Goal: Task Accomplishment & Management: Complete application form

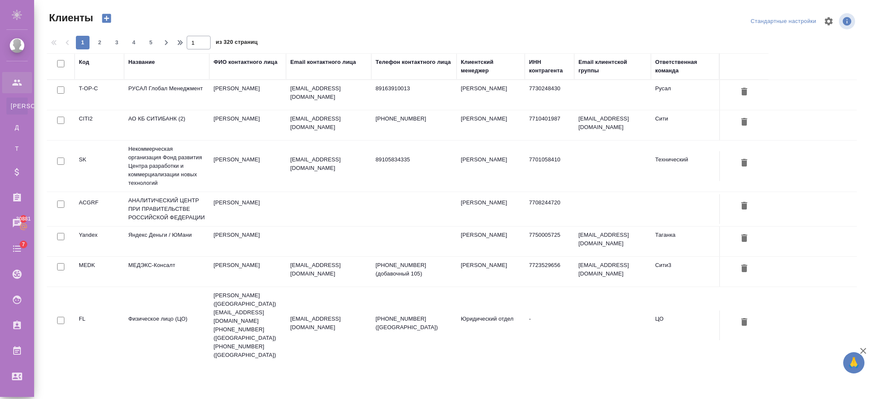
select select "RU"
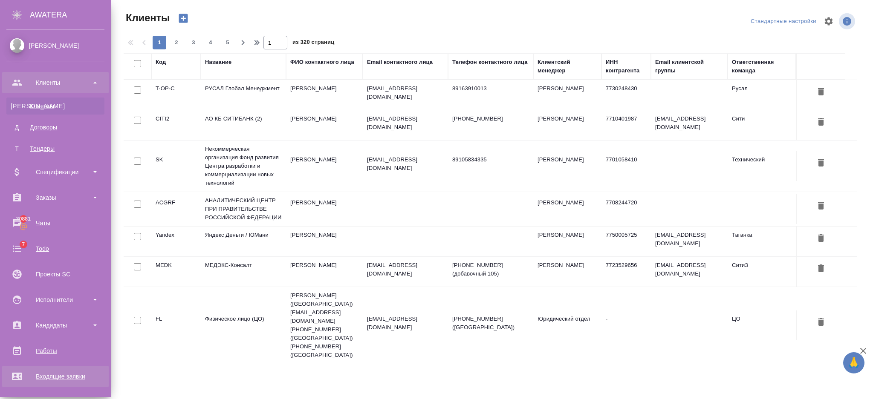
click at [59, 371] on div "Входящие заявки" at bounding box center [55, 376] width 98 height 13
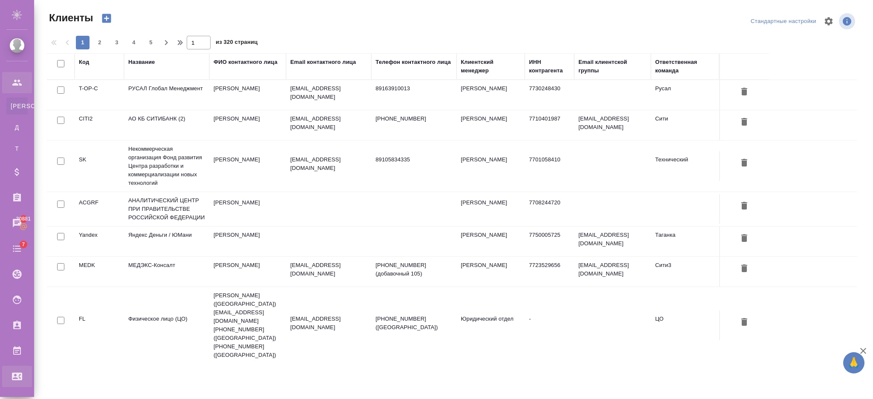
select select "RU"
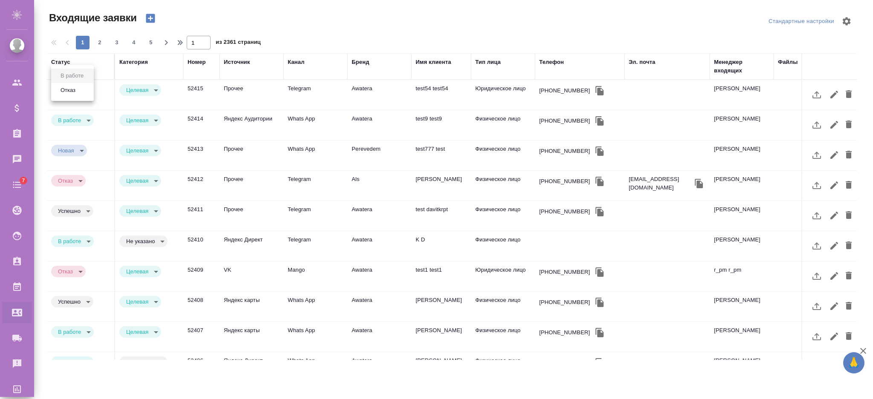
click at [92, 89] on body "🙏 .cls-1 fill:#fff; AWATERA Semenets Irina Клиенты Спецификации Заказы Чаты 7 T…" at bounding box center [436, 234] width 873 height 468
click at [80, 92] on li "Отказ" at bounding box center [72, 90] width 43 height 14
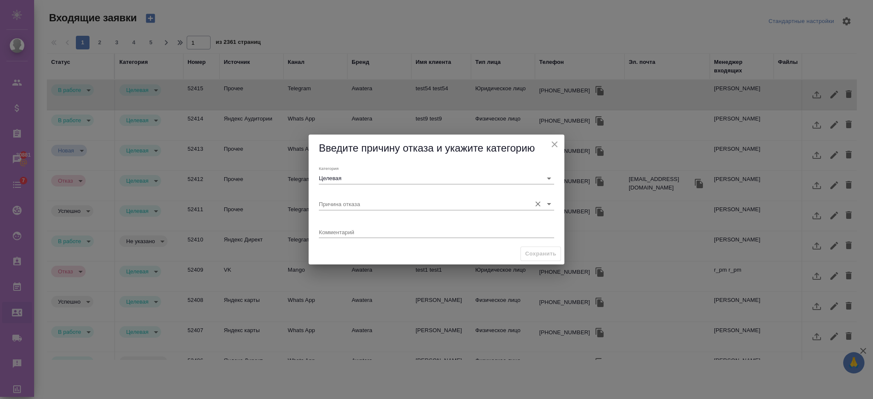
click at [360, 202] on input "Причина отказа" at bounding box center [423, 204] width 208 height 12
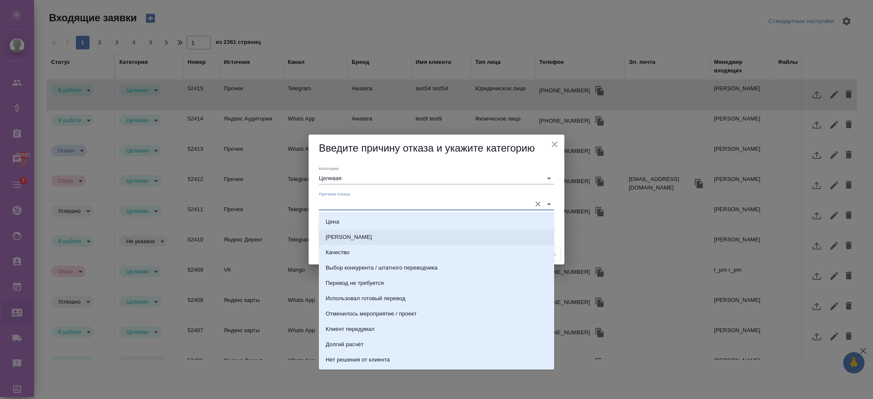
click at [351, 237] on li "[PERSON_NAME]" at bounding box center [436, 237] width 235 height 15
type input "[PERSON_NAME]"
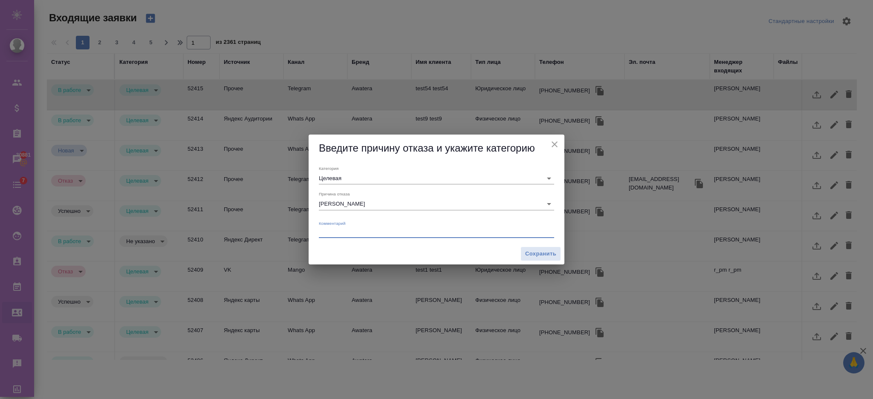
click at [344, 232] on textarea at bounding box center [436, 232] width 235 height 6
click at [541, 255] on span "Сохранить" at bounding box center [540, 254] width 31 height 10
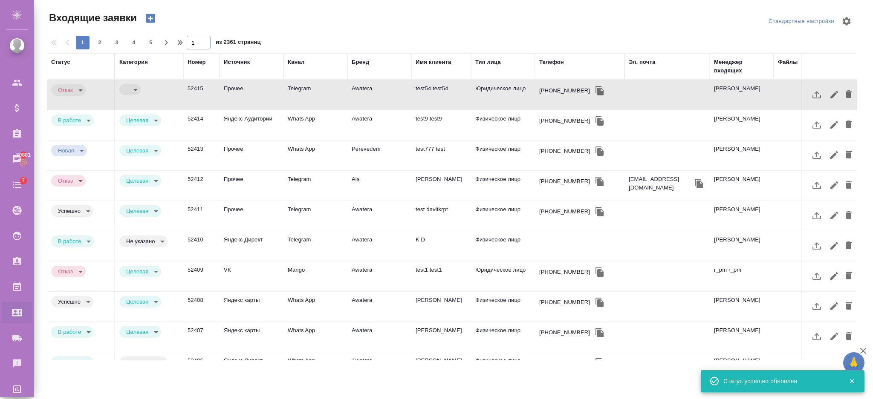
type input "rejection"
type input "term"
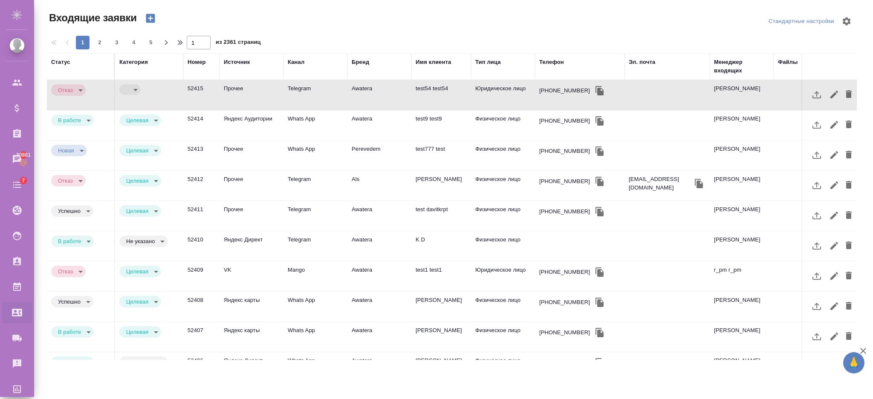
click at [256, 130] on td "Яндекс Аудитории" at bounding box center [251, 125] width 64 height 30
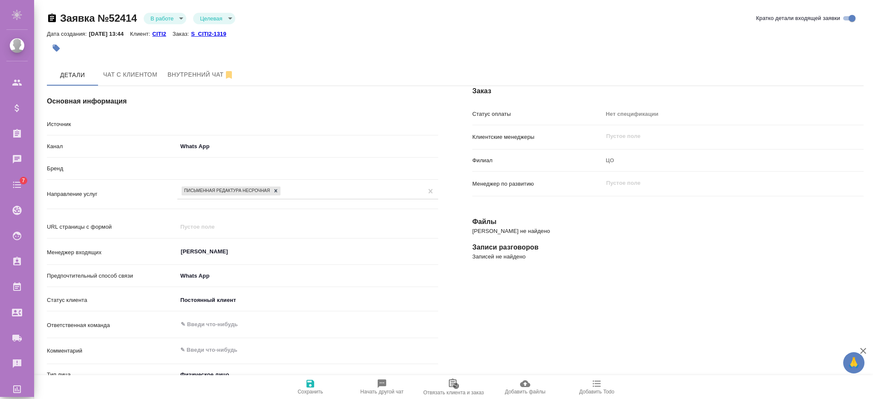
select select "RU"
type textarea "x"
click at [174, 16] on body "🙏 .cls-1 fill:#fff; AWATERA Semenets Irina Клиенты Спецификации Заказы Чаты 7 T…" at bounding box center [436, 234] width 873 height 468
click at [171, 33] on li "Отказ" at bounding box center [165, 33] width 43 height 14
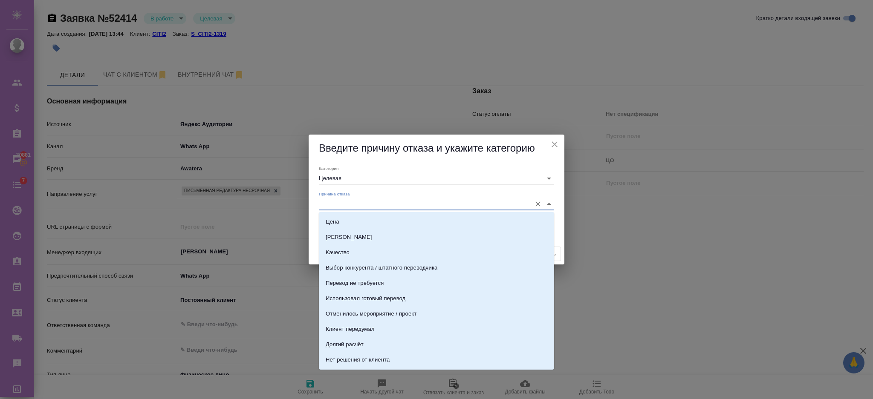
click at [356, 205] on input "Причина отказа" at bounding box center [423, 204] width 208 height 12
click at [364, 302] on div "Использовал готовый перевод" at bounding box center [366, 298] width 80 height 9
type input "Использовал готовый перевод"
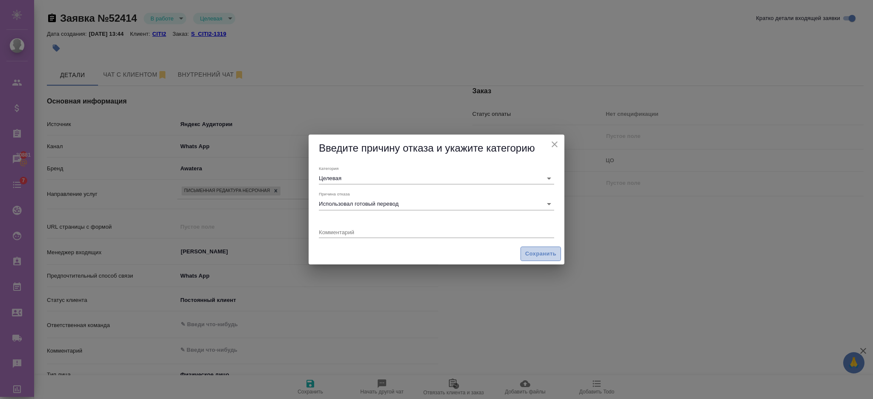
click at [535, 252] on span "Сохранить" at bounding box center [540, 254] width 31 height 10
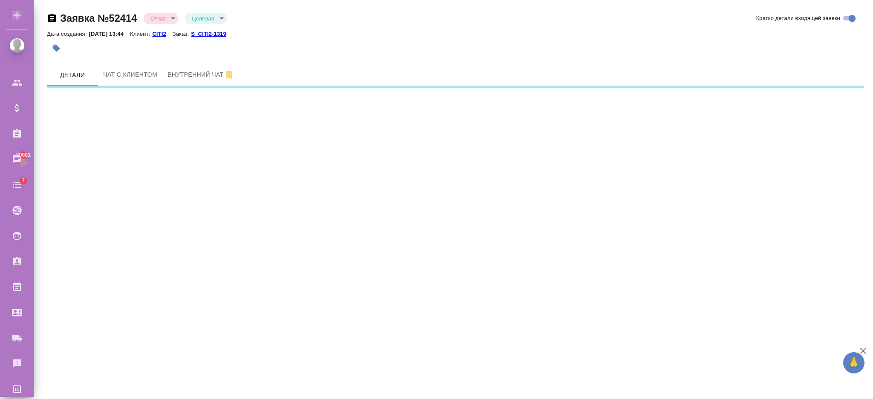
select select "RU"
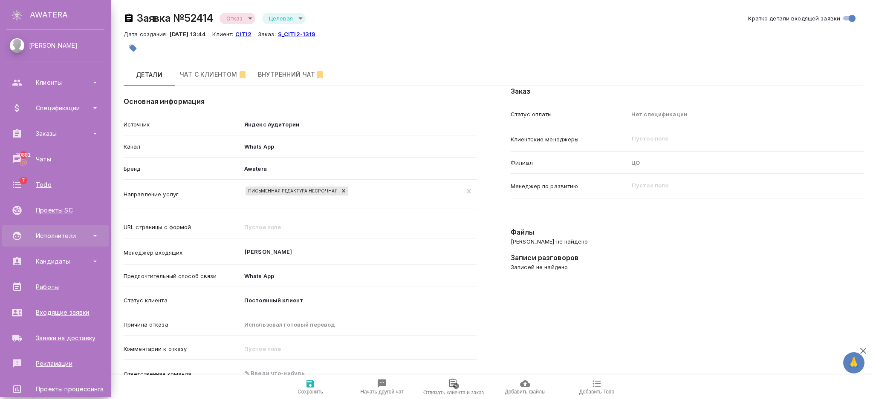
click at [72, 242] on div "Исполнители" at bounding box center [55, 235] width 107 height 21
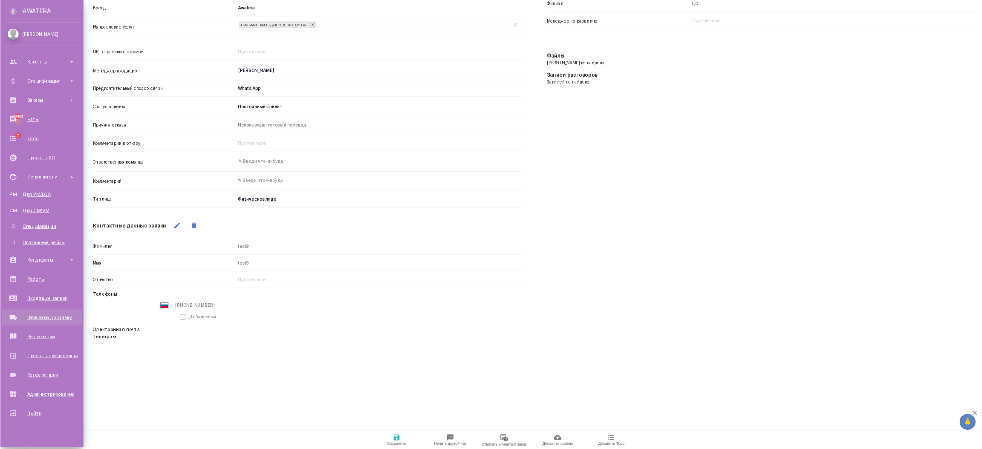
scroll to position [60, 0]
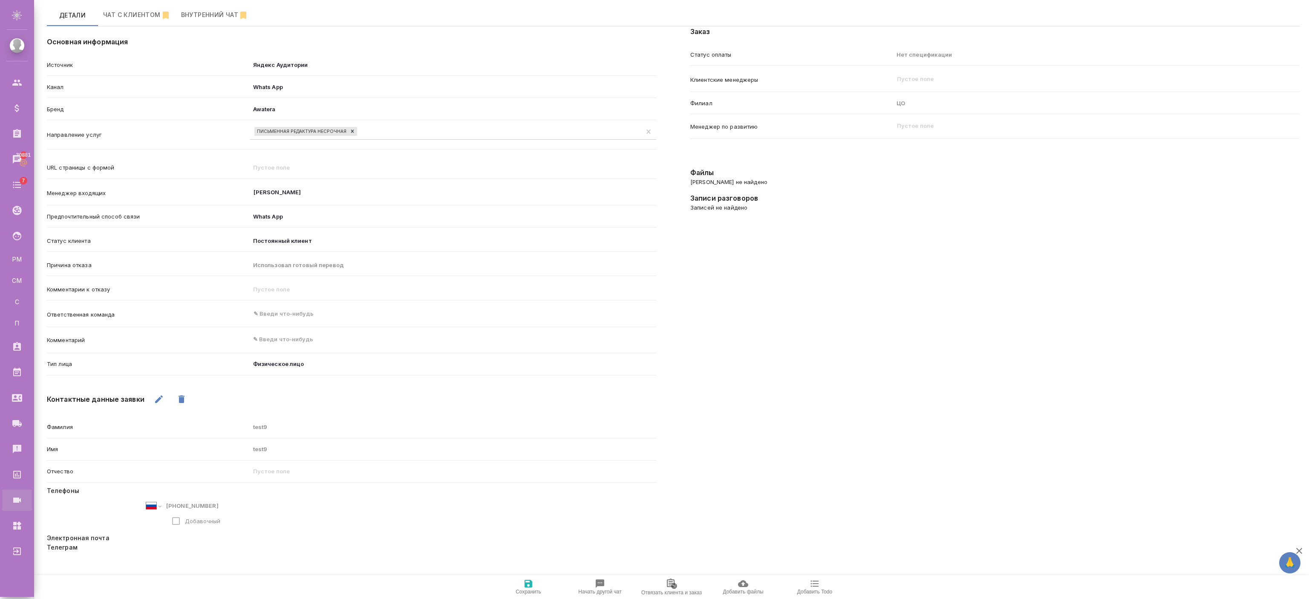
click at [17, 399] on div "Конференции" at bounding box center [6, 500] width 21 height 13
type textarea "x"
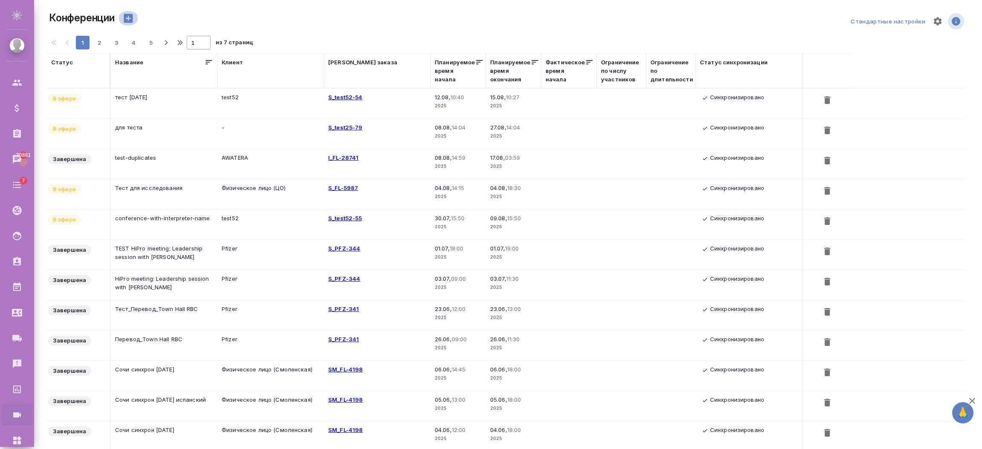
click at [127, 21] on icon "button" at bounding box center [128, 18] width 9 height 9
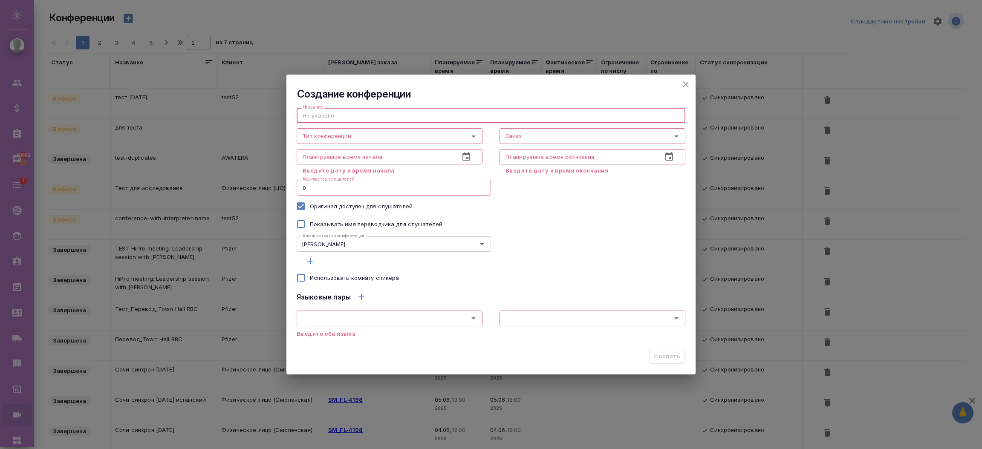
click at [326, 114] on input "text" at bounding box center [491, 115] width 389 height 15
type input "е"
type input "test52"
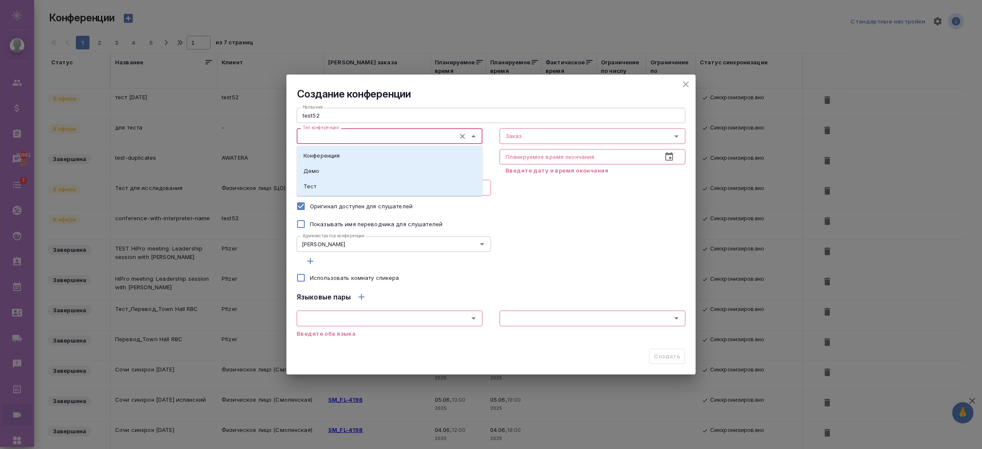
click at [326, 137] on input "Тип конференции" at bounding box center [375, 136] width 152 height 10
click at [317, 184] on li "Тест" at bounding box center [390, 186] width 186 height 15
type input "Тест"
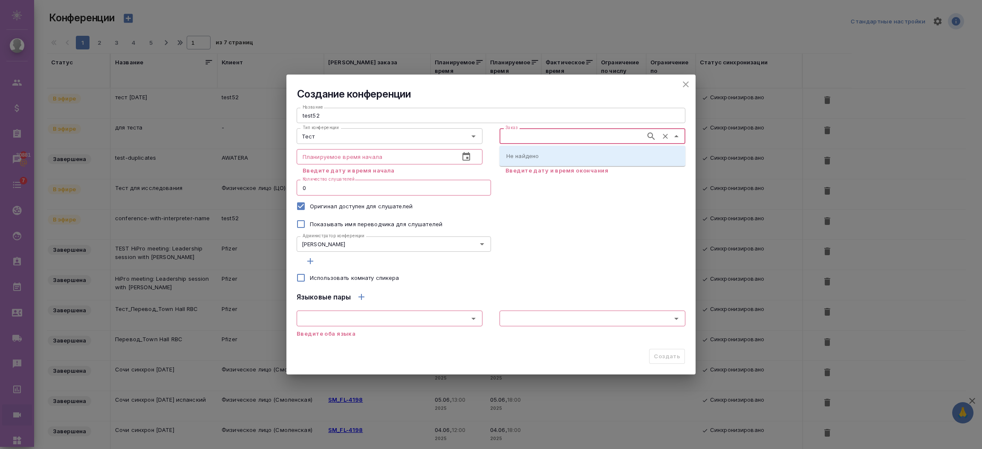
click at [544, 137] on input "Заказ" at bounding box center [571, 136] width 139 height 10
type input "test52"
click at [651, 135] on icon "button" at bounding box center [651, 136] width 10 height 10
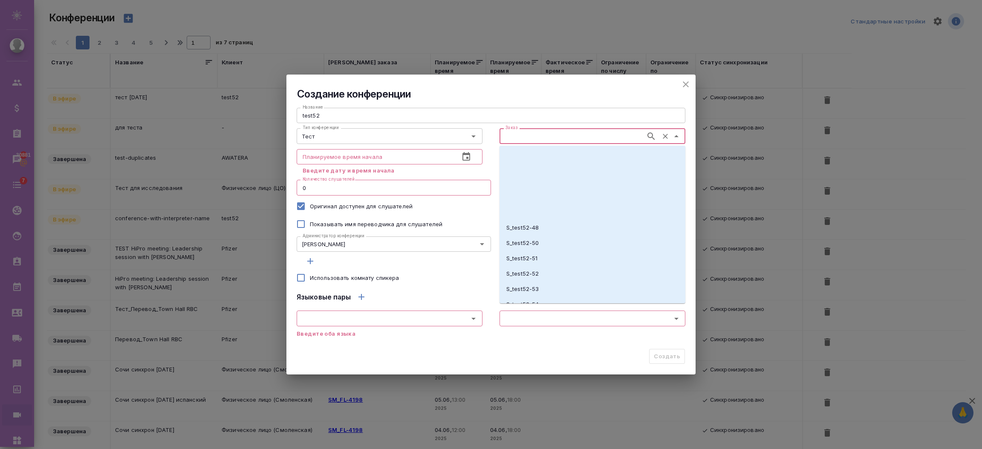
scroll to position [730, 0]
click at [528, 177] on p "S_test52-52" at bounding box center [522, 177] width 32 height 9
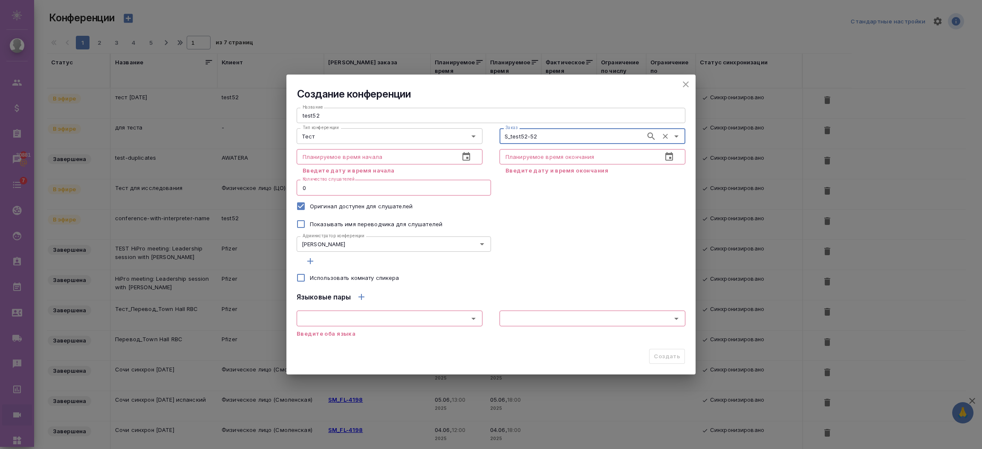
type input "S_test52-52"
click at [472, 155] on button "button" at bounding box center [466, 157] width 20 height 20
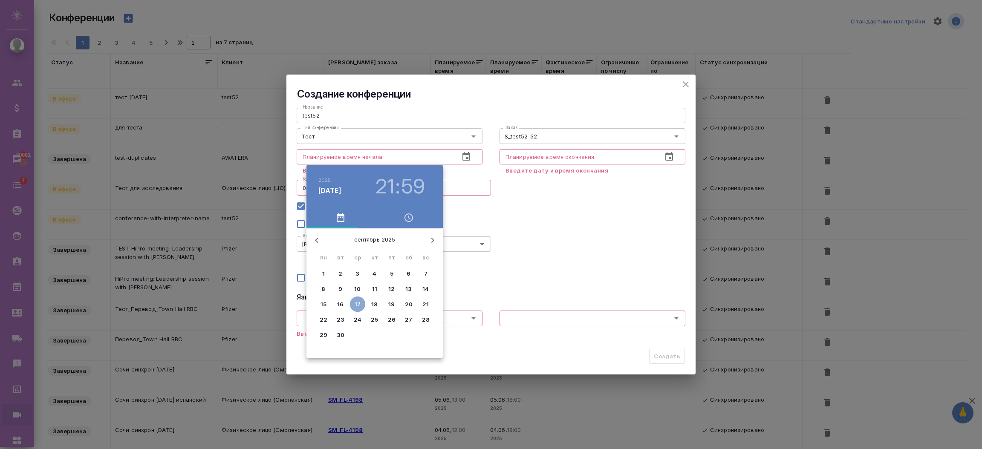
click at [355, 306] on p "17" at bounding box center [358, 304] width 6 height 9
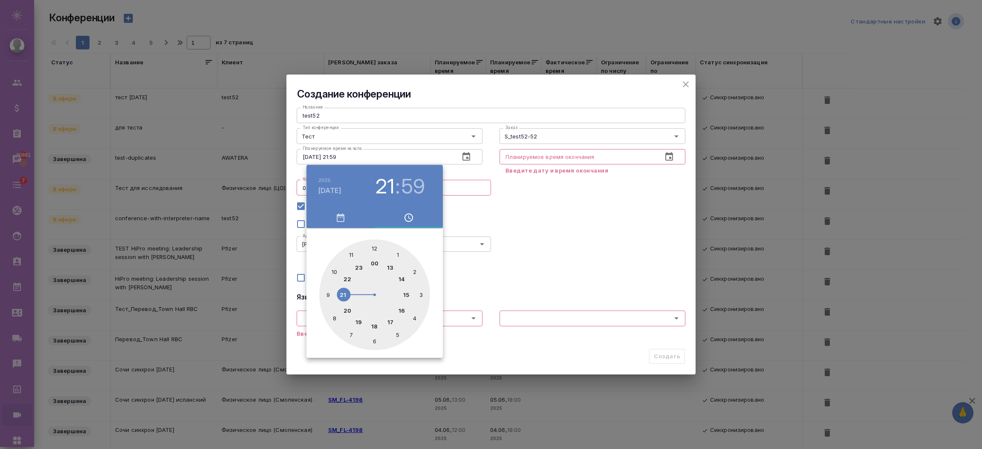
click at [341, 294] on div at bounding box center [374, 294] width 111 height 111
click at [376, 245] on div at bounding box center [374, 294] width 111 height 111
type input "17.09.2025 21:00"
click at [525, 213] on div at bounding box center [491, 224] width 982 height 449
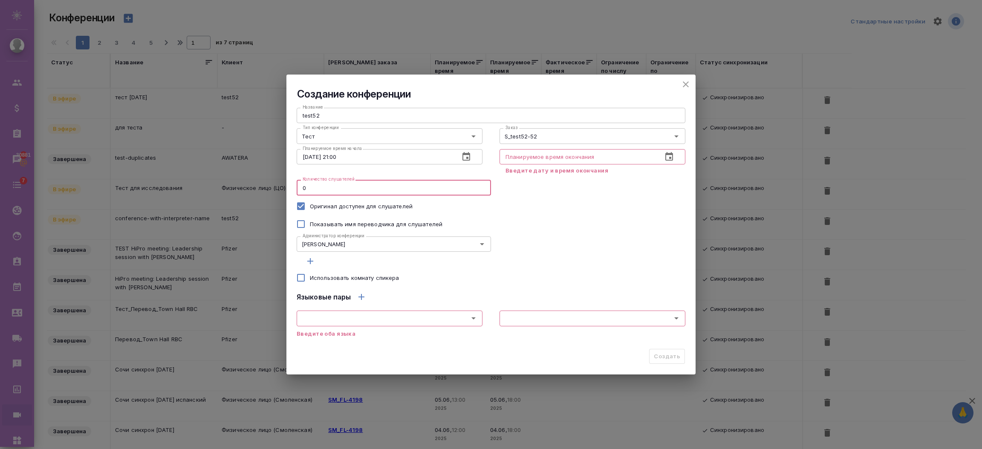
click at [319, 186] on input "0" at bounding box center [394, 187] width 194 height 15
type input "6"
type input "9"
click at [300, 279] on input "Использовать комнату спикера" at bounding box center [301, 278] width 18 height 18
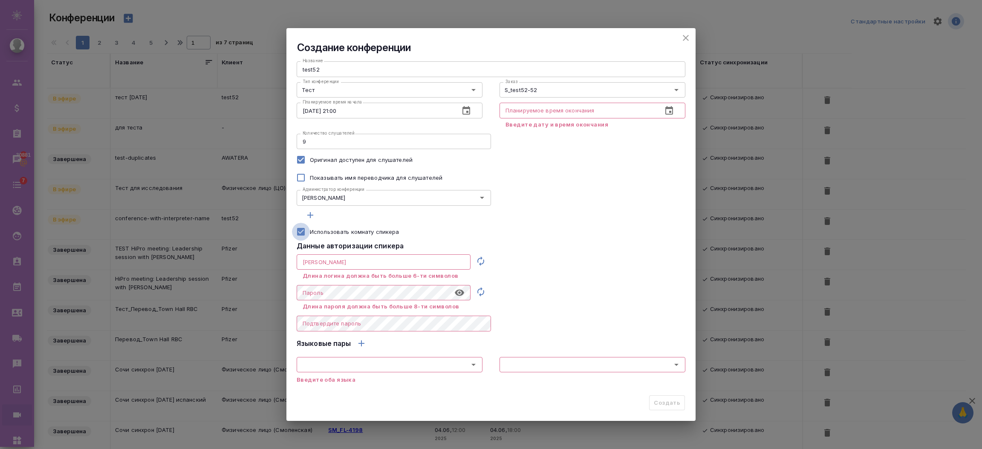
click at [301, 232] on input "Использовать комнату спикера" at bounding box center [301, 232] width 18 height 18
checkbox input "false"
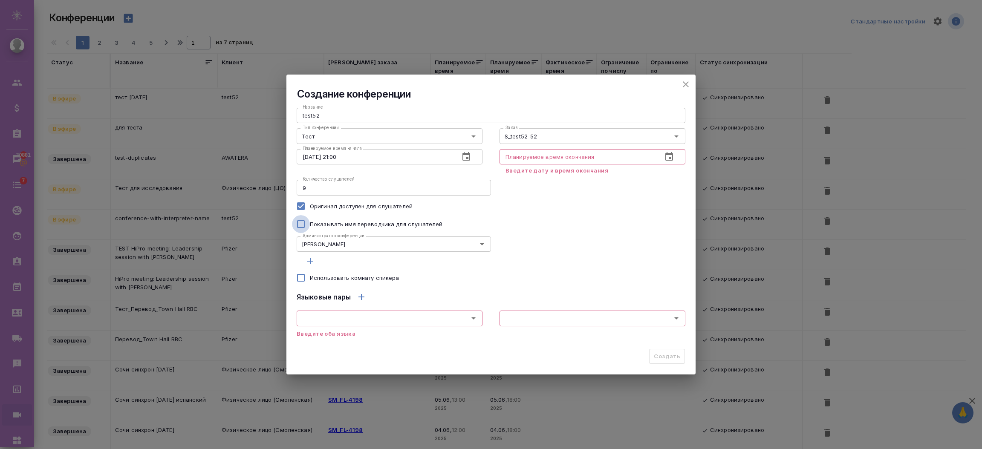
click at [306, 223] on input "Показывать имя переводчика для слушателей" at bounding box center [301, 224] width 18 height 18
checkbox input "false"
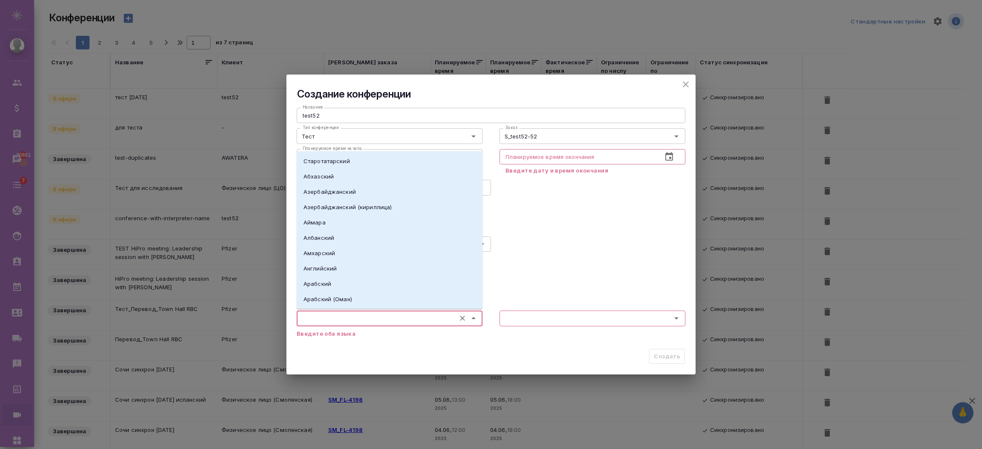
click at [336, 315] on input "text" at bounding box center [375, 318] width 152 height 10
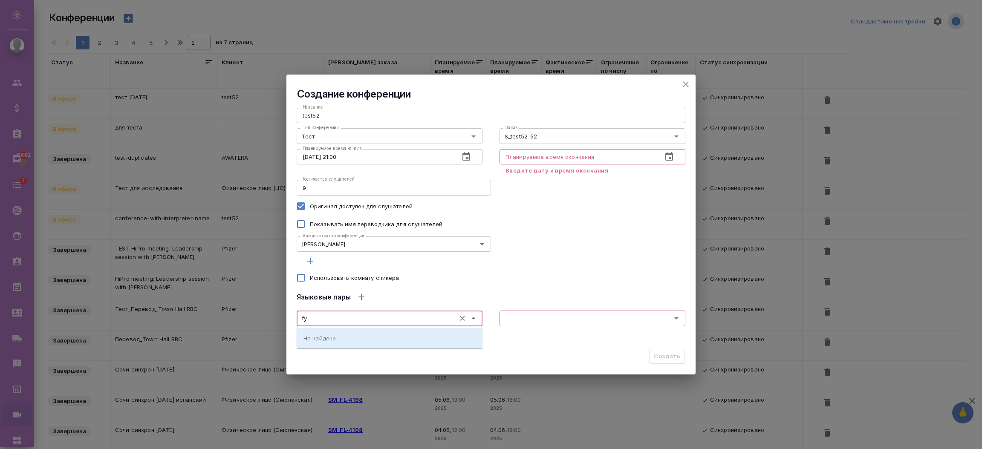
type input "f"
click at [337, 337] on li "Английский" at bounding box center [390, 337] width 186 height 15
type input "Английский"
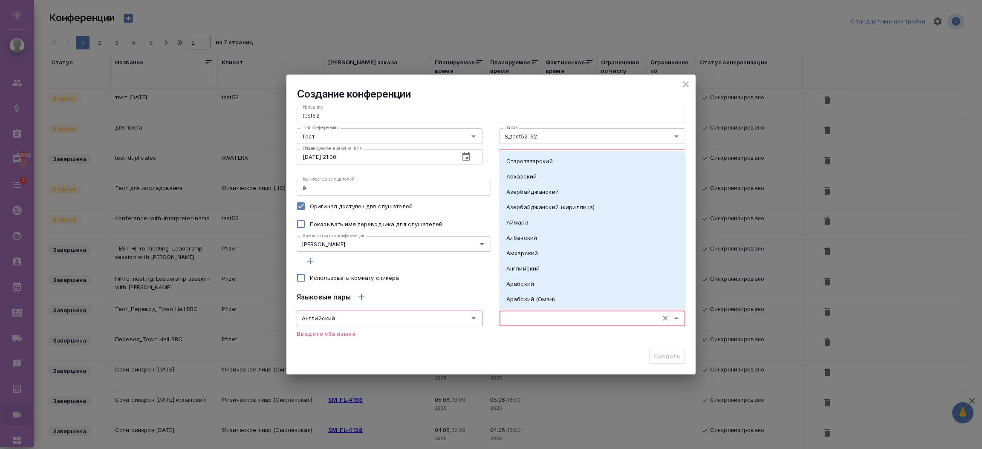
click at [517, 322] on input "text" at bounding box center [578, 318] width 152 height 10
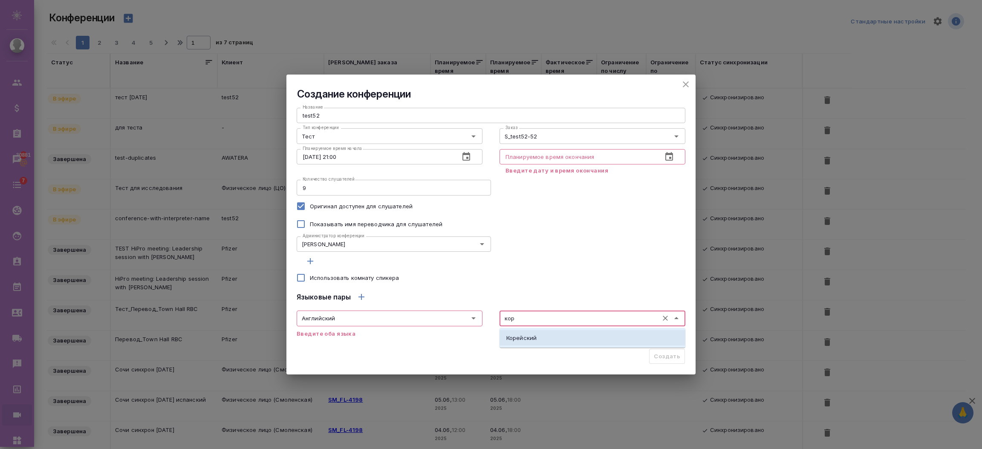
click at [521, 338] on p "Корейский" at bounding box center [521, 338] width 30 height 9
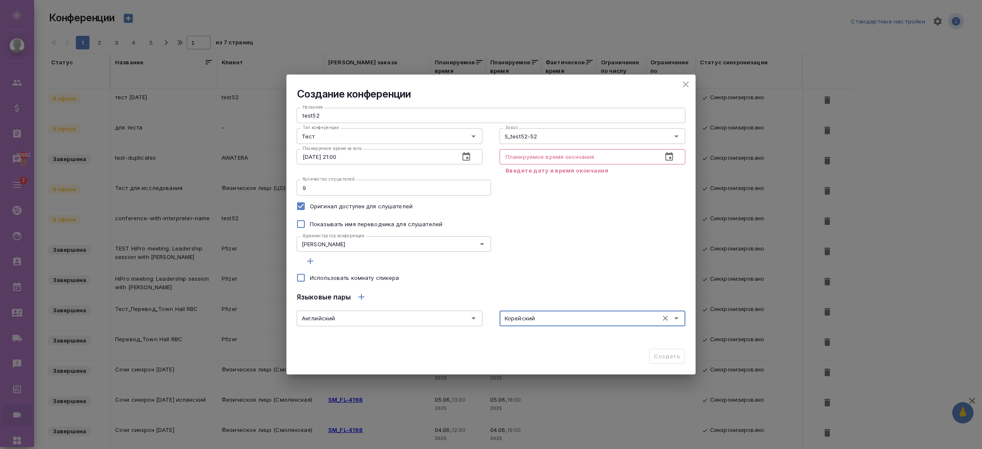
type input "Корейский"
click at [669, 156] on icon "button" at bounding box center [669, 157] width 10 height 10
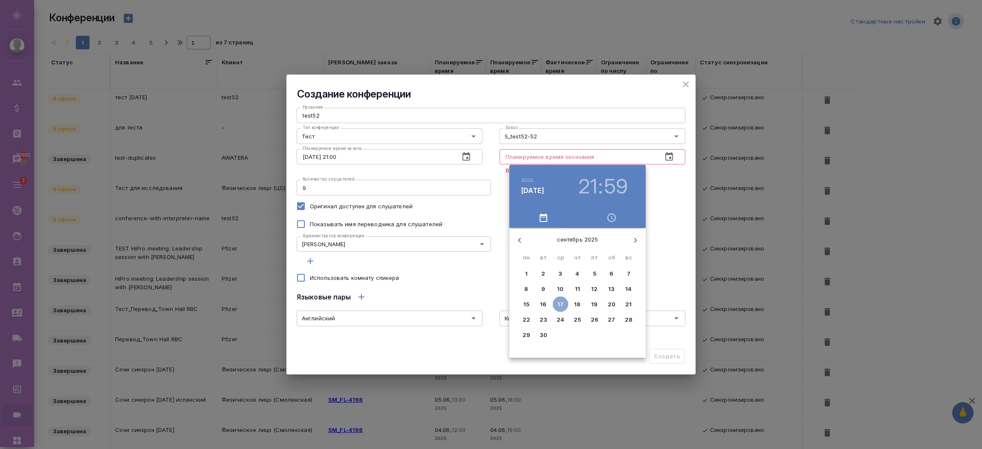
click at [558, 308] on p "17" at bounding box center [560, 304] width 6 height 9
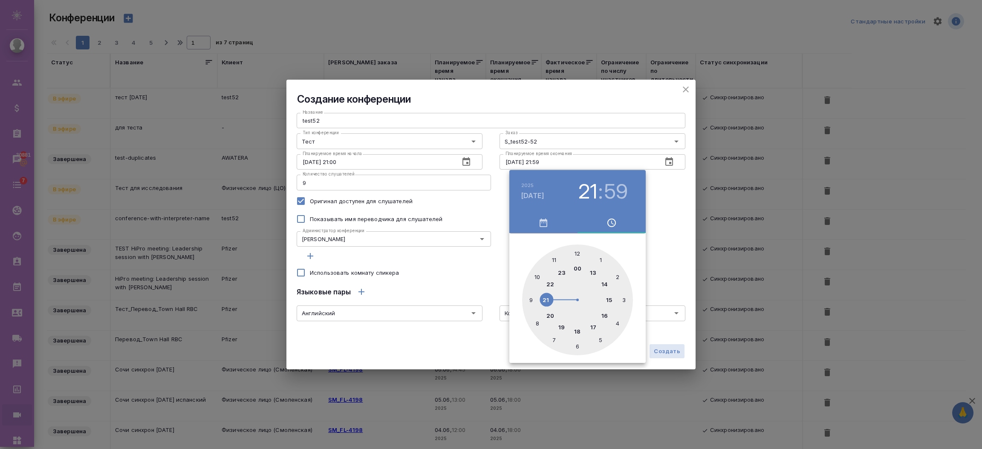
click at [550, 283] on div at bounding box center [577, 300] width 111 height 111
type input "17.09.2025 22:59"
click at [663, 280] on div at bounding box center [491, 224] width 982 height 449
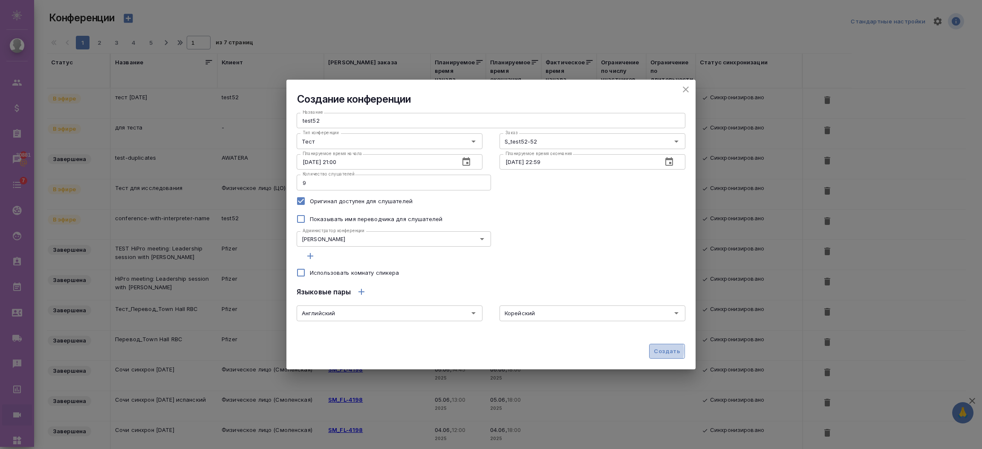
click at [657, 351] on span "Создать" at bounding box center [667, 351] width 26 height 10
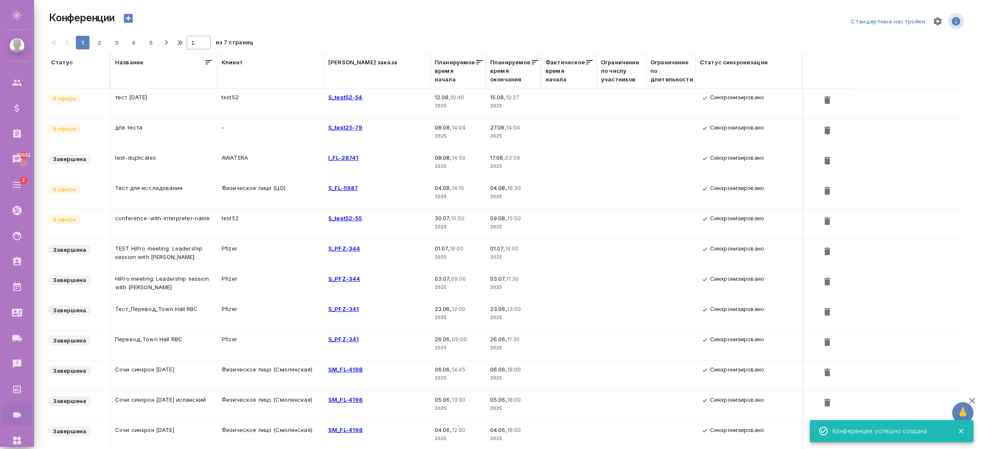
type input "0"
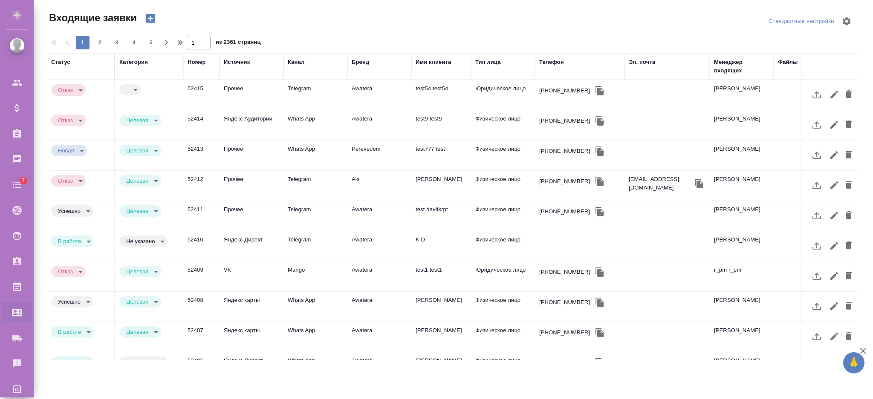
select select "RU"
click at [125, 85] on body "🙏 .cls-1 fill:#fff; AWATERA Semenets Irina Клиенты Спецификации Заказы 30881 Ча…" at bounding box center [436, 234] width 873 height 468
click at [125, 85] on li "Целевая" at bounding box center [143, 90] width 49 height 14
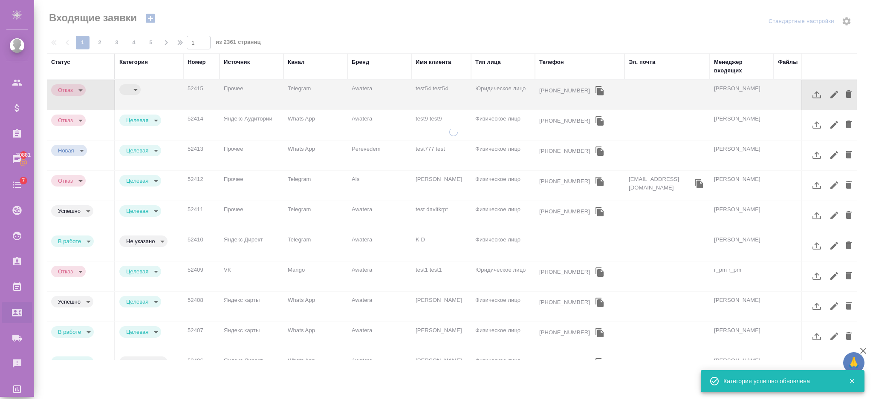
type input "target"
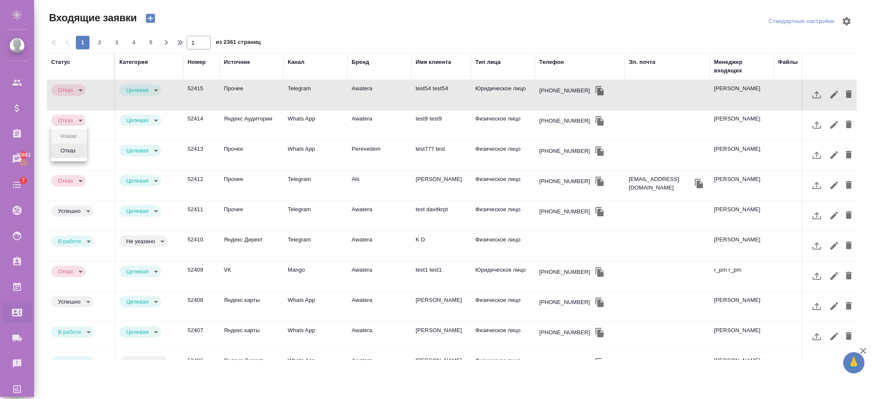
click at [81, 154] on body "🙏 .cls-1 fill:#fff; AWATERA [PERSON_NAME] Спецификации Заказы 30881 Чаты 7 Todo…" at bounding box center [436, 234] width 873 height 468
click at [87, 242] on div at bounding box center [436, 199] width 873 height 399
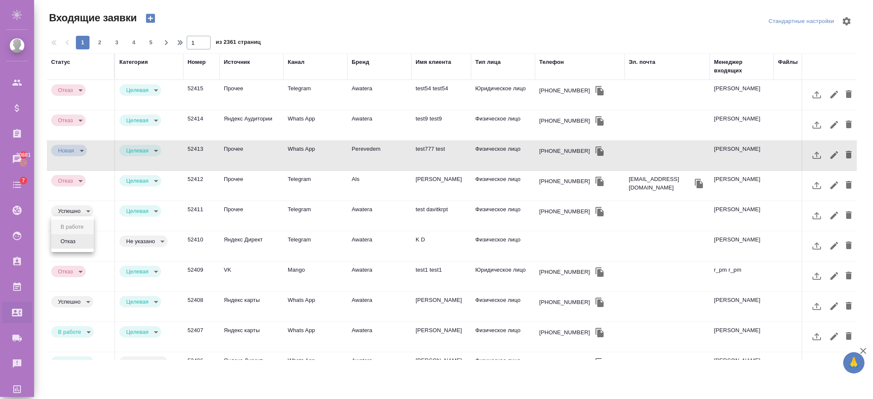
click at [84, 239] on body "🙏 .cls-1 fill:#fff; AWATERA [PERSON_NAME] Спецификации Заказы 30881 Чаты 7 Todo…" at bounding box center [436, 234] width 873 height 468
click at [73, 242] on button "Отказ" at bounding box center [68, 241] width 20 height 9
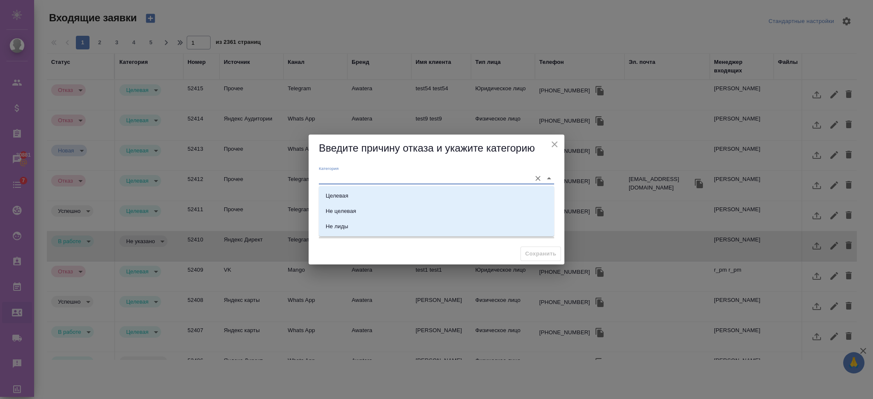
click at [347, 180] on input "Категория" at bounding box center [423, 179] width 208 height 12
click at [416, 193] on li "Целевая" at bounding box center [436, 195] width 235 height 15
type input "Целевая"
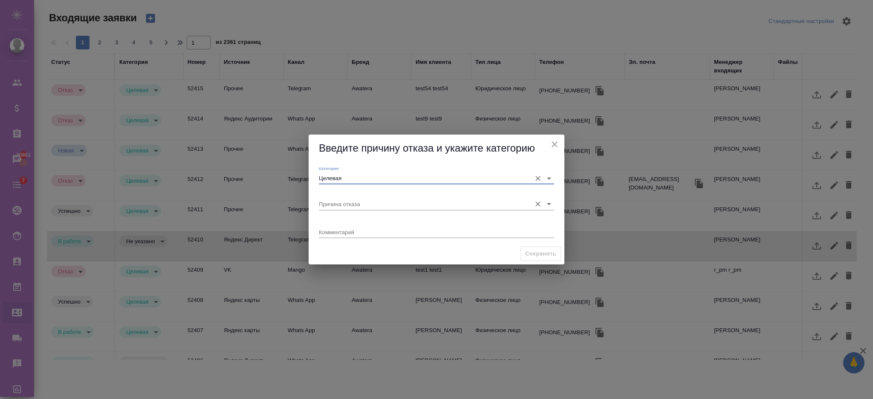
click at [352, 205] on input "Причина отказа" at bounding box center [423, 204] width 208 height 12
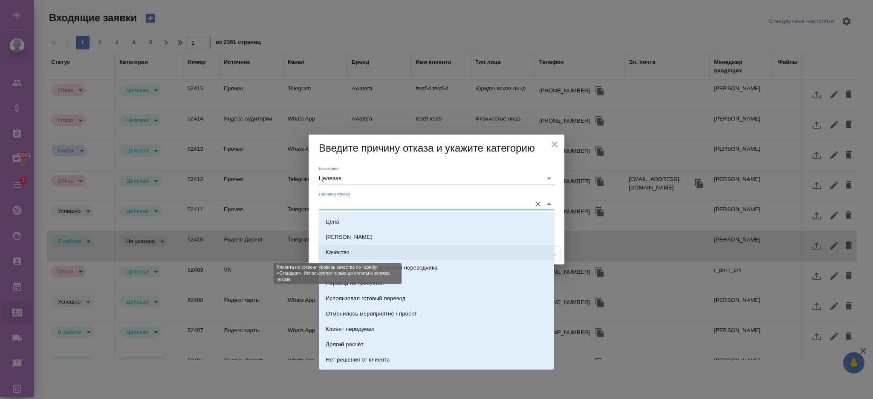
click at [348, 252] on div "Качество" at bounding box center [338, 252] width 24 height 9
type input "Качество"
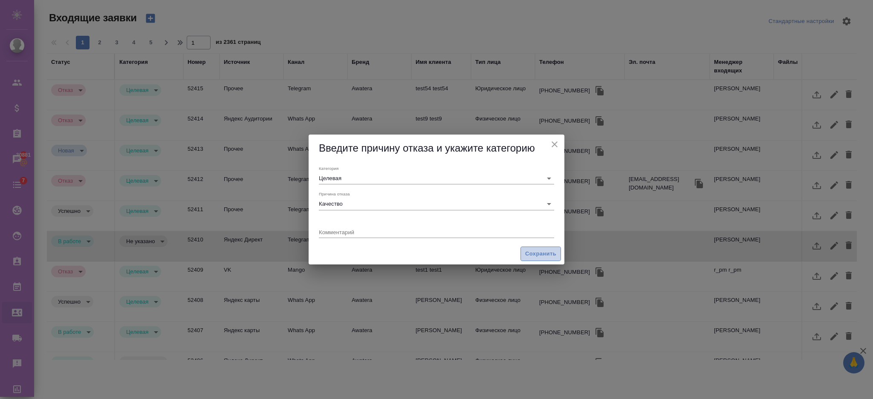
click at [526, 255] on span "Сохранить" at bounding box center [540, 254] width 31 height 10
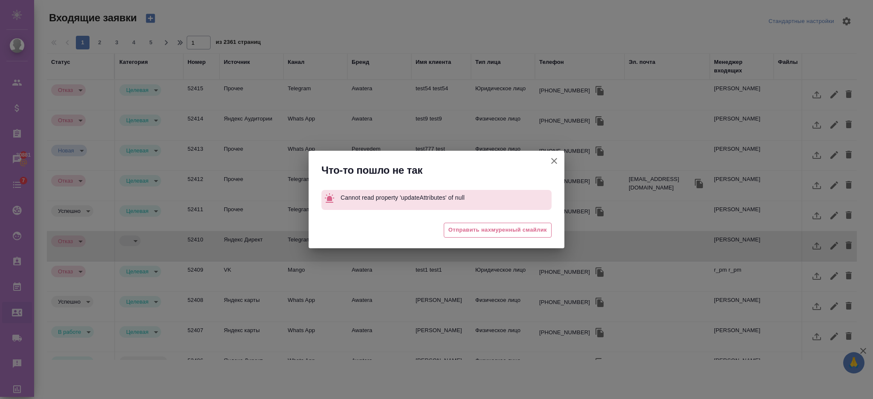
type input "rejection"
type input "quality"
click at [555, 154] on button "Рабочее наименование" at bounding box center [554, 161] width 20 height 20
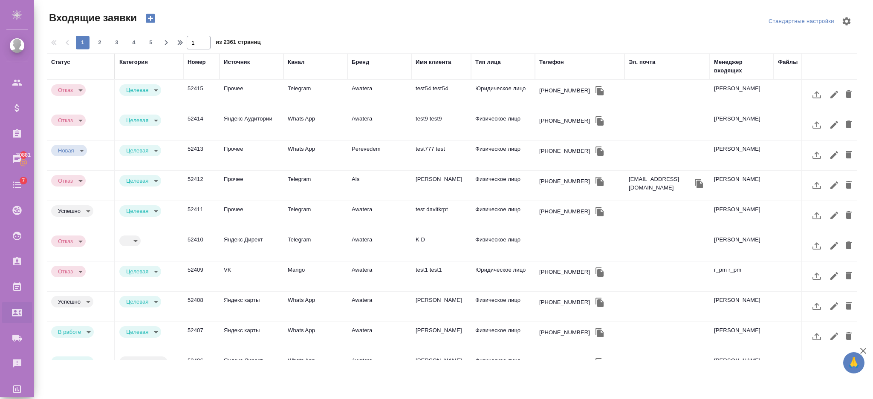
select select "RU"
click at [88, 328] on body "🙏 .cls-1 fill:#fff; AWATERA [PERSON_NAME] Спецификации Заказы 30881 Чаты 7 Todo…" at bounding box center [436, 234] width 873 height 468
click at [81, 328] on li "Отказ" at bounding box center [72, 332] width 43 height 14
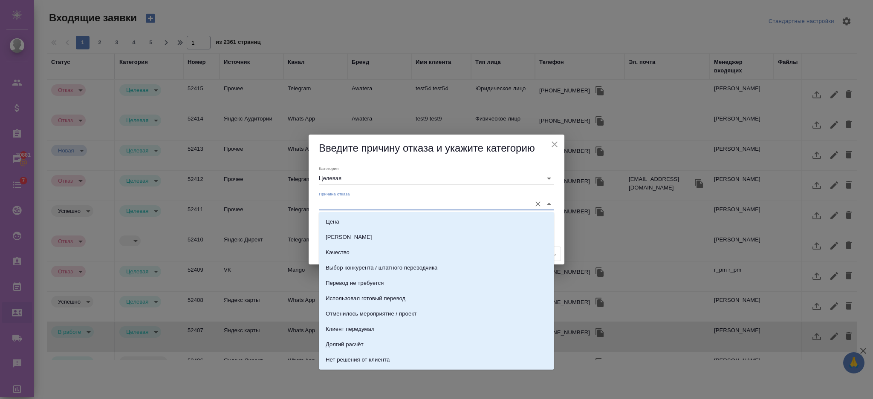
click at [344, 199] on input "Причина отказа" at bounding box center [423, 204] width 208 height 12
click at [339, 219] on li "Цена" at bounding box center [436, 221] width 235 height 15
type input "Цена"
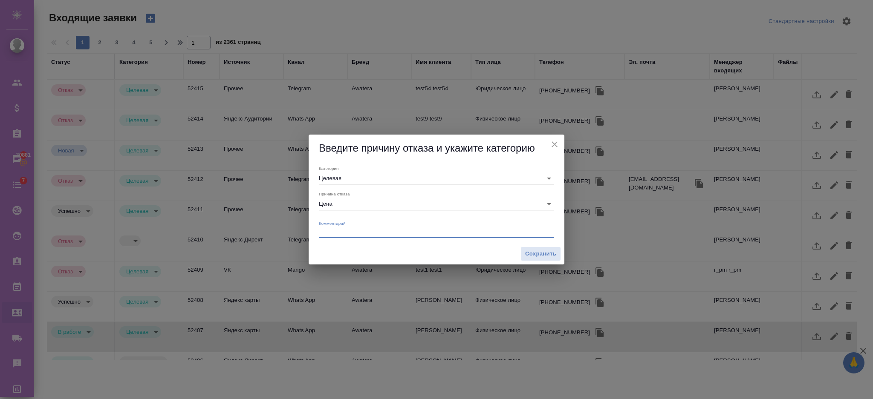
click at [337, 233] on textarea at bounding box center [436, 232] width 235 height 6
type textarea "ntcn"
click at [541, 253] on span "Сохранить" at bounding box center [540, 254] width 31 height 10
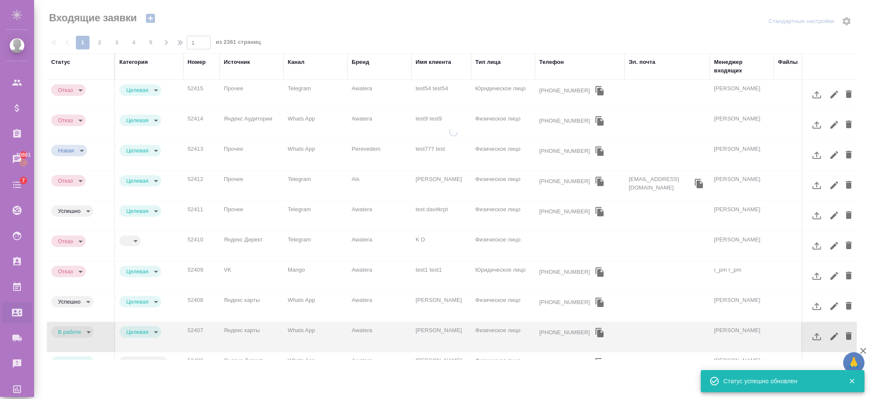
type input "rejection"
type input "price"
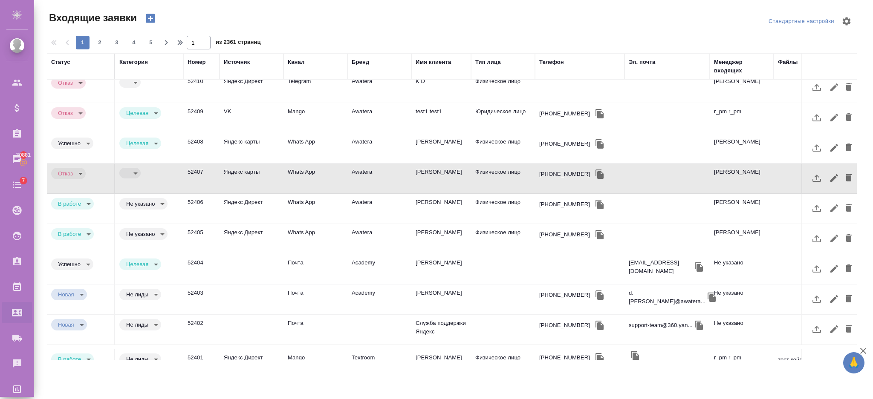
scroll to position [160, 0]
click at [78, 207] on body "🙏 .cls-1 fill:#fff; AWATERA [PERSON_NAME] Спецификации Заказы 30881 Чаты 7 Todo…" at bounding box center [436, 234] width 873 height 468
click at [77, 206] on button "Отказ" at bounding box center [68, 202] width 20 height 9
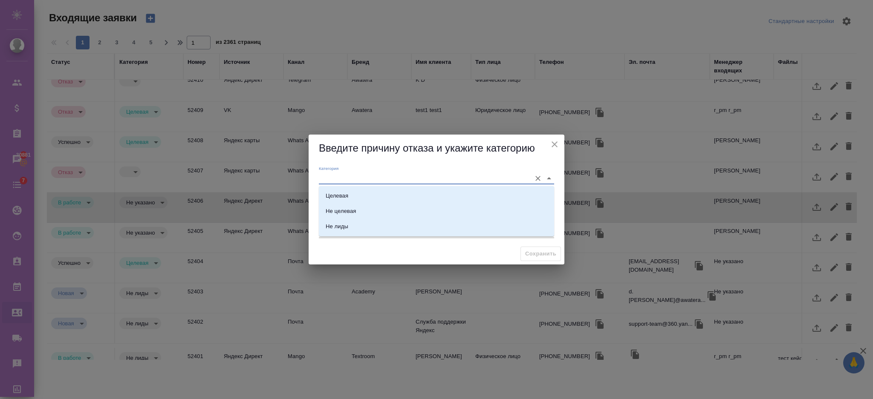
click at [355, 181] on input "Категория" at bounding box center [423, 179] width 208 height 12
click at [349, 195] on li "Целевая" at bounding box center [436, 195] width 235 height 15
type input "Целевая"
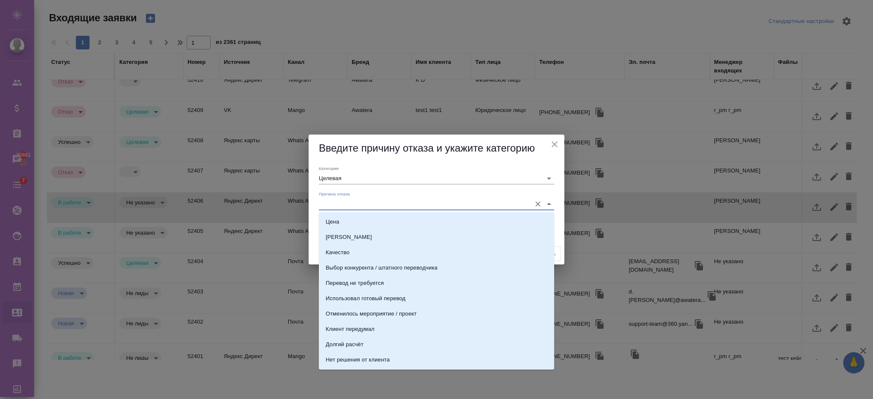
click at [344, 201] on input "Причина отказа" at bounding box center [423, 204] width 208 height 12
click at [348, 223] on li "Цена" at bounding box center [436, 221] width 235 height 15
type input "Цена"
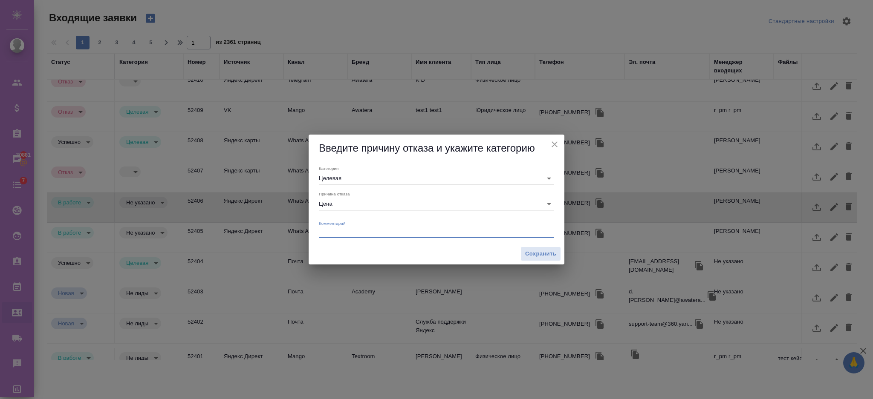
click at [346, 229] on textarea at bounding box center [436, 232] width 235 height 6
type textarea "ntcn"
click at [556, 252] on span "Сохранить" at bounding box center [540, 254] width 31 height 10
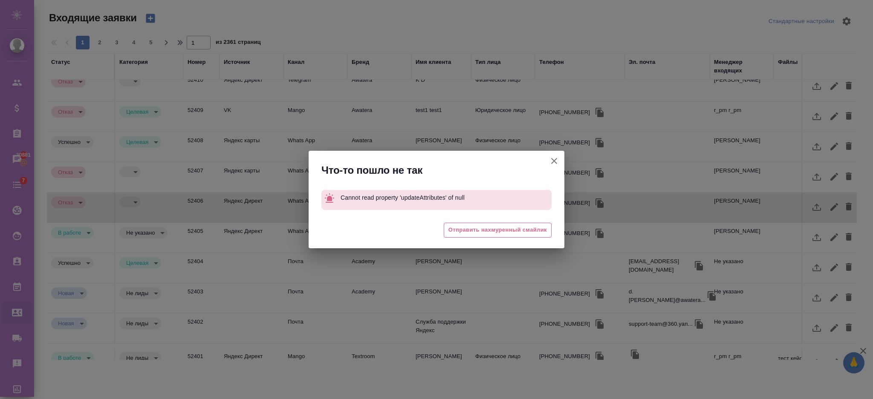
type input "rejection"
type input "price"
click at [553, 161] on icon "button" at bounding box center [554, 161] width 6 height 6
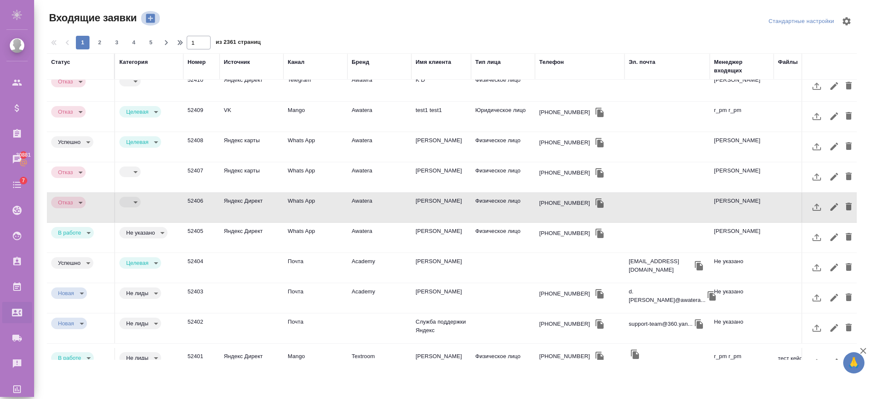
click at [147, 21] on icon "button" at bounding box center [150, 18] width 9 height 9
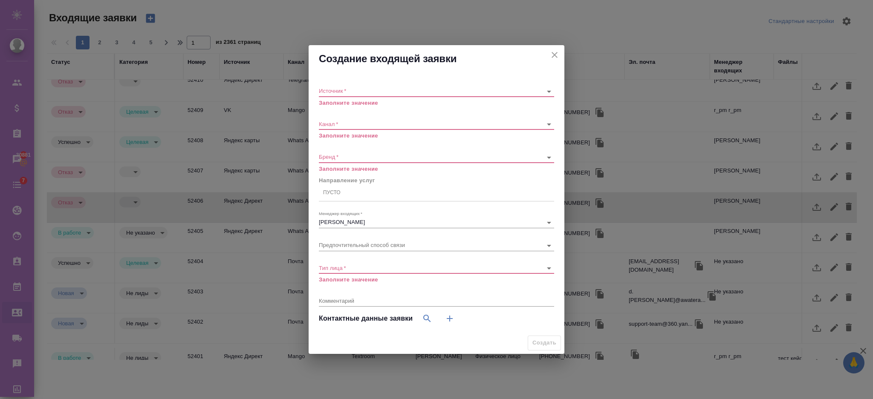
click at [372, 96] on div "​" at bounding box center [436, 91] width 235 height 11
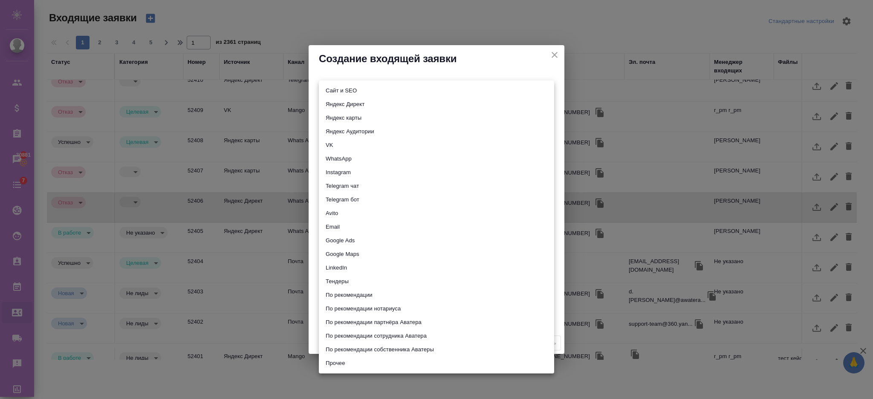
click at [363, 89] on body "🙏 .cls-1 fill:#fff; AWATERA Semenets Irina Клиенты Спецификации Заказы 30881 Ча…" at bounding box center [436, 234] width 873 height 468
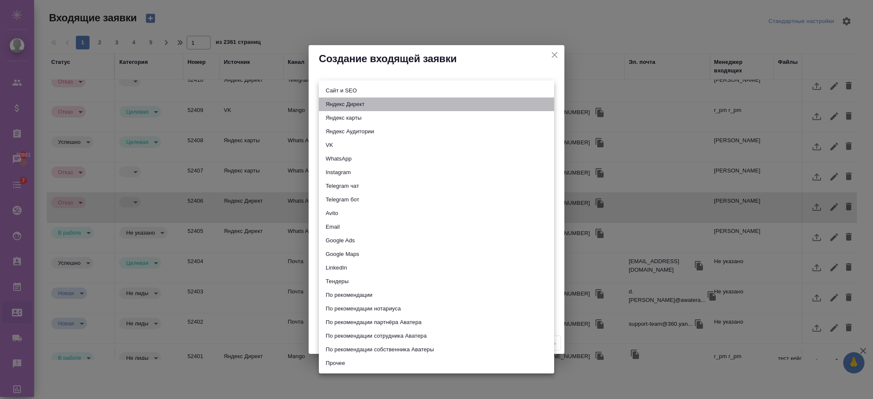
click at [349, 101] on li "Яндекс Директ" at bounding box center [436, 105] width 235 height 14
type input "yandexDirect"
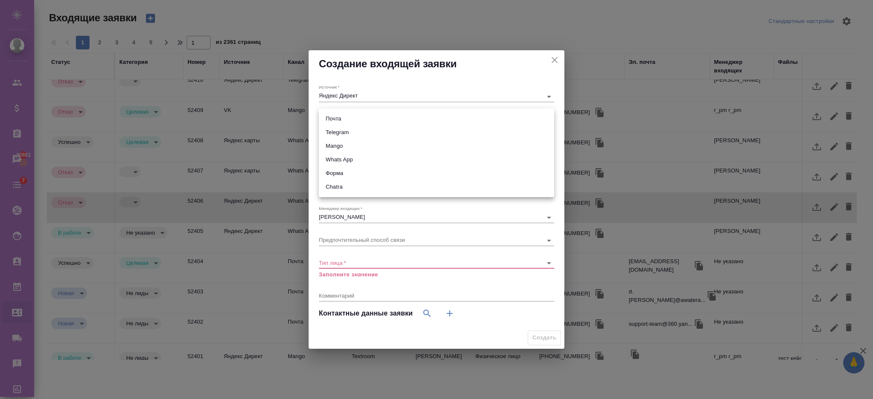
click at [338, 116] on body "🙏 .cls-1 fill:#fff; AWATERA Semenets Irina Клиенты Спецификации Заказы 30881 Ча…" at bounding box center [436, 234] width 873 height 468
click at [336, 119] on li "Почта" at bounding box center [436, 119] width 235 height 14
type input "640a088c6aae0874b0a8d791"
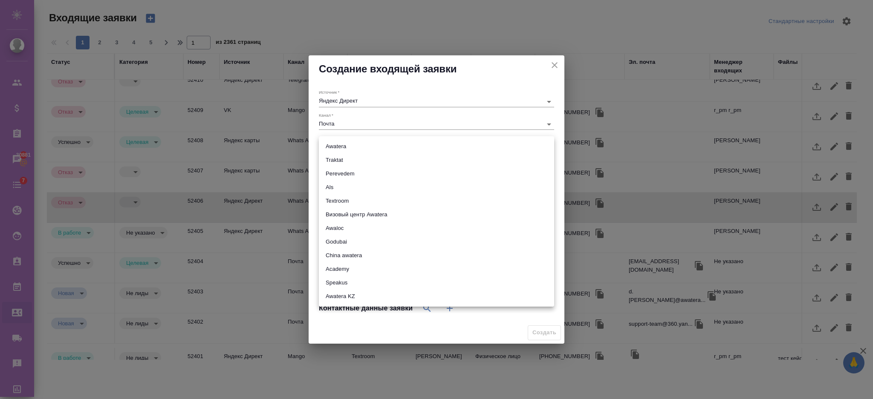
click at [346, 147] on body "🙏 .cls-1 fill:#fff; AWATERA Semenets Irina Клиенты Спецификации Заказы 30881 Ча…" at bounding box center [436, 234] width 873 height 468
click at [339, 150] on li "Awatera" at bounding box center [436, 147] width 235 height 14
type input "awatera"
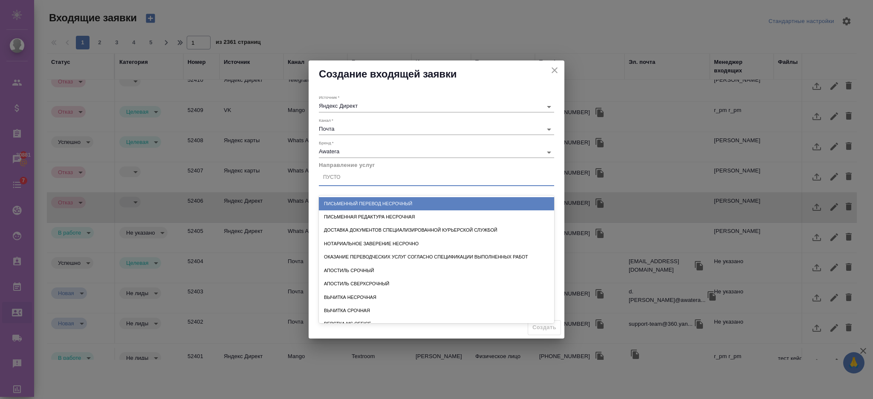
click at [344, 183] on div "Пусто" at bounding box center [436, 177] width 235 height 12
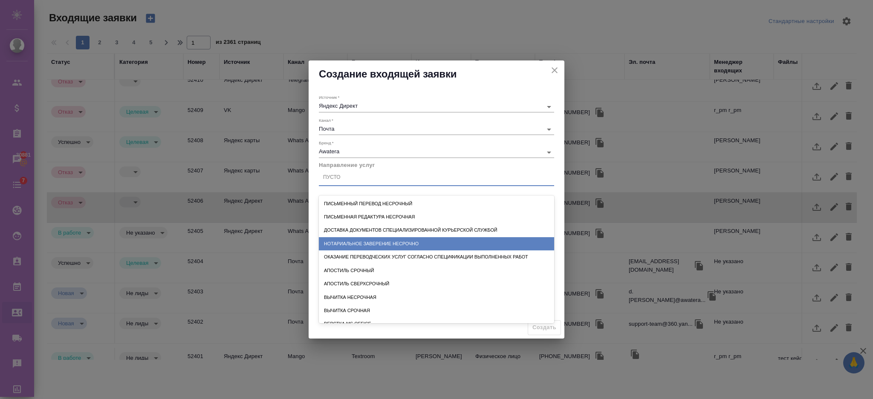
click at [345, 248] on div "Нотариальное заверение несрочно" at bounding box center [436, 243] width 235 height 13
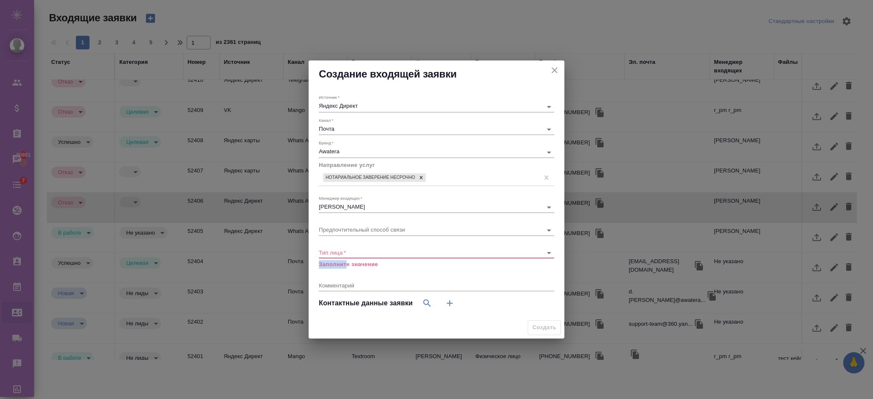
drag, startPoint x: 345, startPoint y: 260, endPoint x: 345, endPoint y: 255, distance: 4.7
click at [345, 255] on div "Тип лица   * ​ Заполните значение" at bounding box center [436, 255] width 235 height 28
click at [345, 255] on body "🙏 .cls-1 fill:#fff; AWATERA Semenets Irina Клиенты Спецификации Заказы 30881 Ча…" at bounding box center [436, 234] width 873 height 468
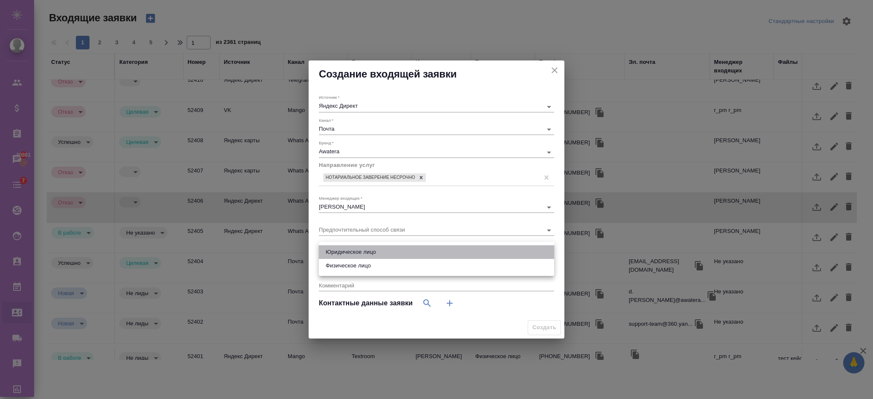
click at [343, 255] on li "Юридическое лицо" at bounding box center [436, 252] width 235 height 14
type input "company"
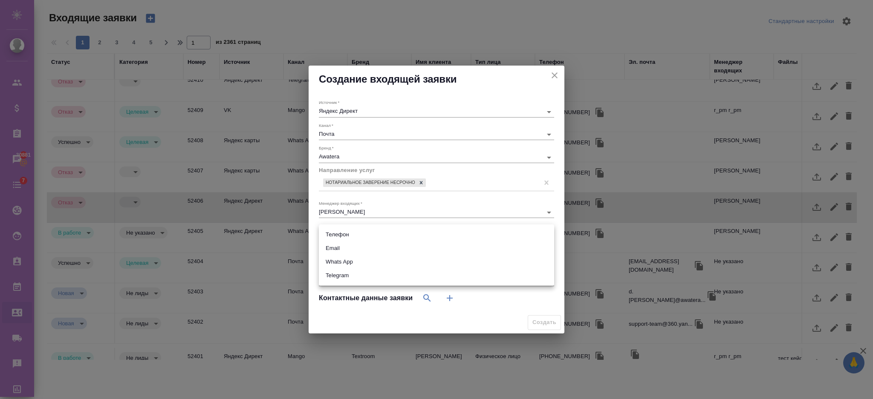
click at [341, 232] on body "🙏 .cls-1 fill:#fff; AWATERA Semenets Irina Клиенты Спецификации Заказы 30881 Ча…" at bounding box center [436, 234] width 873 height 468
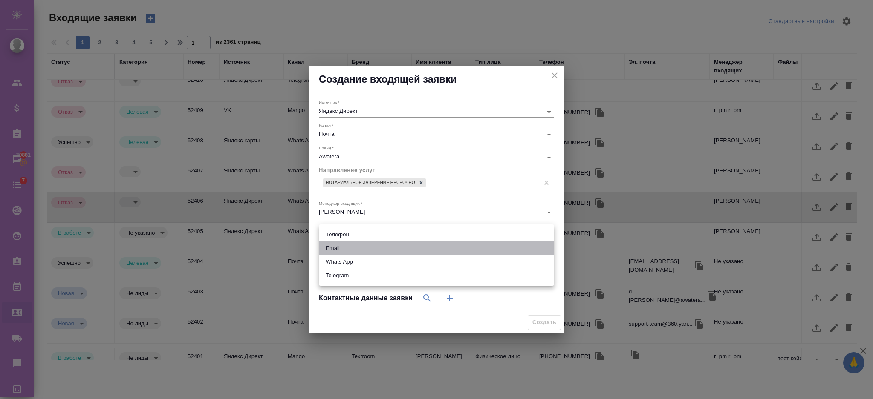
click at [342, 248] on li "Email" at bounding box center [436, 249] width 235 height 14
type input "email"
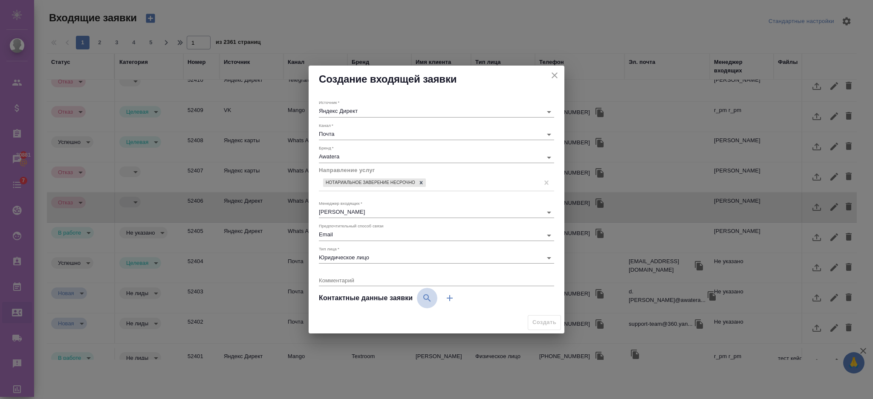
click at [424, 297] on icon "button" at bounding box center [426, 297] width 7 height 7
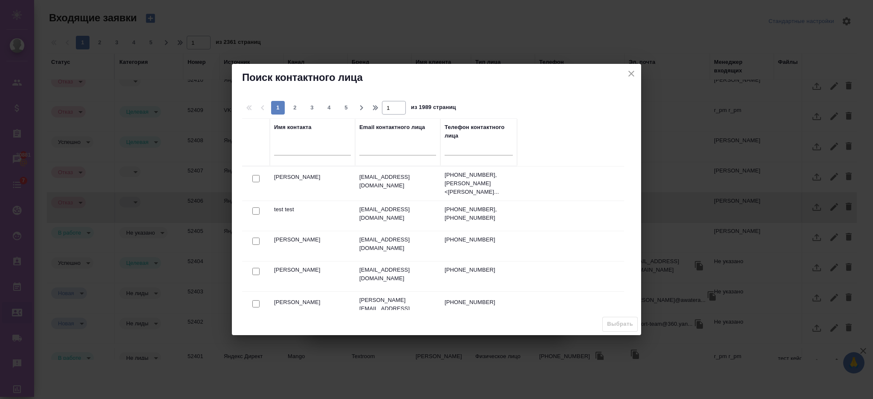
click at [258, 208] on input "checkbox" at bounding box center [255, 211] width 7 height 7
checkbox input "true"
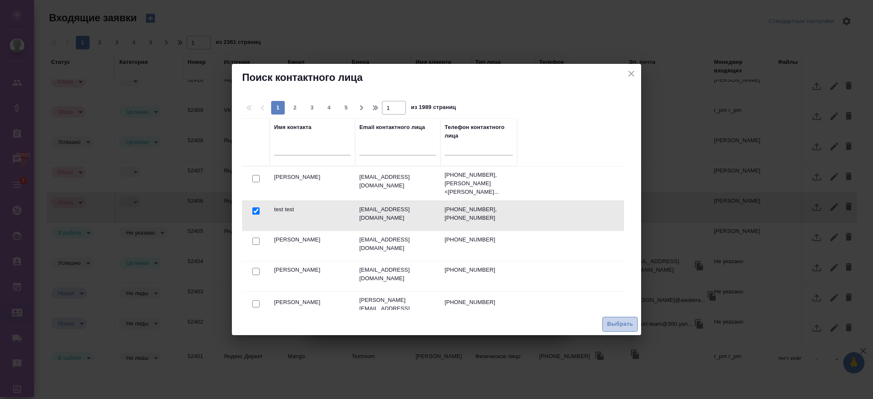
click at [617, 320] on span "Выбрать" at bounding box center [620, 325] width 26 height 10
select select "RU"
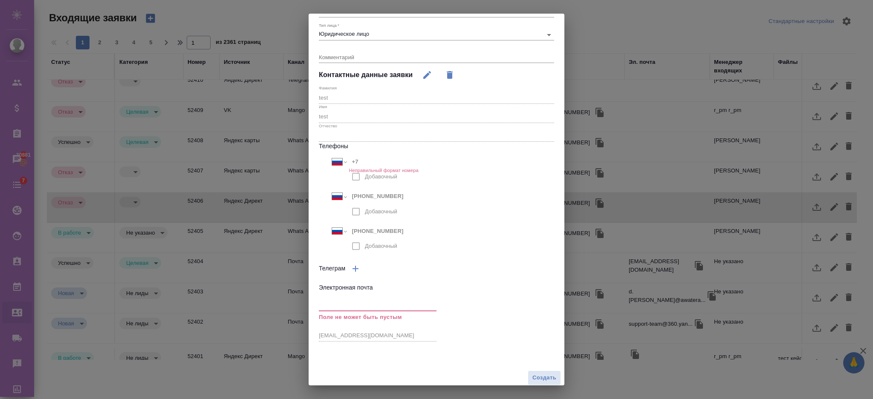
scroll to position [172, 0]
click at [424, 76] on icon "button" at bounding box center [427, 75] width 8 height 8
click at [447, 164] on button "Источник   *" at bounding box center [446, 166] width 20 height 20
type input "+7 926 654 88 73"
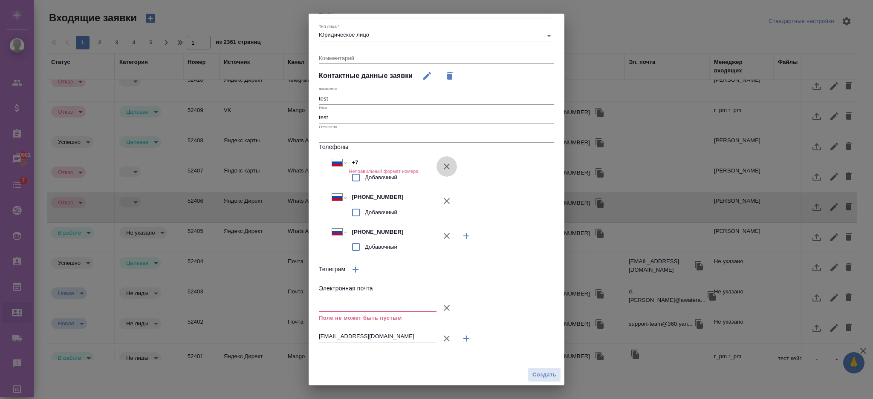
type input "+7 927 657 97 98"
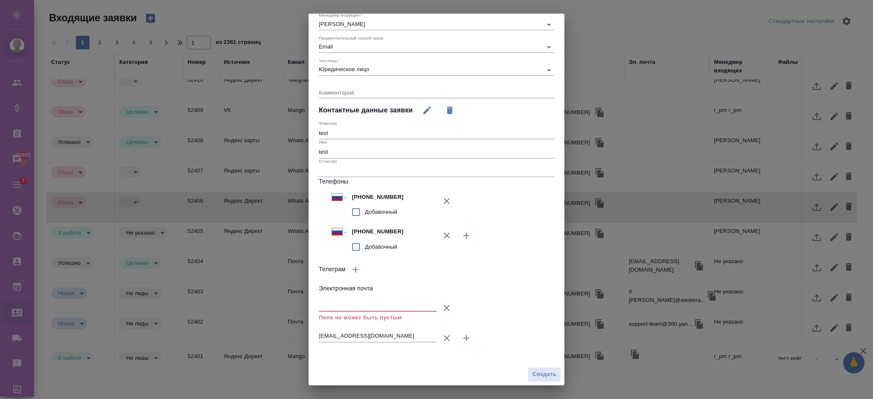
scroll to position [135, 0]
click at [441, 308] on icon "button" at bounding box center [446, 308] width 10 height 10
type input "test@ail.ru"
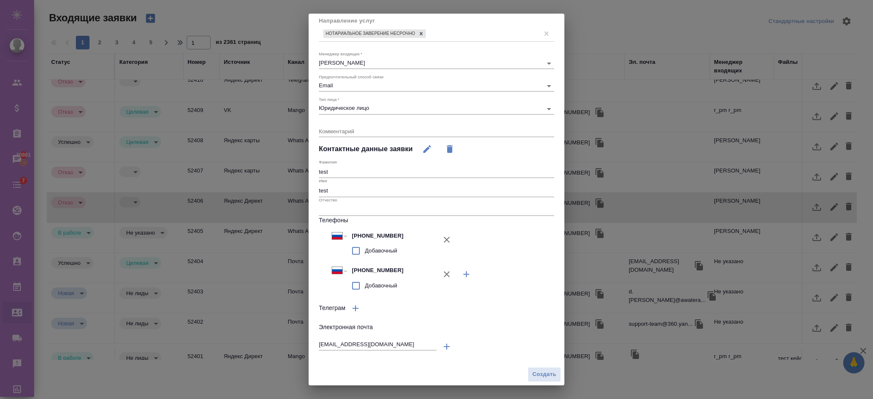
scroll to position [97, 0]
click at [532, 375] on span "Создать" at bounding box center [544, 375] width 24 height 10
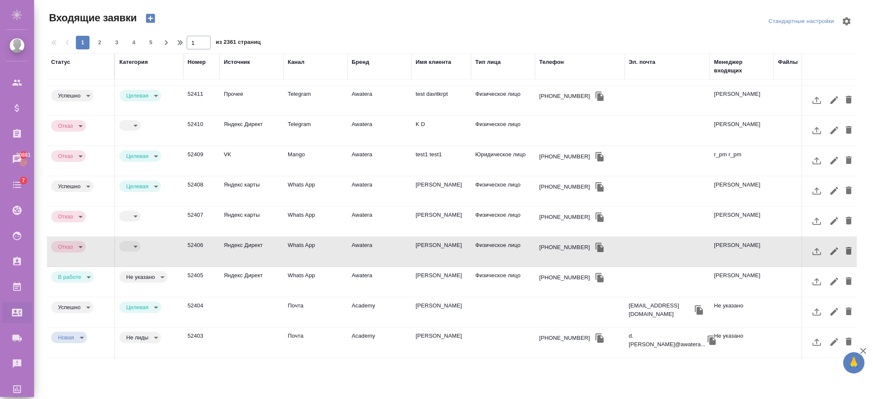
scroll to position [0, 0]
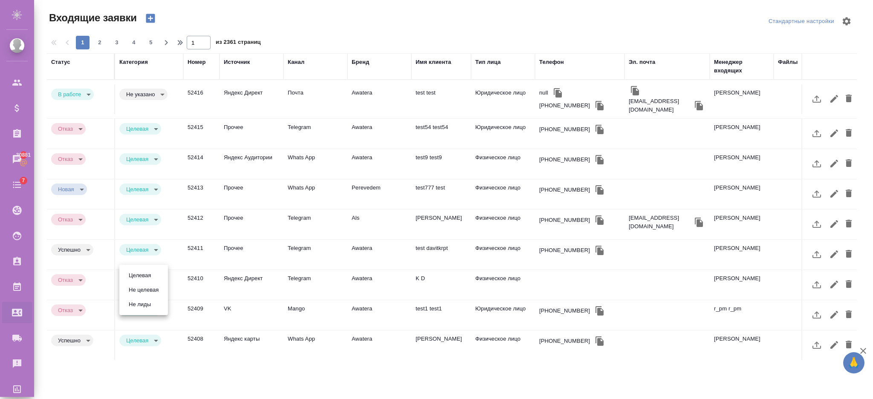
click at [135, 278] on body "🙏 .cls-1 fill:#fff; AWATERA Semenets Irina Клиенты Спецификации Заказы 30881 Ча…" at bounding box center [436, 234] width 873 height 468
click at [133, 278] on button "Целевая" at bounding box center [139, 275] width 27 height 9
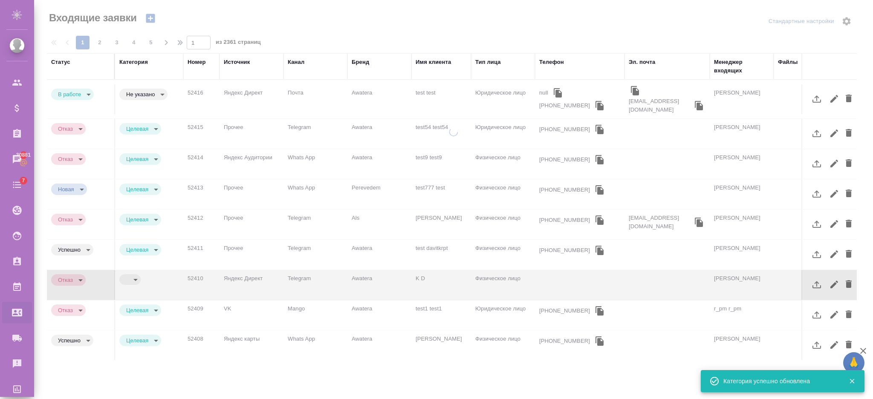
type input "target"
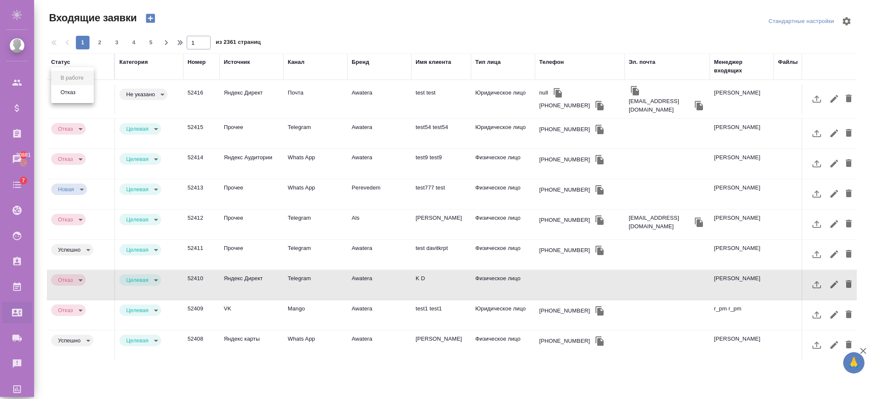
click at [80, 89] on body "🙏 .cls-1 fill:#fff; AWATERA Semenets Irina Клиенты Спецификации Заказы 30881 Ча…" at bounding box center [436, 234] width 873 height 468
click at [74, 91] on button "Отказ" at bounding box center [68, 92] width 20 height 9
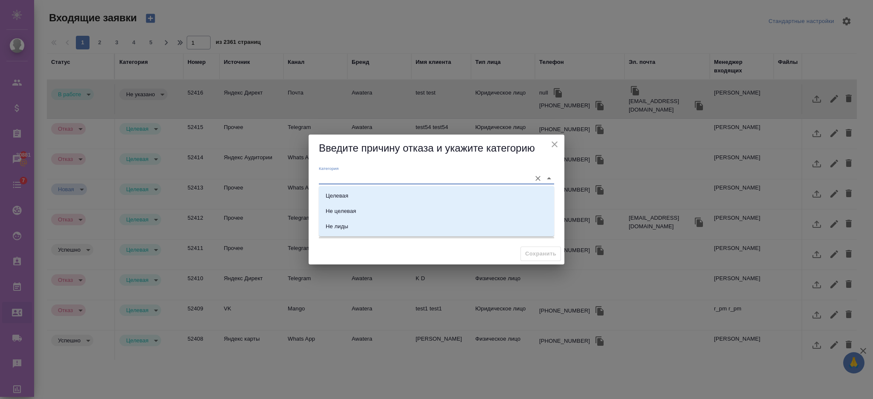
click at [337, 176] on input "Категория" at bounding box center [423, 179] width 208 height 12
click at [340, 209] on div "Не целевая" at bounding box center [341, 211] width 30 height 9
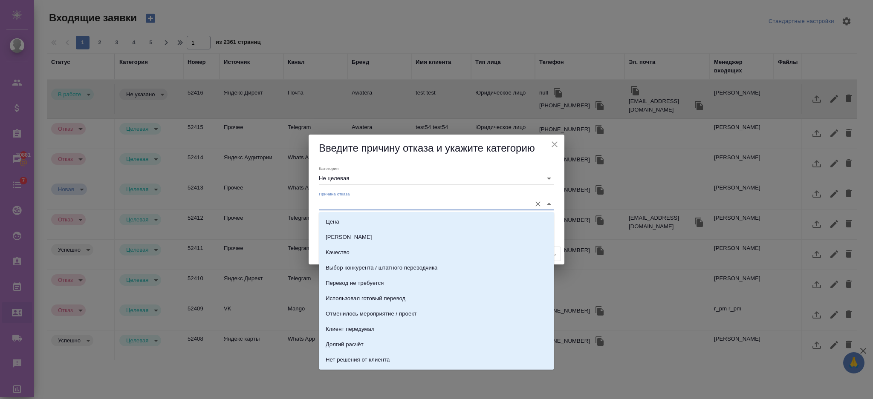
click at [343, 205] on input "Причина отказа" at bounding box center [423, 204] width 208 height 12
click at [346, 257] on li "Качество" at bounding box center [436, 252] width 235 height 15
type input "Целевая"
type input "Качество"
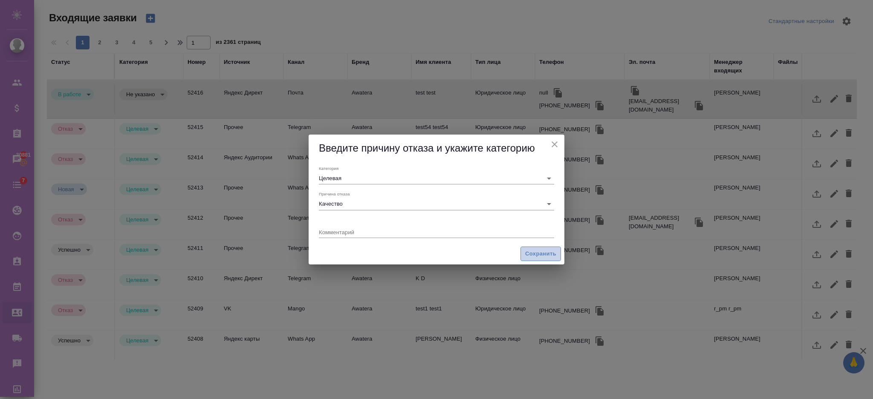
click at [530, 253] on span "Сохранить" at bounding box center [540, 254] width 31 height 10
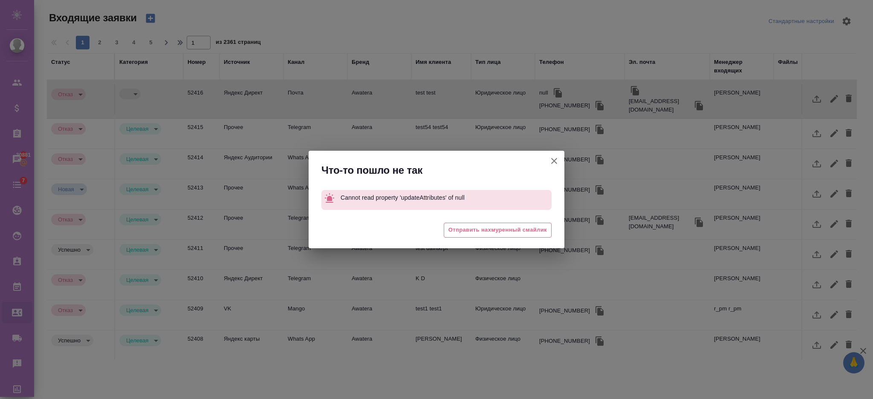
type input "rejection"
type input "quality"
click at [555, 161] on icon "button" at bounding box center [554, 161] width 10 height 10
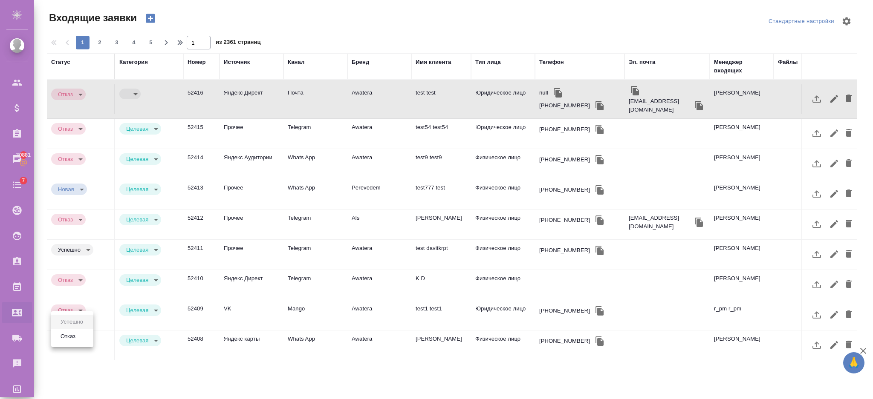
click at [87, 339] on body "🙏 .cls-1 fill:#fff; AWATERA Semenets Irina Клиенты Спецификации Заказы 30881 Ча…" at bounding box center [436, 234] width 873 height 468
click at [81, 339] on li "Отказ" at bounding box center [72, 336] width 42 height 14
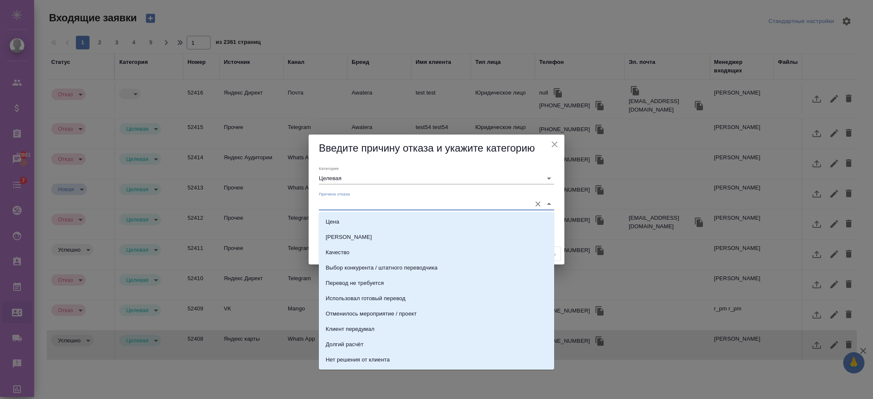
click at [347, 204] on input "Причина отказа" at bounding box center [423, 204] width 208 height 12
click at [355, 262] on li "Выбор конкурента / штатного переводчика" at bounding box center [436, 267] width 235 height 15
type input "Выбор конкурента / штатного переводчика"
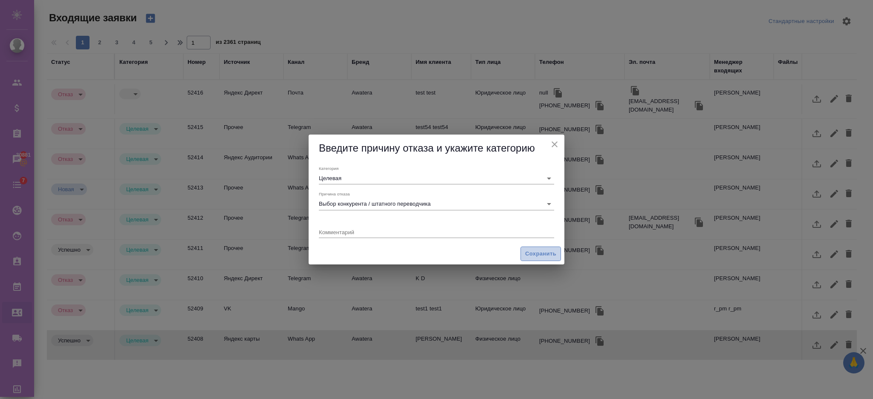
click at [531, 251] on span "Сохранить" at bounding box center [540, 254] width 31 height 10
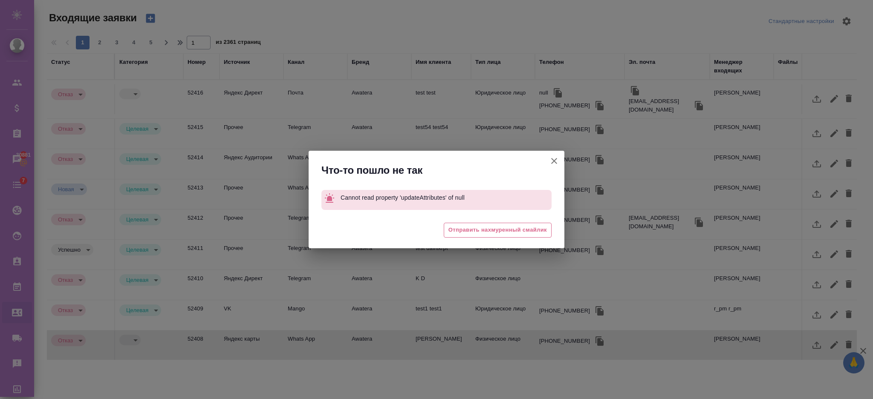
type input "rejection"
type input "choiceOfStaffOrCompetitor"
click at [555, 161] on icon "button" at bounding box center [554, 161] width 10 height 10
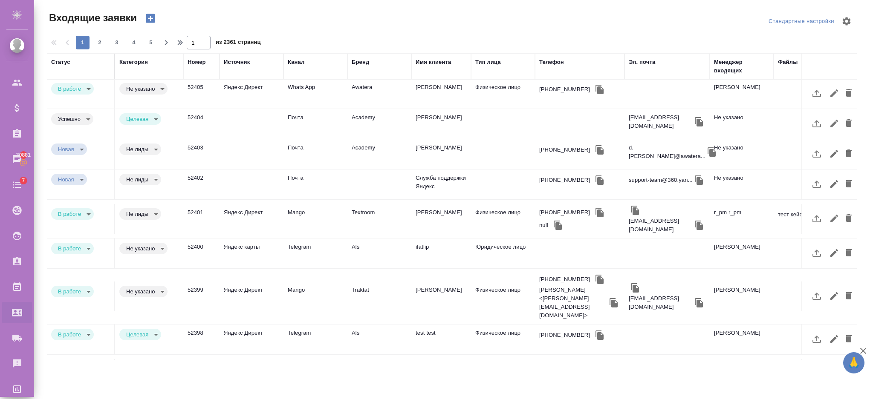
scroll to position [340, 0]
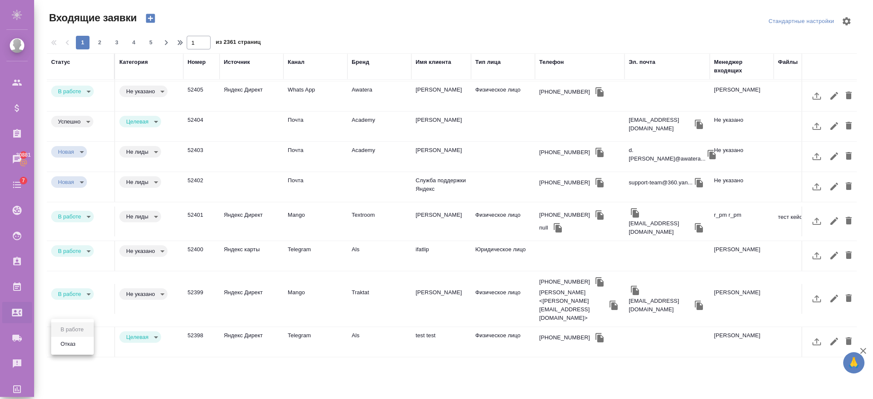
click at [85, 343] on body "🙏 .cls-1 fill:#fff; AWATERA Semenets Irina Клиенты Спецификации Заказы 30881 Ча…" at bounding box center [436, 234] width 873 height 468
click at [81, 339] on li "Отказ" at bounding box center [72, 344] width 43 height 14
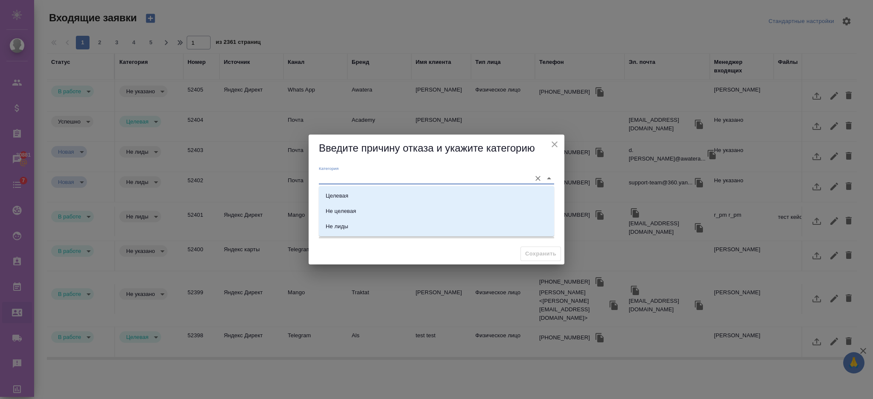
click at [383, 181] on input "Категория" at bounding box center [423, 179] width 208 height 12
click at [376, 196] on li "Целевая" at bounding box center [436, 195] width 235 height 15
type input "Целевая"
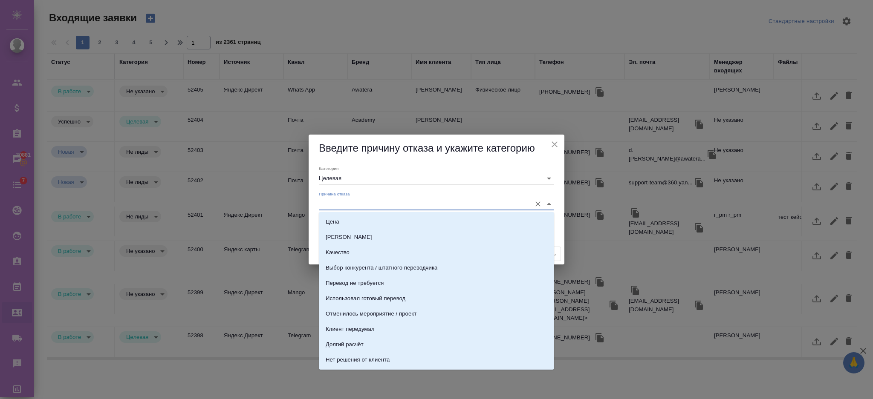
click at [449, 207] on input "Причина отказа" at bounding box center [423, 204] width 208 height 12
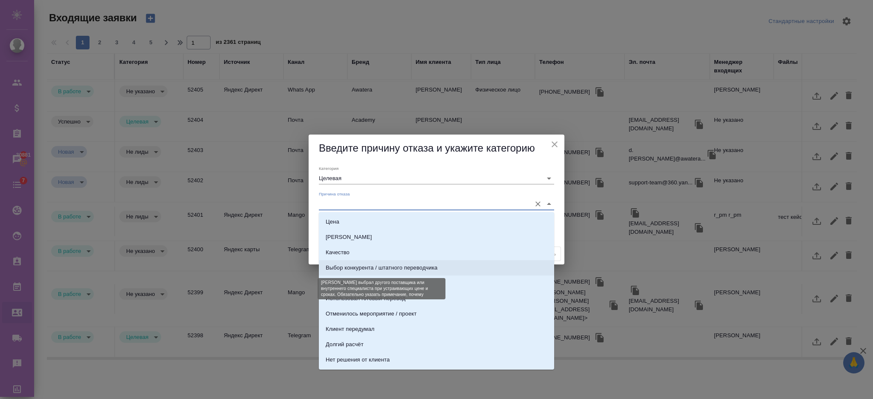
click at [425, 270] on div "Выбор конкурента / штатного переводчика" at bounding box center [382, 268] width 112 height 9
type input "Выбор конкурента / штатного переводчика"
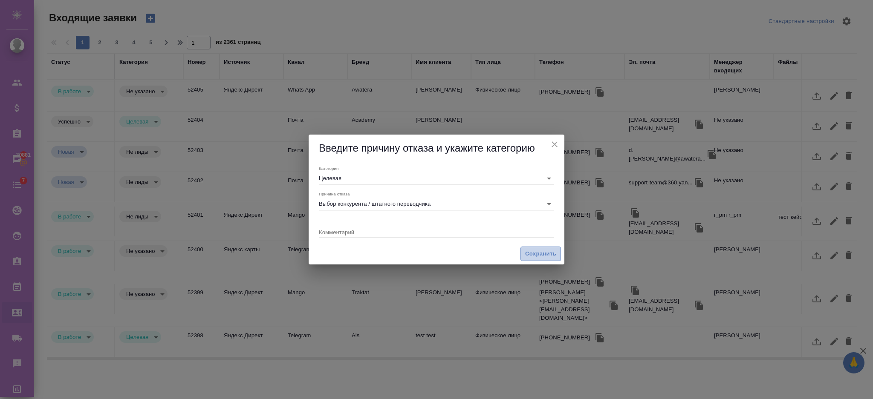
click at [524, 254] on button "Сохранить" at bounding box center [540, 254] width 40 height 15
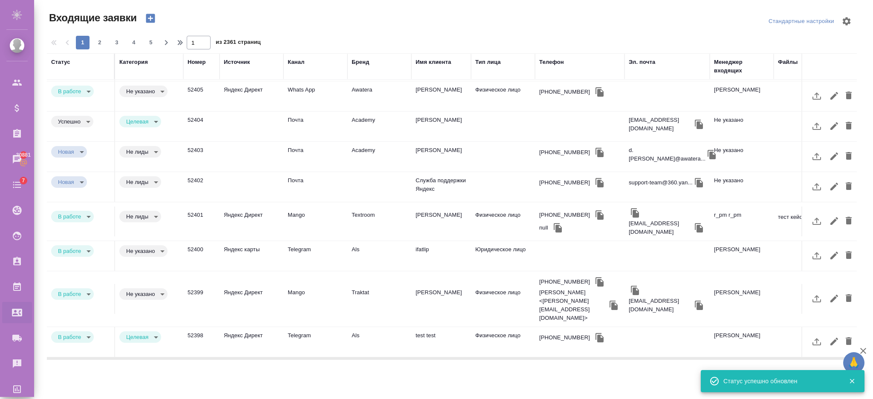
type input "rejection"
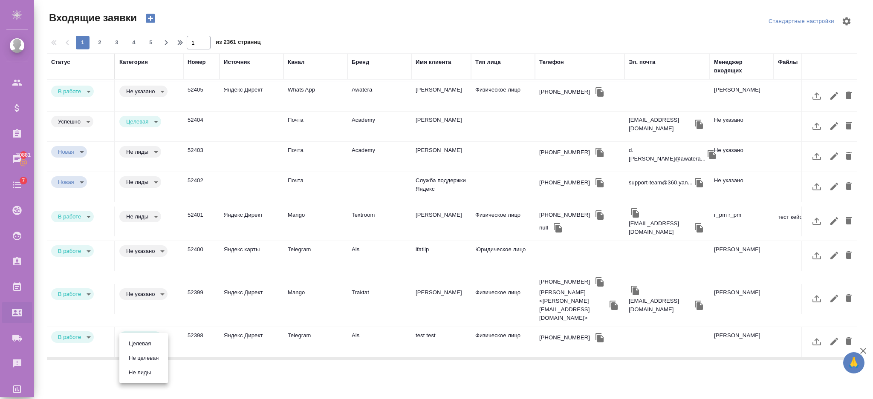
click at [133, 342] on body "🙏 .cls-1 fill:#fff; AWATERA Semenets Irina Клиенты Спецификации Заказы 30881 Ча…" at bounding box center [436, 234] width 873 height 468
click at [141, 357] on button "Не целевая" at bounding box center [143, 358] width 35 height 9
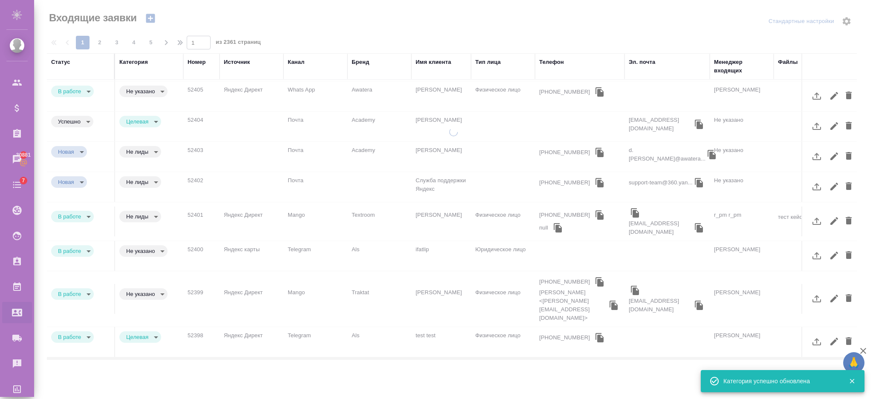
type input "notTarget"
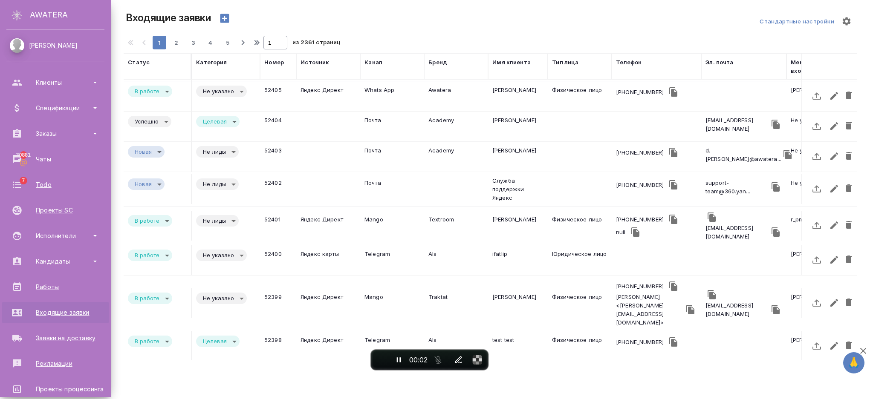
click at [77, 89] on body "🙏 .cls-1 fill:#fff; AWATERA Semenets Irina Клиенты Спецификации Заказы 30881 Ча…" at bounding box center [436, 233] width 873 height 467
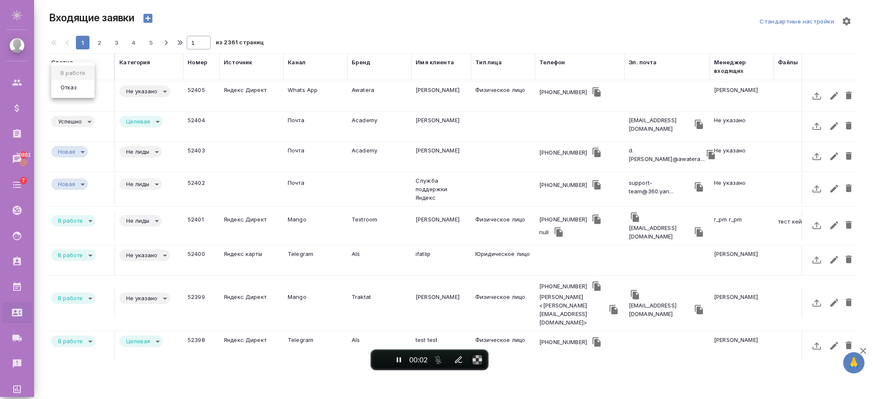
click at [89, 87] on div "В работе Отказ" at bounding box center [436, 199] width 873 height 399
click at [70, 89] on button "Отказ" at bounding box center [68, 87] width 21 height 9
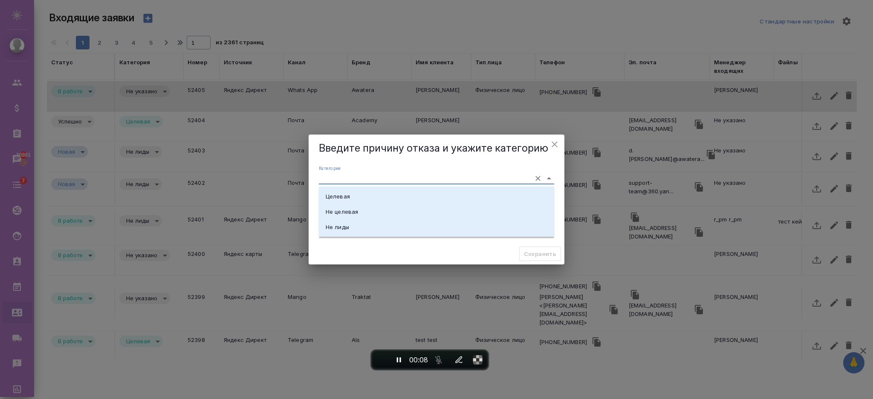
click at [356, 179] on input "Категория" at bounding box center [423, 179] width 208 height 12
click at [351, 195] on li "Целевая" at bounding box center [436, 196] width 235 height 15
type input "Целевая"
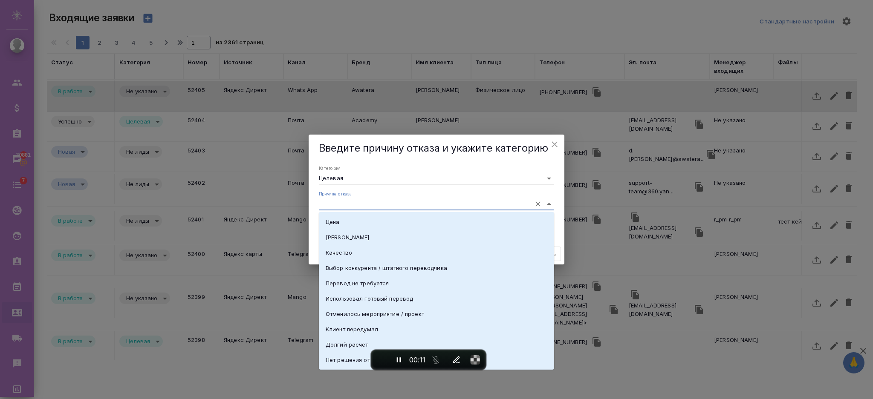
click at [367, 203] on input "Причина отказа" at bounding box center [423, 204] width 208 height 12
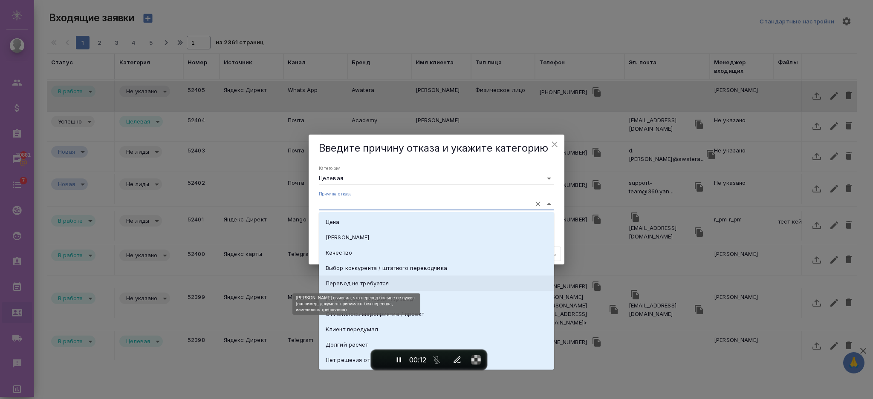
click at [359, 283] on div "Перевод не требуется" at bounding box center [357, 283] width 63 height 9
type input "Перевод не требуется"
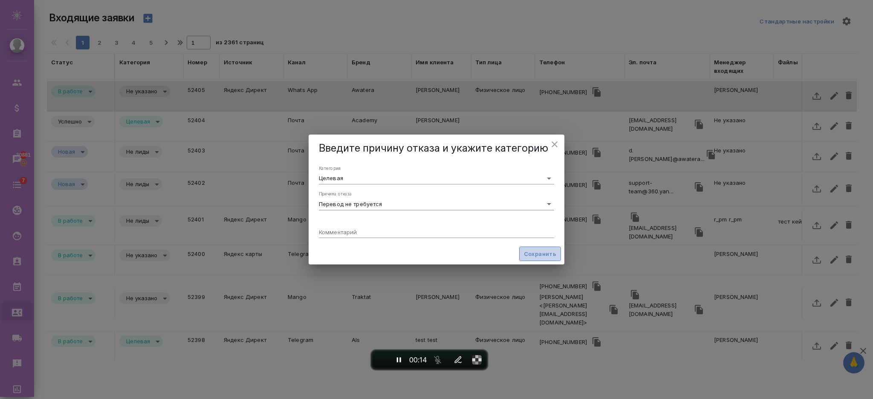
click at [529, 250] on span "Сохранить" at bounding box center [540, 254] width 32 height 10
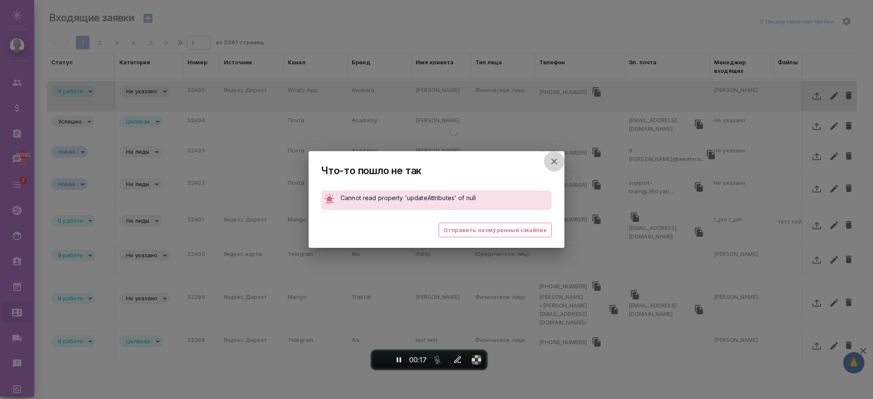
click at [551, 161] on icon "button" at bounding box center [554, 161] width 10 height 10
click at [559, 161] on div "Что-то пошло не так Cannot read property 'updateAttributes' of null 😩 Отправить…" at bounding box center [436, 199] width 873 height 399
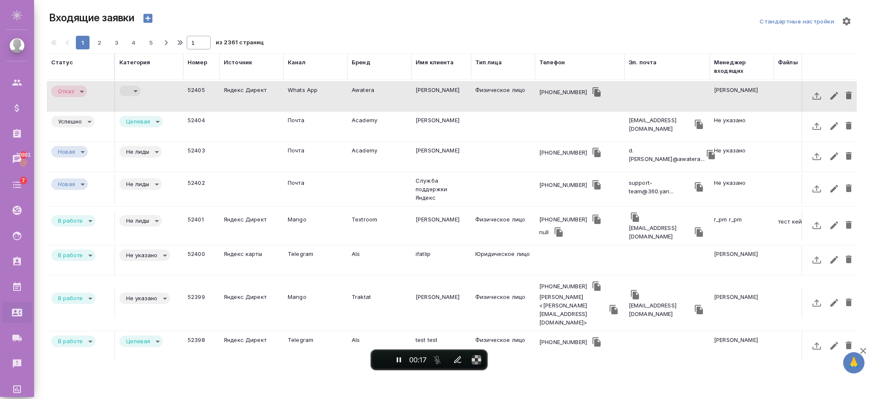
type input "rejection"
click at [133, 88] on body "🙏 .cls-1 fill:#fff; AWATERA Semenets Irina Клиенты Спецификации Заказы 30881 Ча…" at bounding box center [436, 233] width 873 height 467
click at [137, 102] on button "Не целевая" at bounding box center [144, 101] width 37 height 9
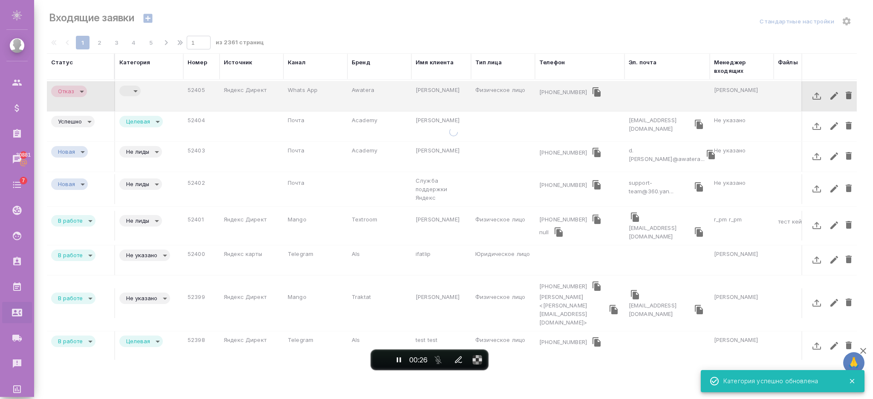
type input "notTarget"
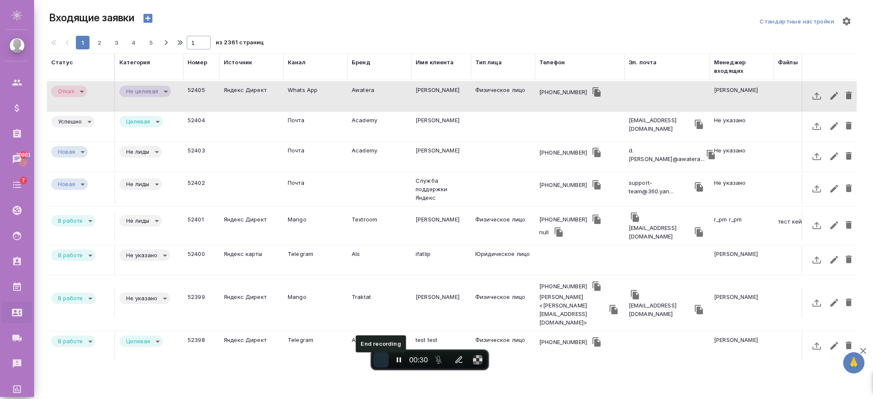
click at [381, 360] on span "End recording" at bounding box center [381, 360] width 0 height 0
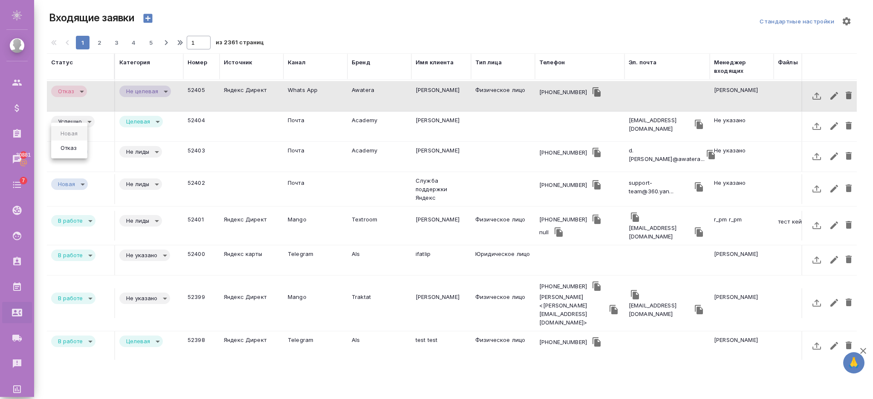
click at [84, 148] on body "🙏 .cls-1 fill:#fff; AWATERA Semenets Irina Клиенты Спецификации Заказы 30881 Ча…" at bounding box center [436, 233] width 873 height 467
click at [72, 147] on button "Отказ" at bounding box center [68, 147] width 21 height 9
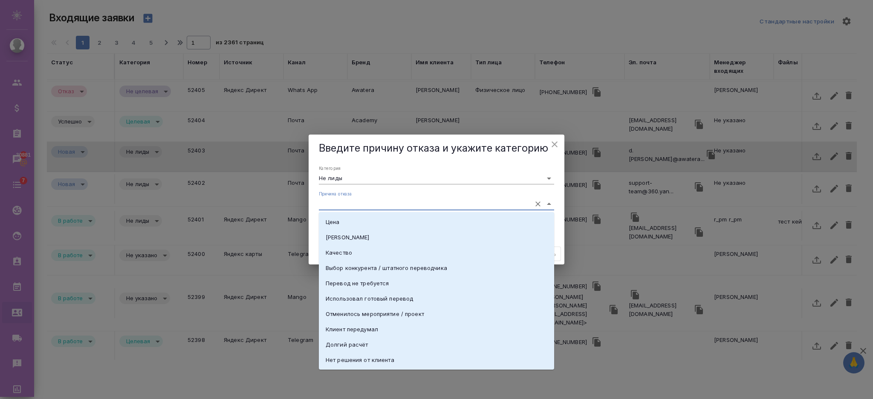
click at [341, 208] on input "Причина отказа" at bounding box center [423, 204] width 208 height 12
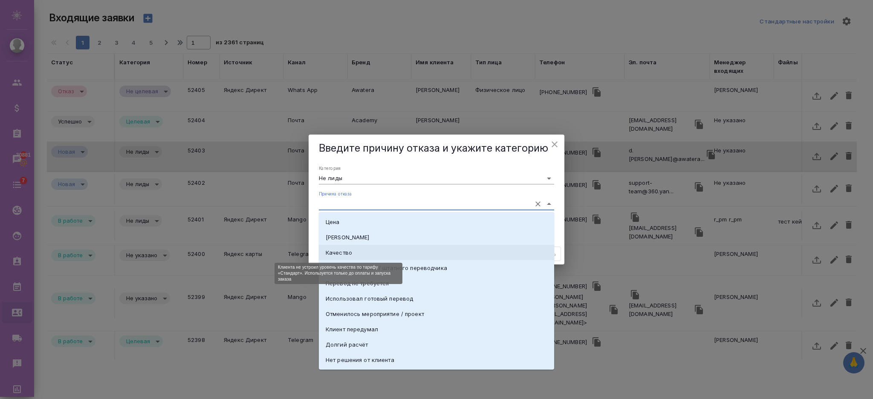
click at [349, 257] on div "Качество" at bounding box center [339, 252] width 26 height 9
type input "Целевая"
type input "Качество"
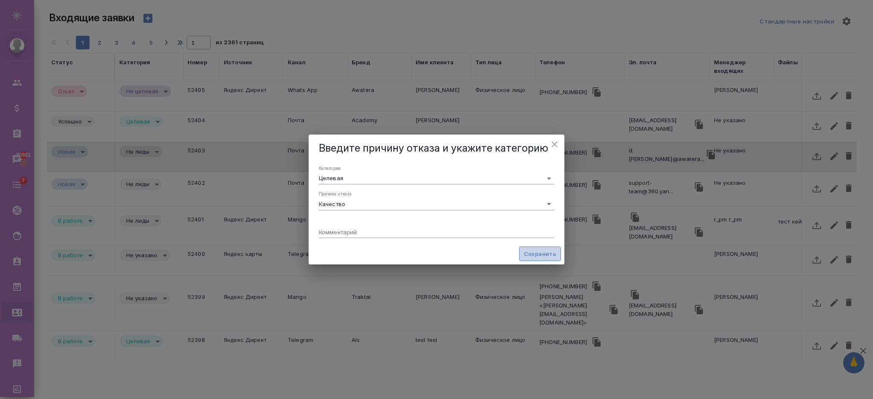
click at [527, 257] on span "Сохранить" at bounding box center [540, 254] width 32 height 10
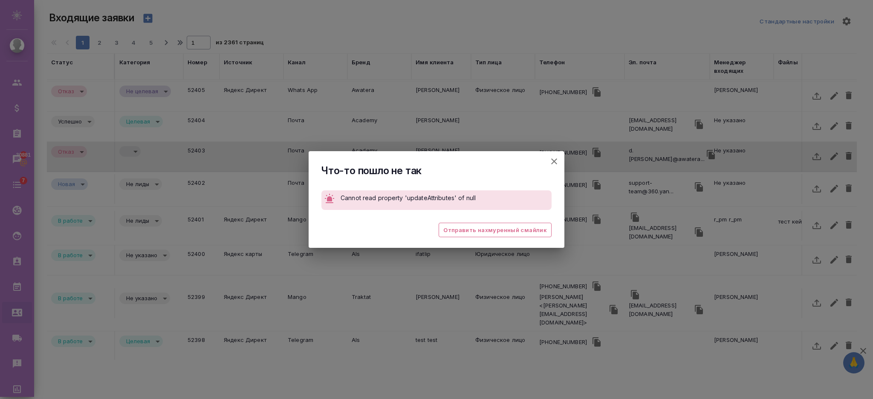
type input "rejection"
type input "quality"
click at [556, 160] on icon "button" at bounding box center [554, 162] width 6 height 6
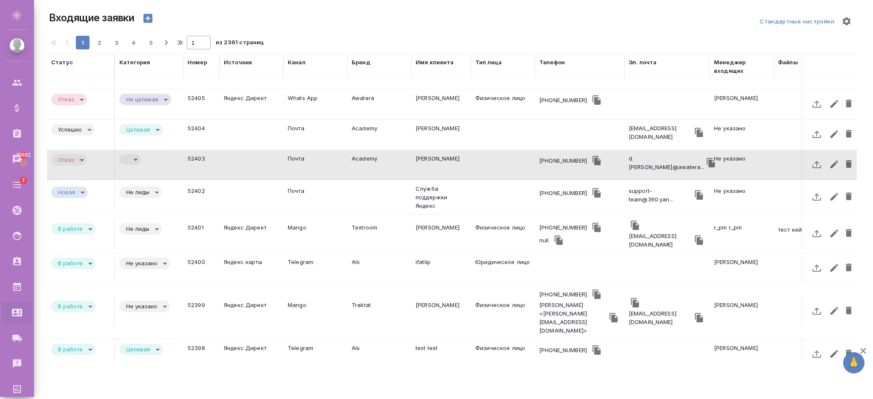
scroll to position [334, 0]
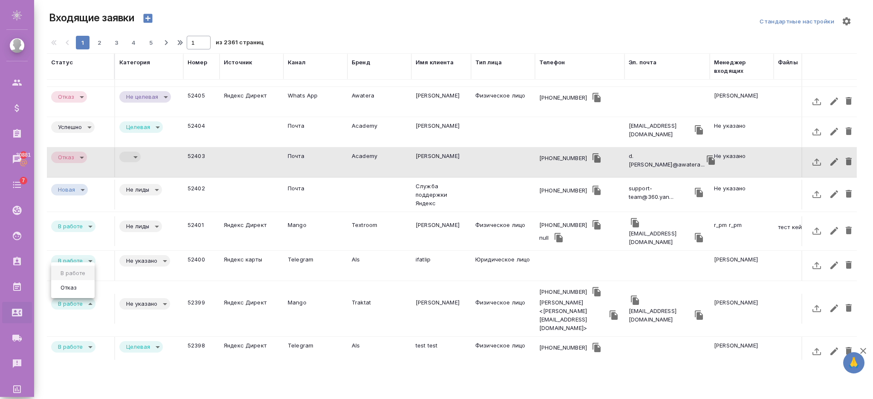
click at [81, 289] on body "🙏 .cls-1 fill:#fff; AWATERA Semenets Irina Клиенты Спецификации Заказы 30881 Ча…" at bounding box center [436, 233] width 873 height 467
click at [86, 288] on li "Отказ" at bounding box center [72, 287] width 43 height 14
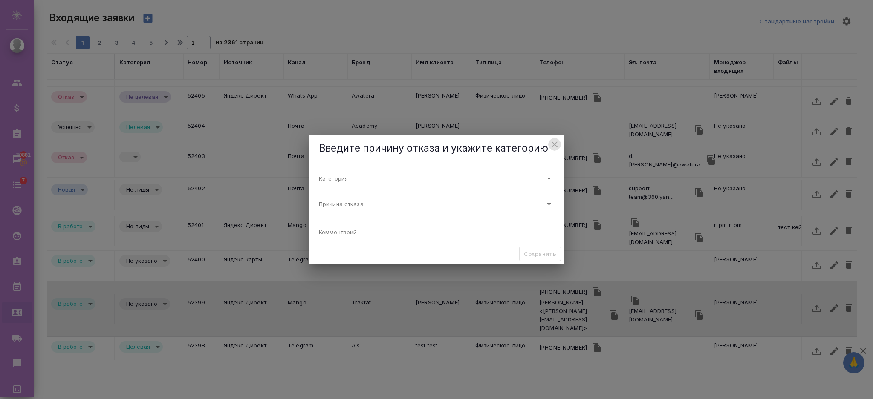
click at [555, 143] on icon "close" at bounding box center [554, 144] width 6 height 6
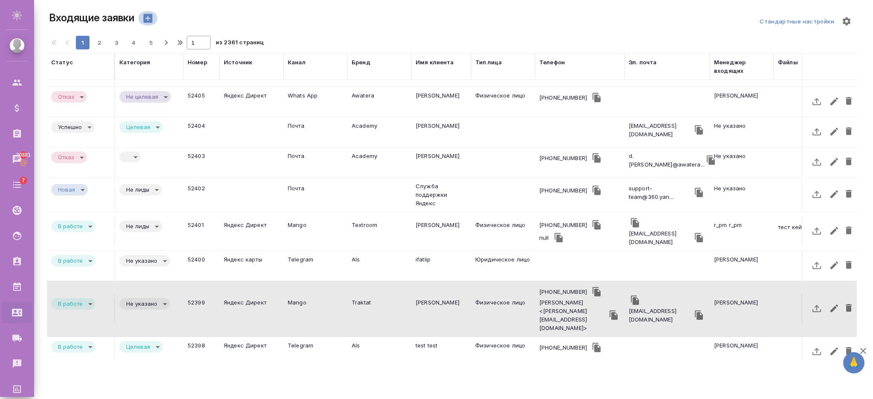
click at [150, 17] on icon "button" at bounding box center [148, 18] width 9 height 9
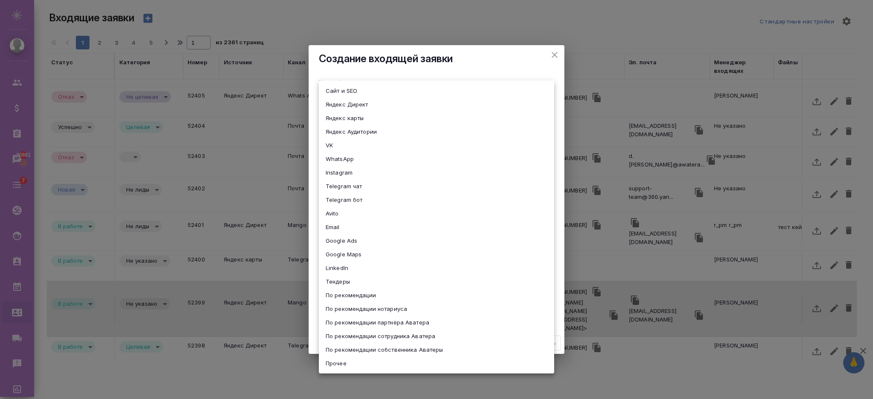
click at [336, 89] on body "🙏 .cls-1 fill:#fff; AWATERA Semenets Irina Клиенты Спецификации Заказы 30881 Ча…" at bounding box center [436, 233] width 873 height 467
click at [341, 86] on li "Сайт и SEO" at bounding box center [436, 91] width 235 height 14
type input "seo"
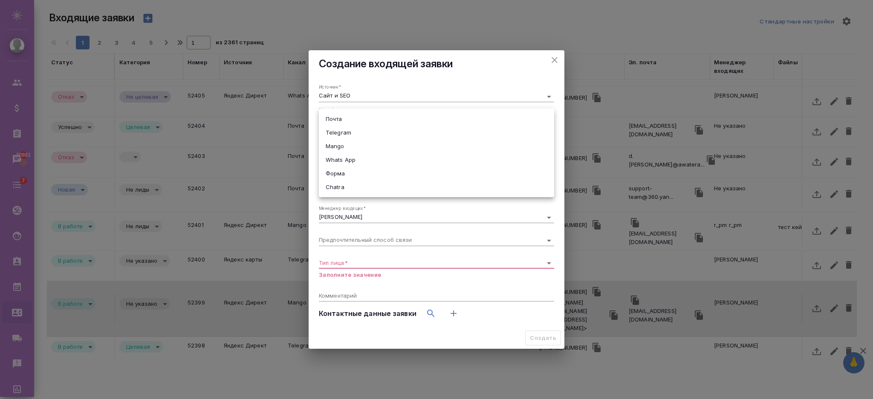
click at [339, 121] on body "🙏 .cls-1 fill:#fff; AWATERA Semenets Irina Клиенты Спецификации Заказы 30881 Ча…" at bounding box center [436, 233] width 873 height 467
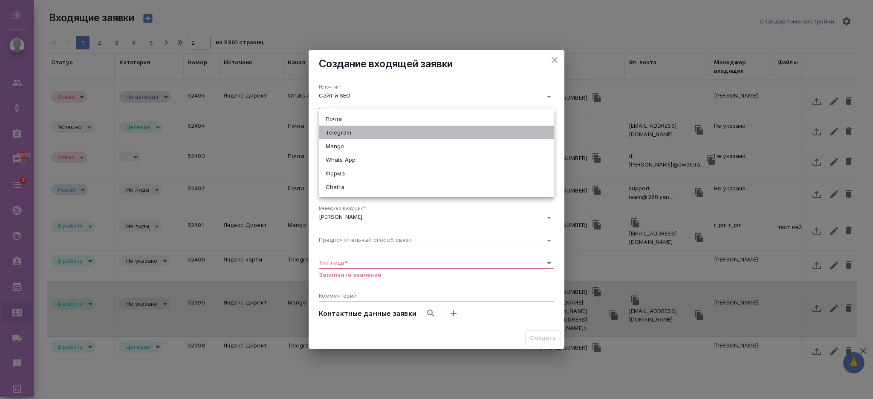
click at [339, 133] on li "Telegram" at bounding box center [436, 133] width 235 height 14
type input "66ac940615179ecd4145cc0f"
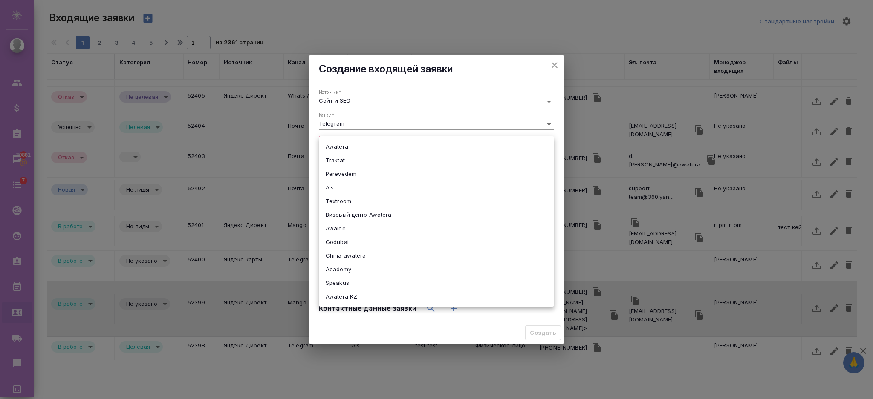
click at [346, 145] on body "🙏 .cls-1 fill:#fff; AWATERA Semenets Irina Клиенты Спецификации Заказы 30881 Ча…" at bounding box center [436, 233] width 873 height 467
click at [346, 167] on li "Perevedem" at bounding box center [436, 174] width 235 height 14
type input "perevedem"
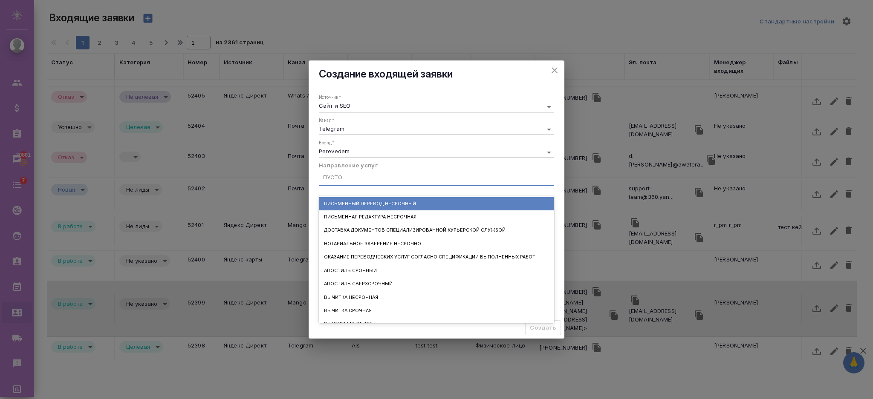
click at [333, 170] on div "Пусто" at bounding box center [436, 178] width 235 height 16
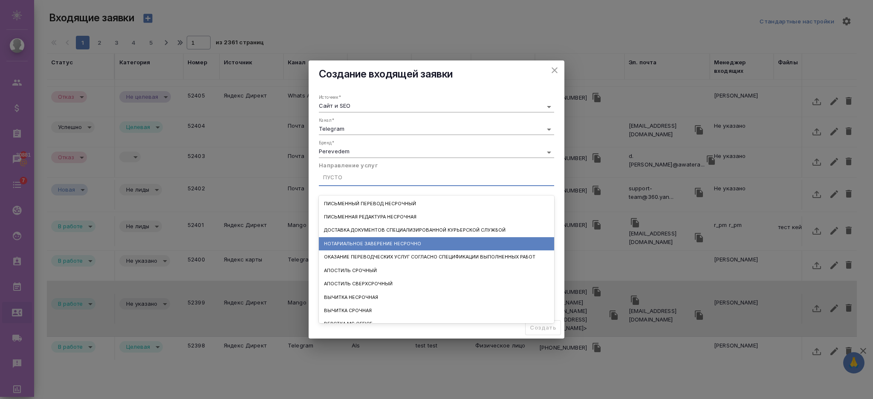
click at [344, 244] on div "Нотариальное заверение несрочно" at bounding box center [436, 243] width 235 height 13
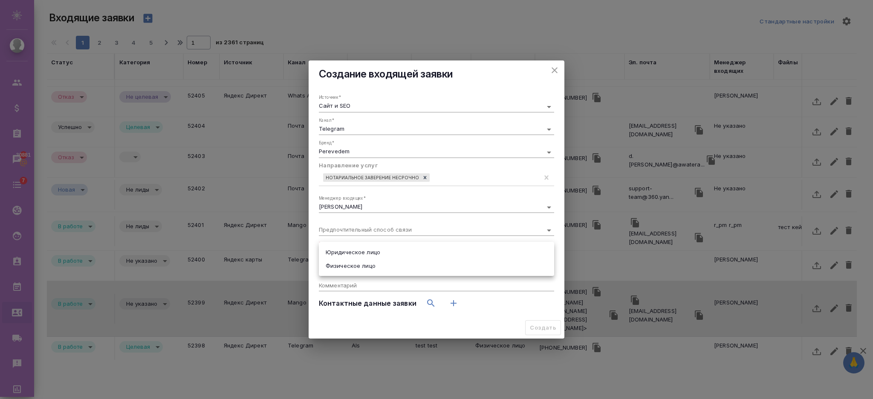
click at [355, 253] on body "🙏 .cls-1 fill:#fff; AWATERA Semenets Irina Клиенты Спецификации Заказы 30881 Ча…" at bounding box center [436, 233] width 873 height 467
click at [353, 252] on li "Юридическое лицо" at bounding box center [436, 252] width 235 height 14
type input "company"
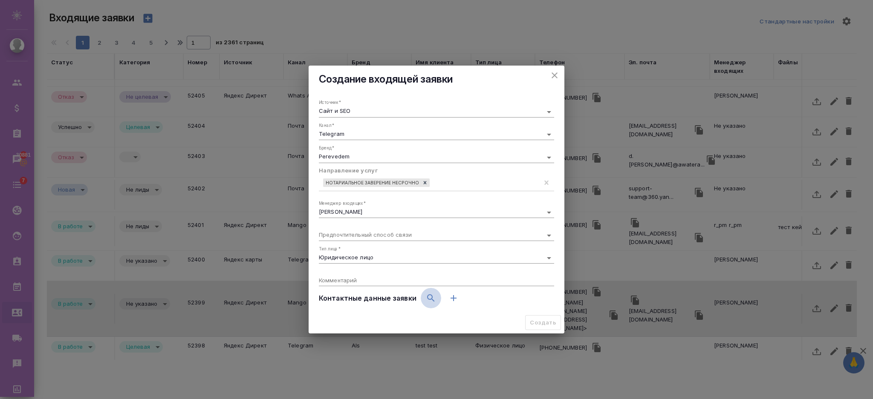
click at [429, 295] on icon "button" at bounding box center [431, 298] width 10 height 10
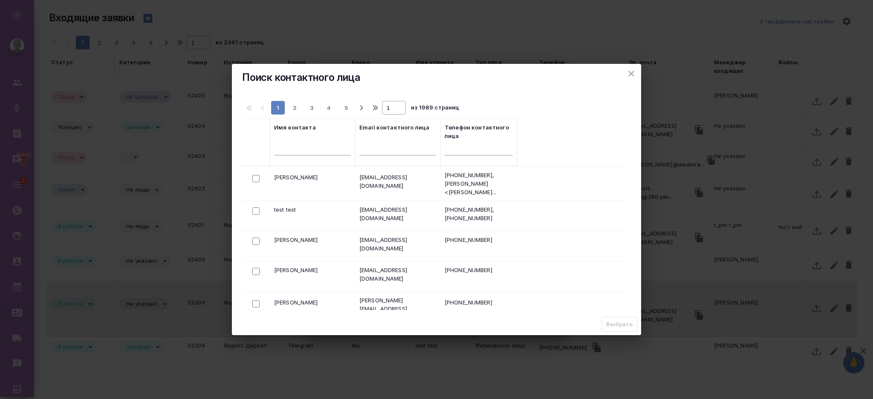
click at [256, 175] on input "checkbox" at bounding box center [255, 178] width 7 height 7
checkbox input "true"
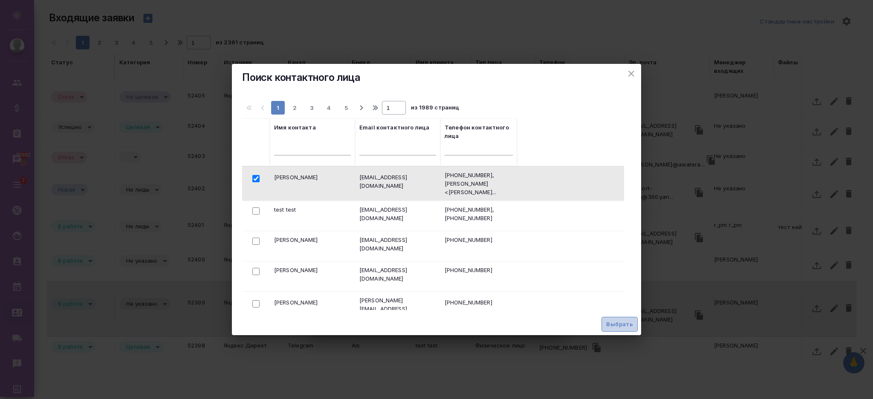
click at [609, 327] on span "Выбрать" at bounding box center [619, 325] width 27 height 10
select select "RU"
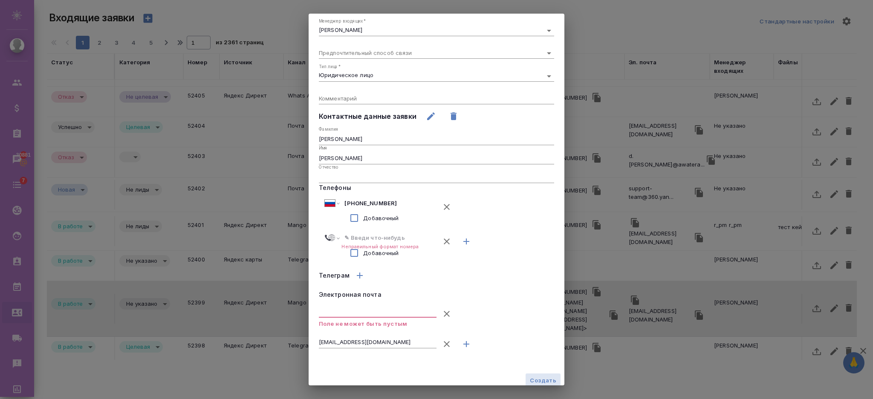
scroll to position [135, 0]
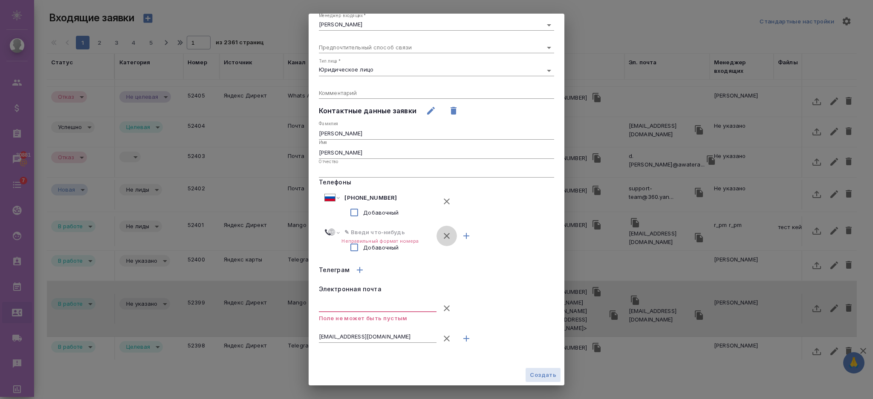
click at [442, 239] on icon "button" at bounding box center [446, 236] width 10 height 10
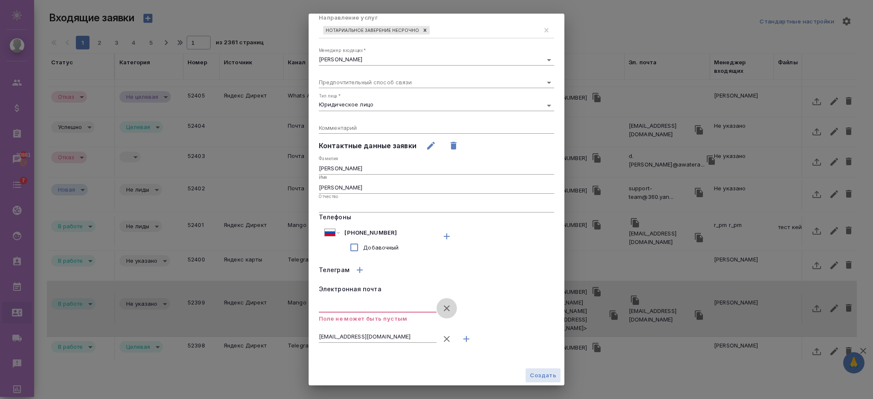
click at [447, 306] on icon "button" at bounding box center [446, 308] width 10 height 10
type input "e.kotova@w1.money"
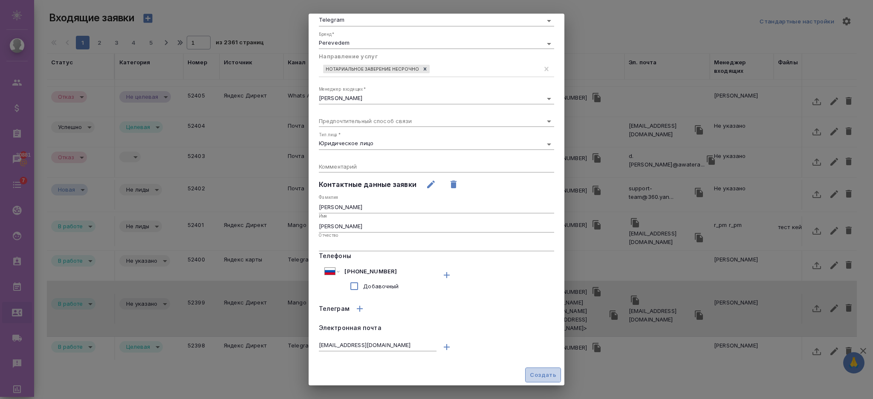
click at [532, 372] on span "Создать" at bounding box center [543, 375] width 26 height 10
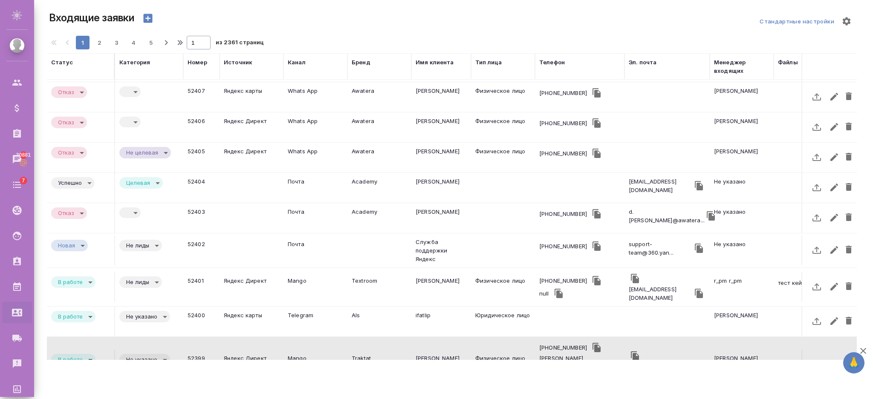
click at [200, 112] on td "52406" at bounding box center [201, 127] width 36 height 30
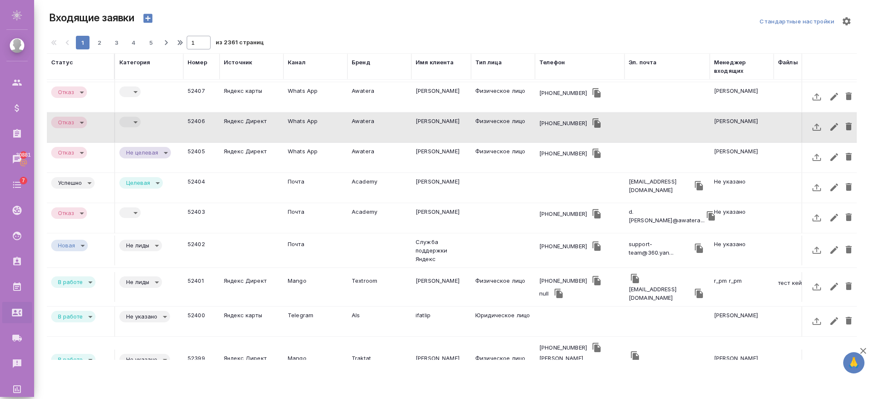
scroll to position [0, 0]
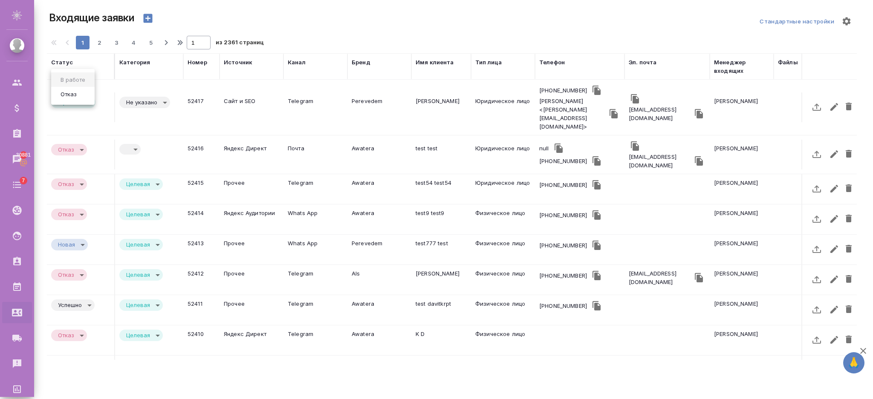
click at [92, 92] on body "🙏 .cls-1 fill:#fff; AWATERA Semenets Irina Клиенты Спецификации Заказы 30881 Ча…" at bounding box center [436, 233] width 873 height 467
click at [78, 97] on button "Отказ" at bounding box center [68, 93] width 21 height 9
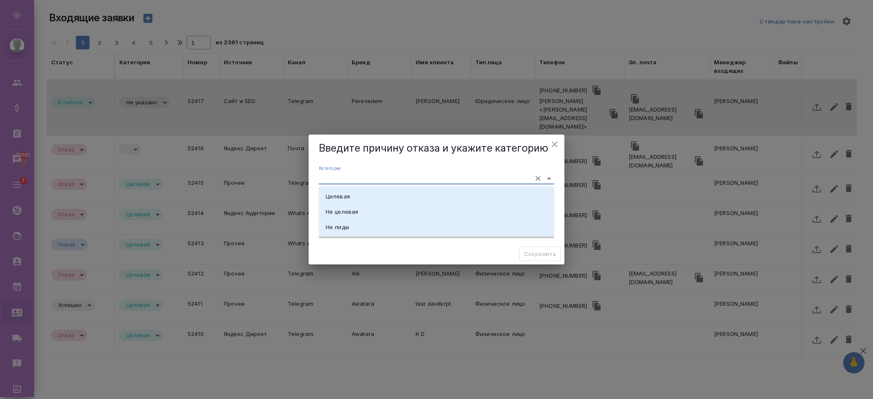
click at [335, 176] on input "Категория" at bounding box center [423, 179] width 208 height 12
click at [349, 223] on li "Не лиды" at bounding box center [436, 226] width 235 height 15
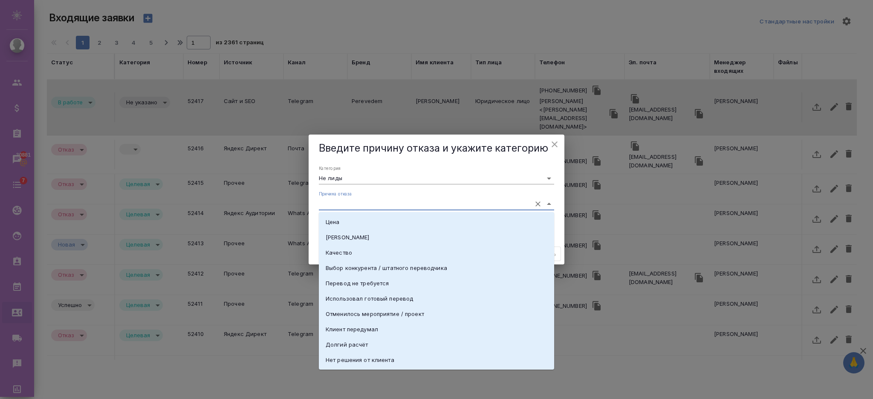
click at [427, 203] on input "Причина отказа" at bounding box center [423, 204] width 208 height 12
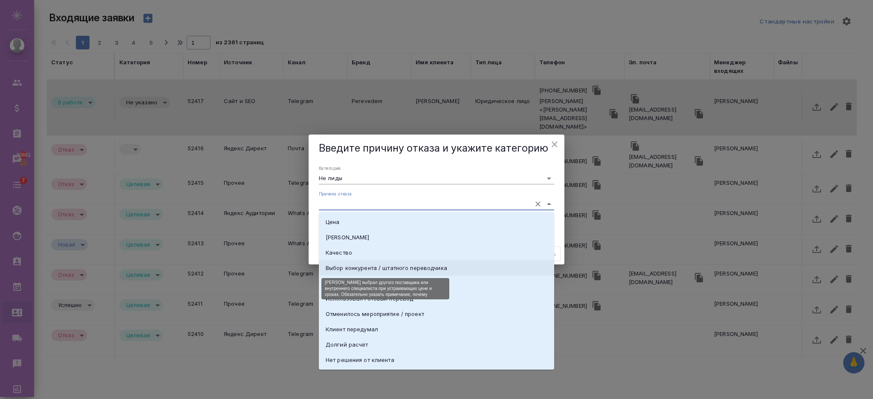
click at [401, 268] on div "Выбор конкурента / штатного переводчика" at bounding box center [386, 268] width 121 height 9
type input "Целевая"
type input "Выбор конкурента / штатного переводчика"
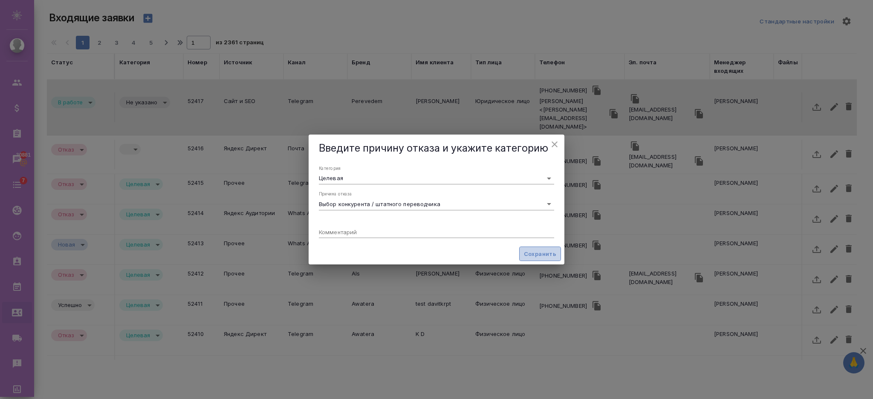
click at [527, 252] on span "Сохранить" at bounding box center [540, 254] width 32 height 10
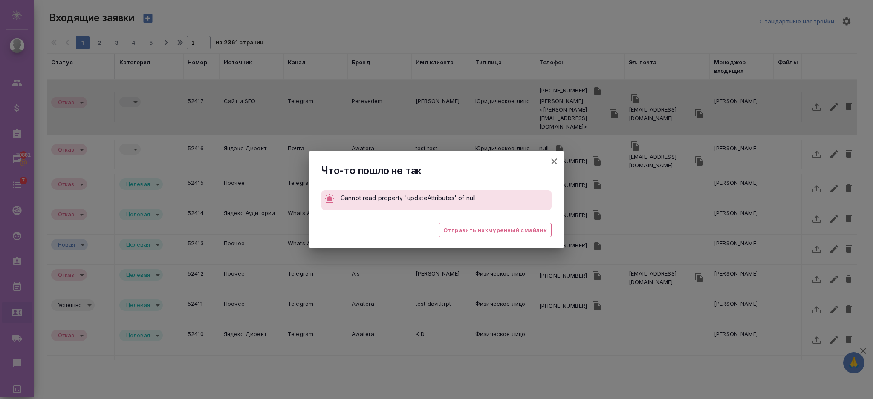
type input "rejection"
type input "choiceOfStaffOrCompetitor"
click at [548, 159] on button "Рабочее наименование" at bounding box center [554, 161] width 20 height 20
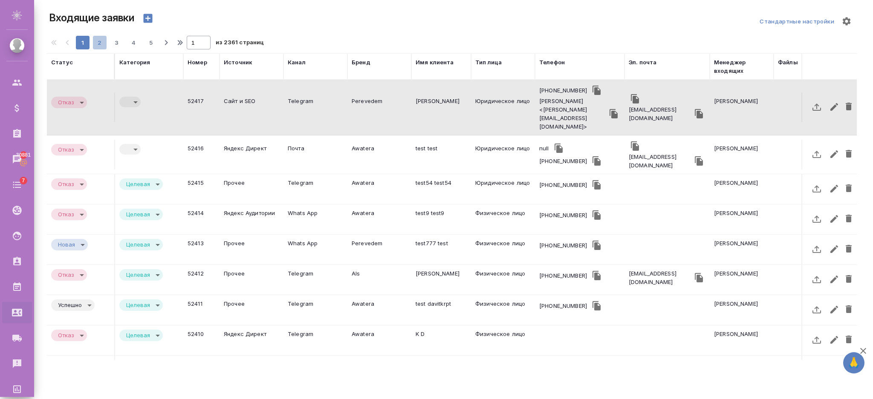
click at [96, 46] on span "2" at bounding box center [100, 42] width 14 height 9
type input "2"
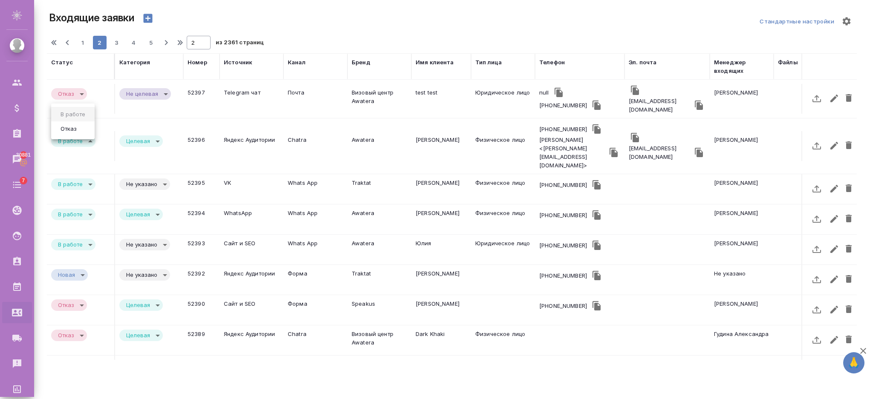
click at [82, 126] on body "🙏 .cls-1 fill:#fff; AWATERA Semenets Irina Клиенты Спецификации Заказы 30881 Ча…" at bounding box center [436, 233] width 873 height 467
click at [84, 130] on li "Отказ" at bounding box center [72, 128] width 43 height 14
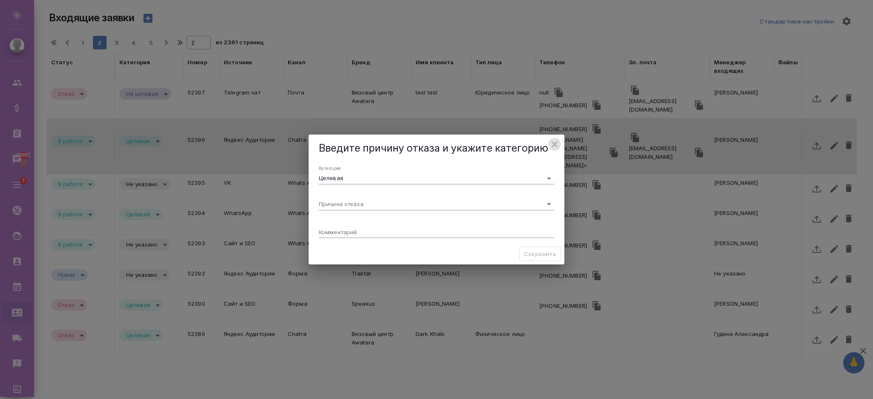
click at [554, 144] on icon "close" at bounding box center [554, 144] width 6 height 6
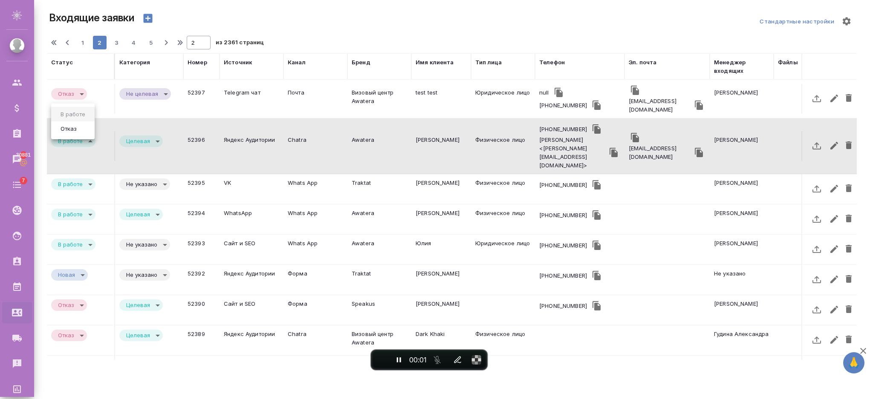
click at [89, 128] on body "🙏 .cls-1 fill:#fff; AWATERA Semenets Irina Клиенты Спецификации Заказы 30881 Ча…" at bounding box center [436, 233] width 873 height 467
click at [81, 130] on li "Отказ" at bounding box center [72, 128] width 43 height 14
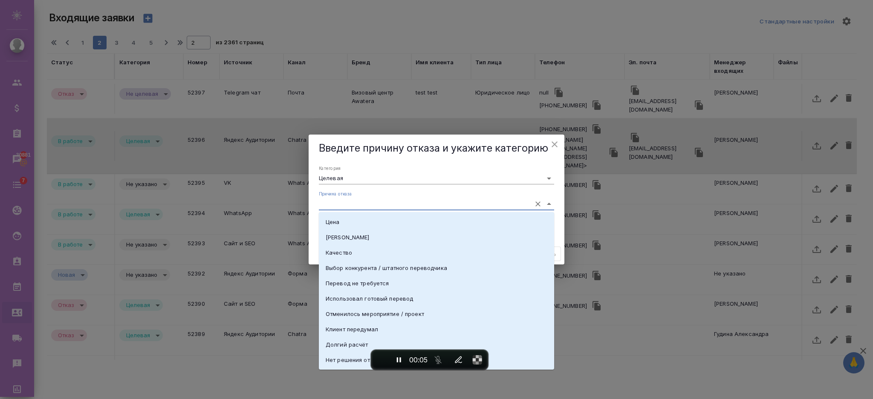
click at [341, 204] on input "Причина отказа" at bounding box center [423, 204] width 208 height 12
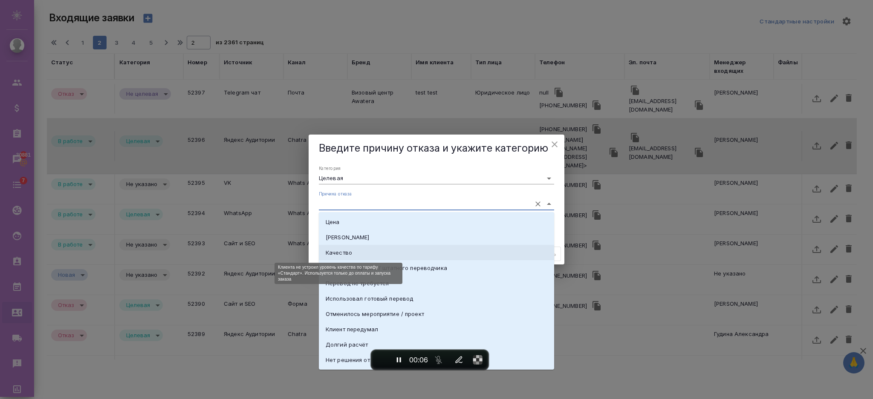
click at [348, 253] on div "Качество" at bounding box center [339, 252] width 26 height 9
type input "Качество"
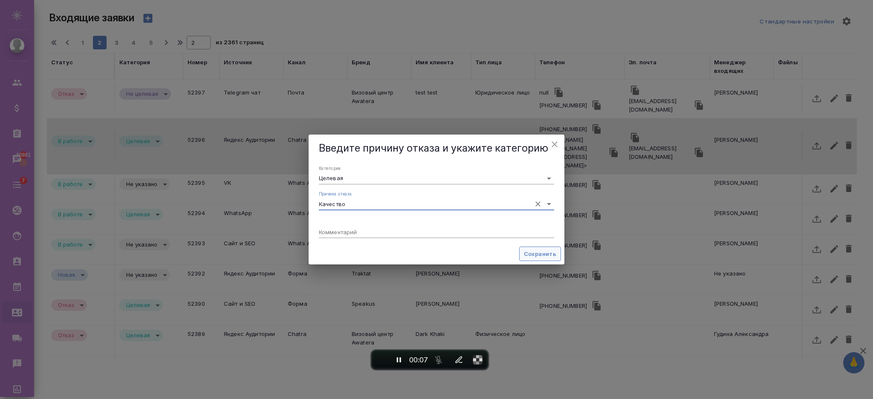
click at [535, 254] on span "Сохранить" at bounding box center [540, 254] width 32 height 10
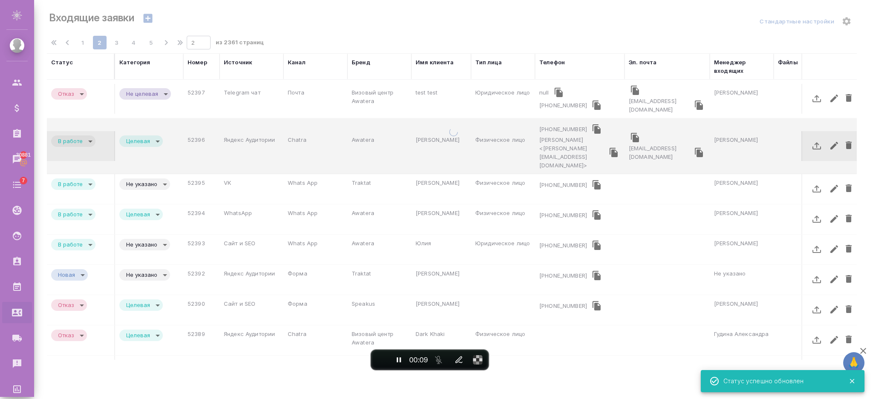
type input "rejection"
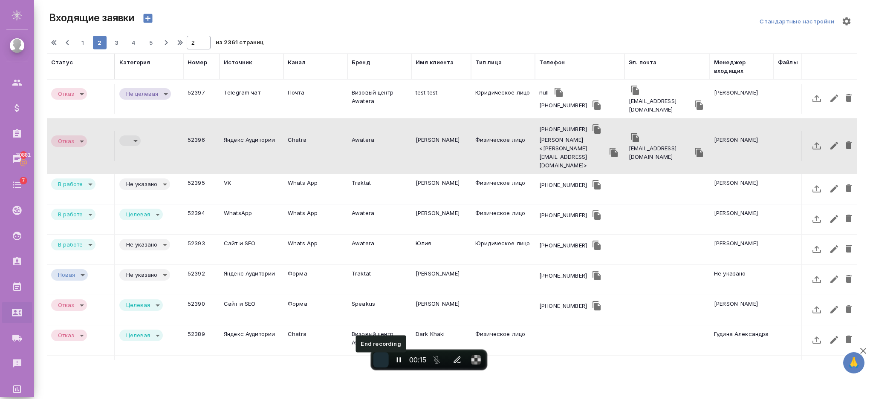
click at [384, 362] on button "End recording" at bounding box center [380, 359] width 15 height 15
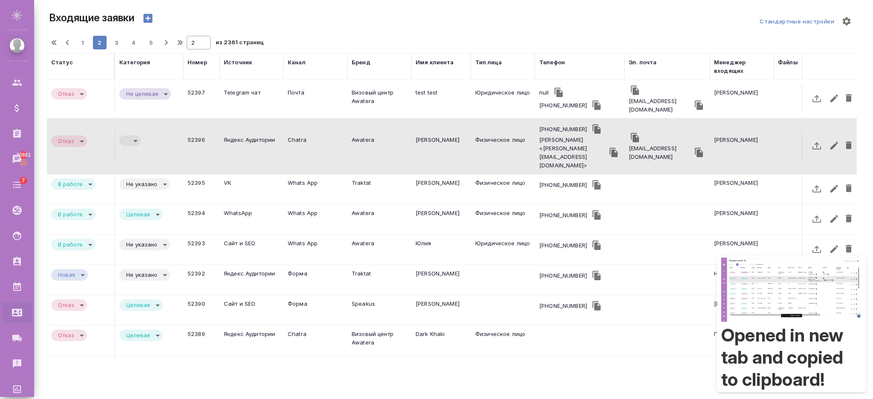
click at [127, 133] on body "🙏 .cls-1 fill:#fff; AWATERA Semenets Irina Клиенты Спецификации Заказы 30881 Ча…" at bounding box center [436, 233] width 873 height 467
click at [127, 132] on button "Целевая" at bounding box center [140, 128] width 29 height 9
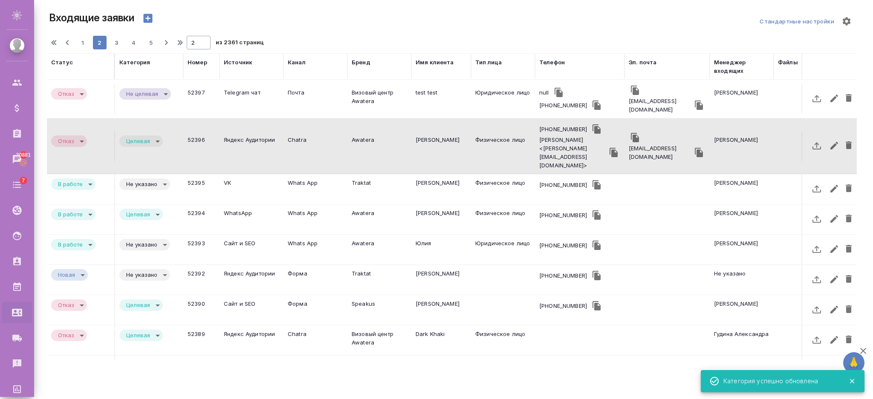
type input "target"
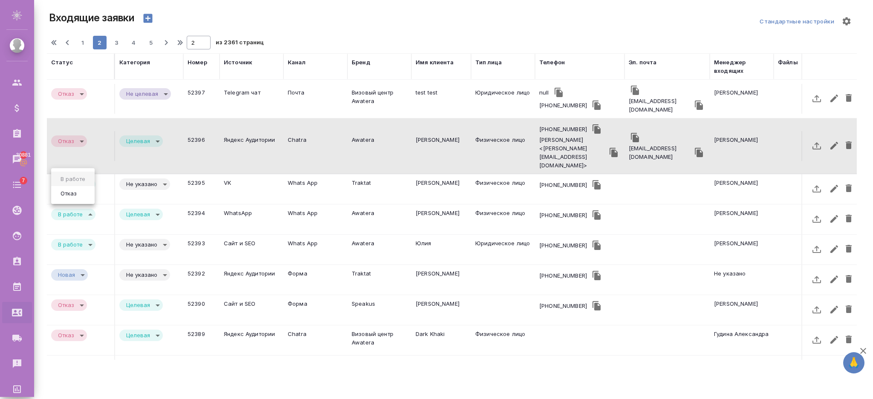
click at [72, 193] on body "🙏 .cls-1 fill:#fff; AWATERA Semenets Irina Клиенты Спецификации Заказы 30881 Ча…" at bounding box center [436, 233] width 873 height 467
click at [72, 193] on button "Отказ" at bounding box center [68, 193] width 21 height 9
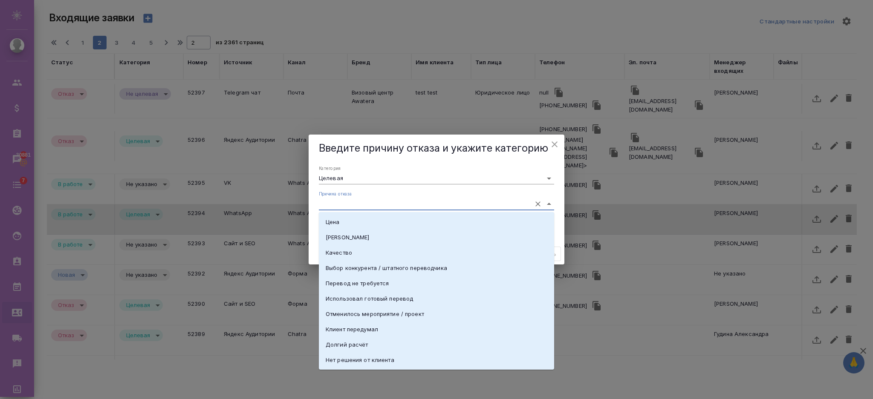
click at [473, 201] on input "Причина отказа" at bounding box center [423, 204] width 208 height 12
click at [455, 271] on li "Выбор конкурента / штатного переводчика" at bounding box center [436, 267] width 235 height 15
type input "Выбор конкурента / штатного переводчика"
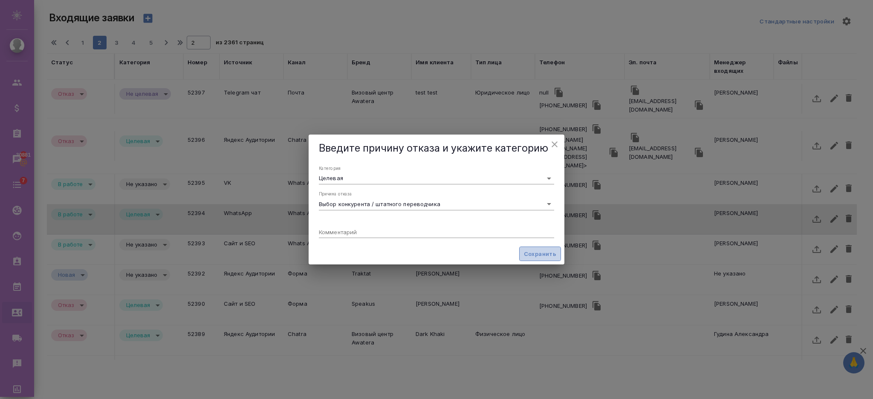
click at [534, 252] on span "Сохранить" at bounding box center [540, 254] width 32 height 10
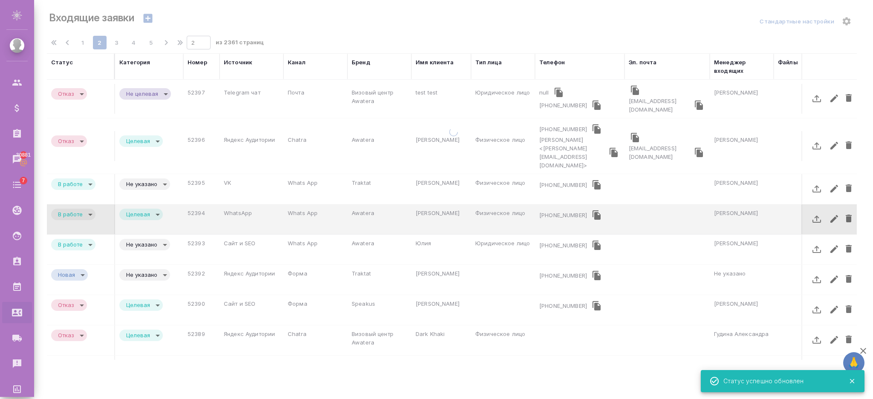
type input "rejection"
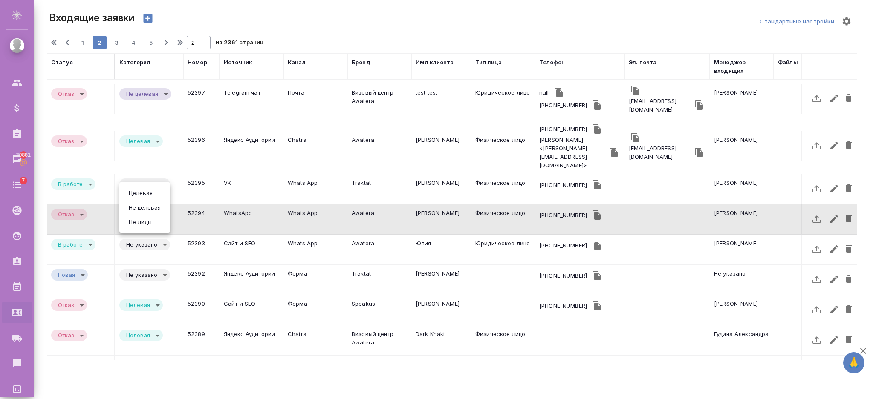
click at [138, 196] on body "🙏 .cls-1 fill:#fff; AWATERA Semenets Irina Клиенты Спецификации Заказы 30881 Ча…" at bounding box center [436, 233] width 873 height 467
click at [135, 194] on button "Целевая" at bounding box center [140, 192] width 29 height 9
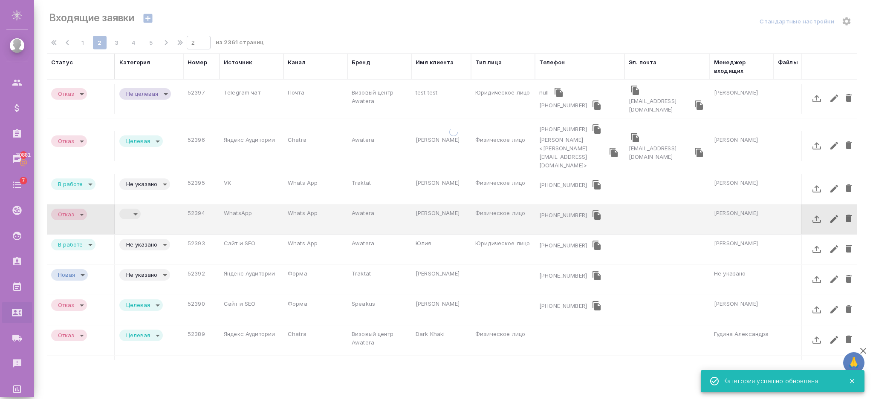
type input "target"
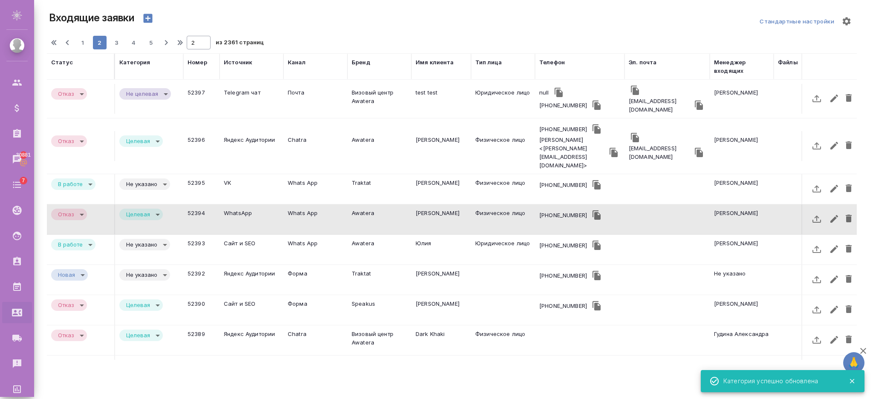
click at [212, 205] on td "52394" at bounding box center [201, 220] width 36 height 30
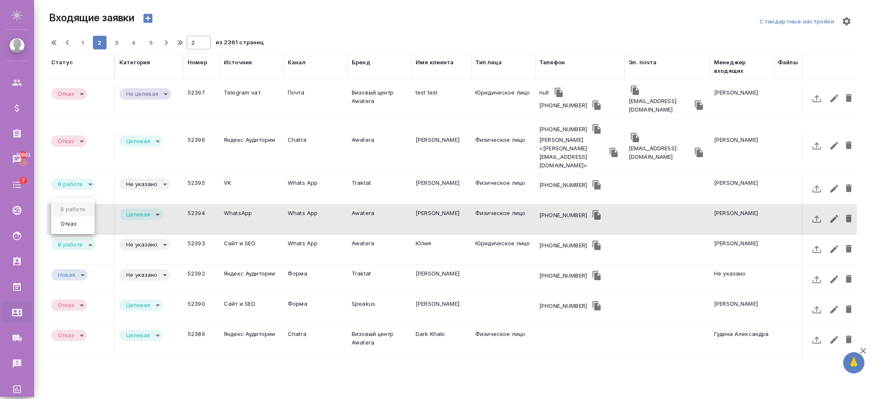
click at [87, 227] on body "🙏 .cls-1 fill:#fff; AWATERA Semenets Irina Клиенты Спецификации Заказы 30881 Ча…" at bounding box center [436, 233] width 873 height 467
click at [73, 222] on button "Отказ" at bounding box center [68, 223] width 21 height 9
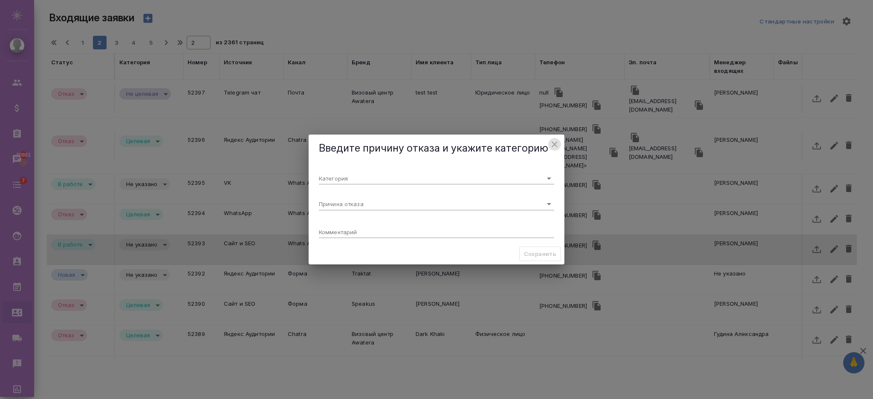
click at [556, 146] on icon "close" at bounding box center [554, 144] width 10 height 10
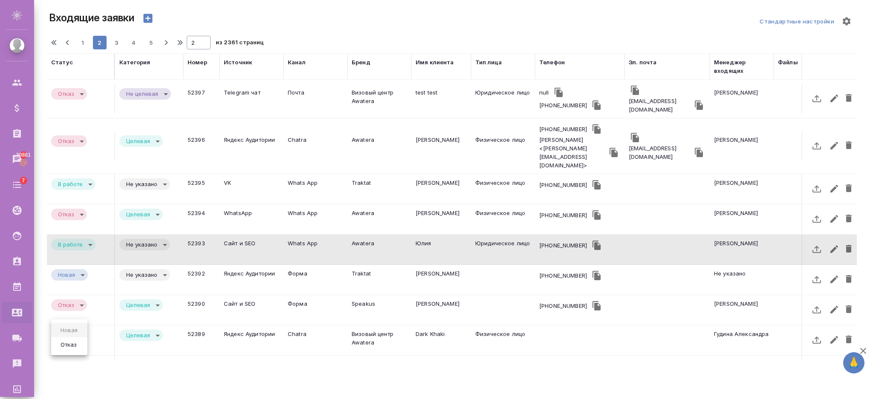
click at [78, 345] on body "🙏 .cls-1 fill:#fff; AWATERA Semenets Irina Клиенты Спецификации Заказы 30881 Ча…" at bounding box center [436, 233] width 873 height 467
click at [78, 345] on button "Отказ" at bounding box center [68, 344] width 21 height 9
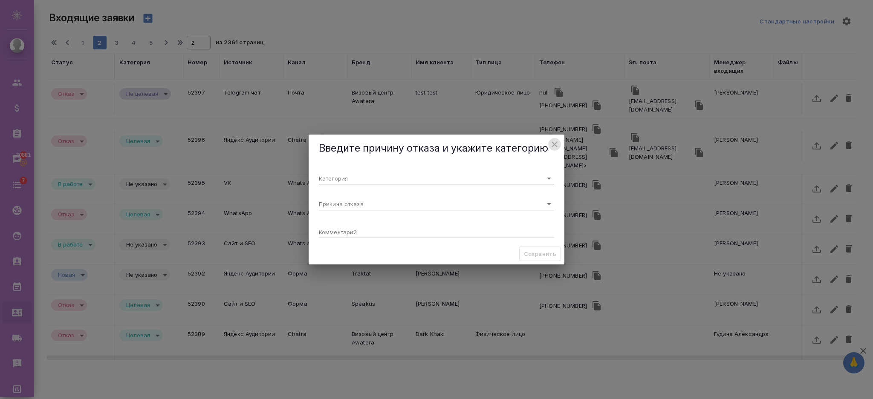
click at [553, 141] on icon "close" at bounding box center [554, 144] width 10 height 10
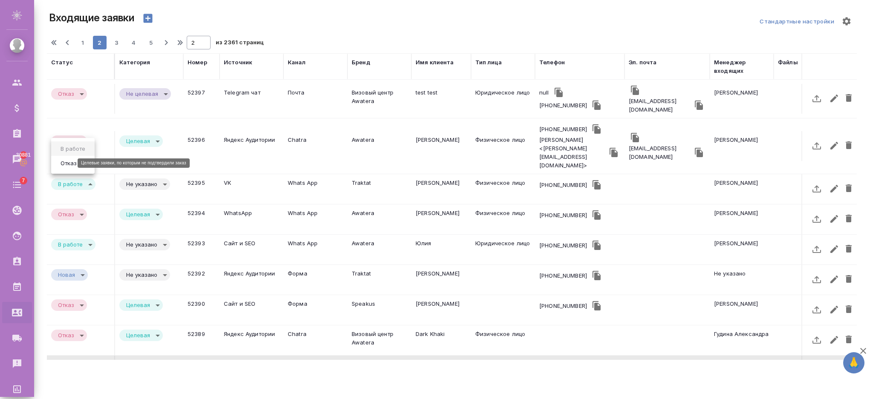
click at [59, 163] on body "🙏 .cls-1 fill:#fff; AWATERA Semenets Irina Клиенты Спецификации Заказы 30881 Ча…" at bounding box center [436, 233] width 873 height 467
click at [63, 163] on button "Отказ" at bounding box center [68, 163] width 21 height 9
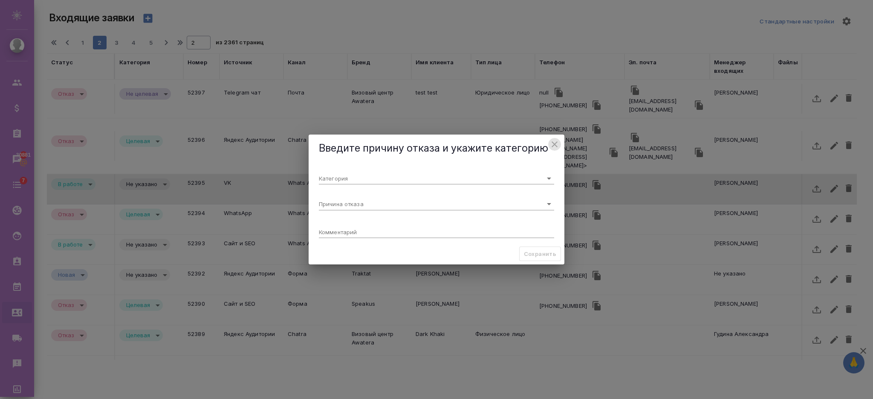
click at [551, 143] on icon "close" at bounding box center [554, 144] width 10 height 10
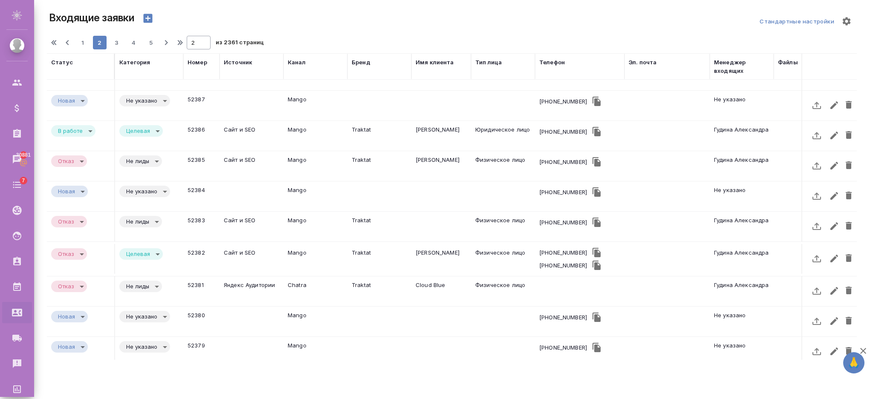
scroll to position [299, 0]
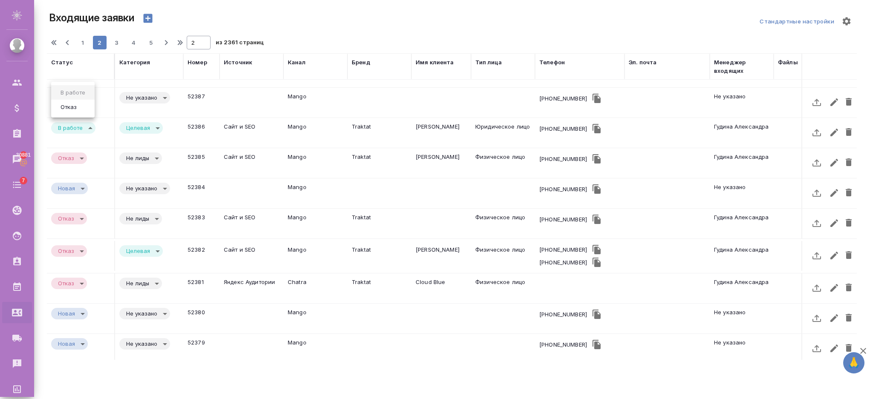
click at [93, 108] on body "🙏 .cls-1 fill:#fff; AWATERA Semenets Irina Клиенты Спецификации Заказы 30881 Ча…" at bounding box center [436, 233] width 873 height 467
click at [80, 110] on li "Отказ" at bounding box center [72, 107] width 43 height 14
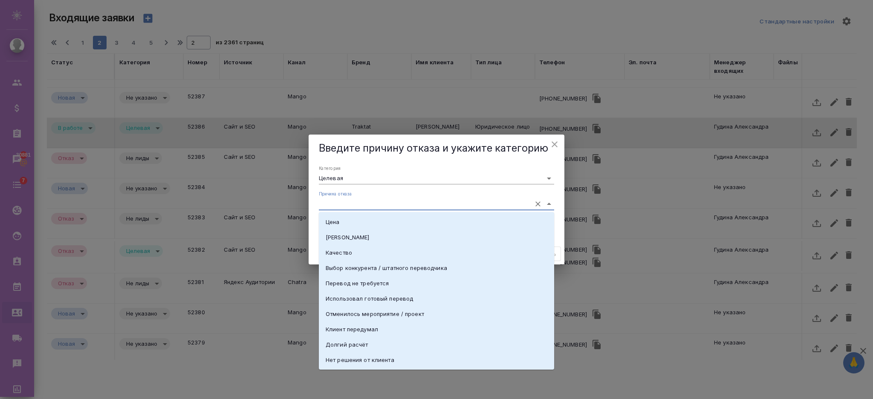
click at [451, 202] on input "Причина отказа" at bounding box center [423, 204] width 208 height 12
click at [426, 258] on li "Качество" at bounding box center [436, 252] width 235 height 15
type input "Качество"
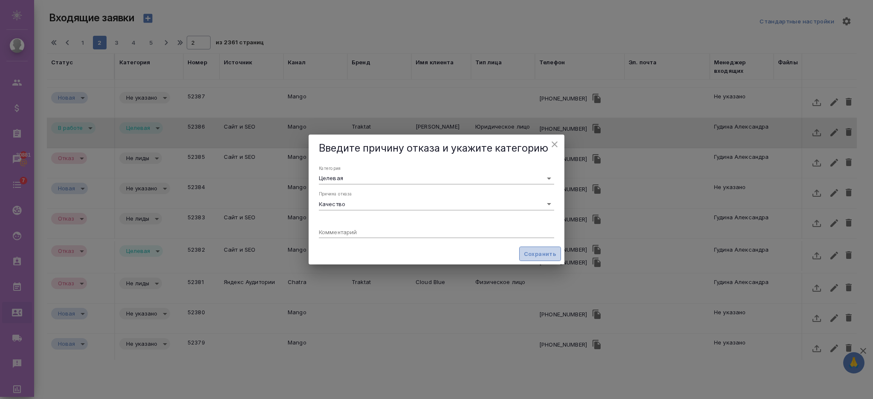
click at [539, 253] on span "Сохранить" at bounding box center [540, 254] width 32 height 10
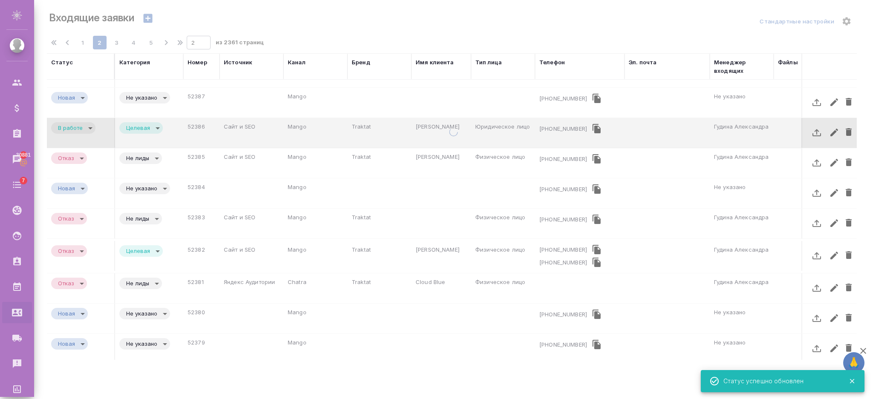
type input "rejection"
type input "quality"
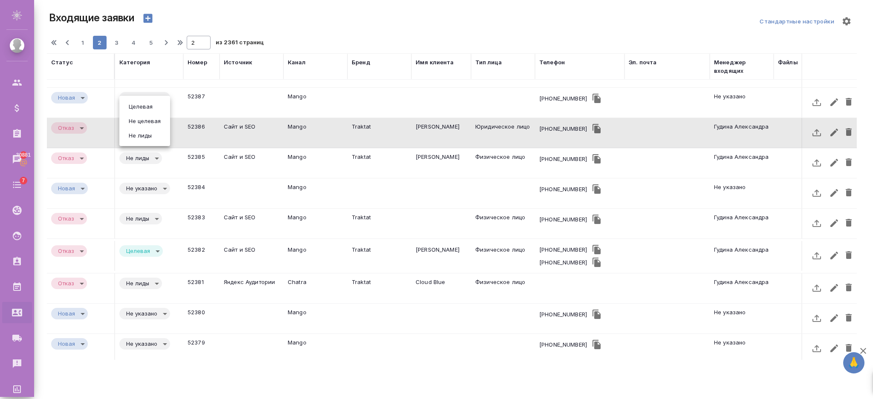
click at [134, 108] on body "🙏 .cls-1 fill:#fff; AWATERA Semenets Irina Клиенты Спецификации Заказы 30881 Ча…" at bounding box center [436, 233] width 873 height 467
click at [201, 106] on div at bounding box center [436, 199] width 873 height 399
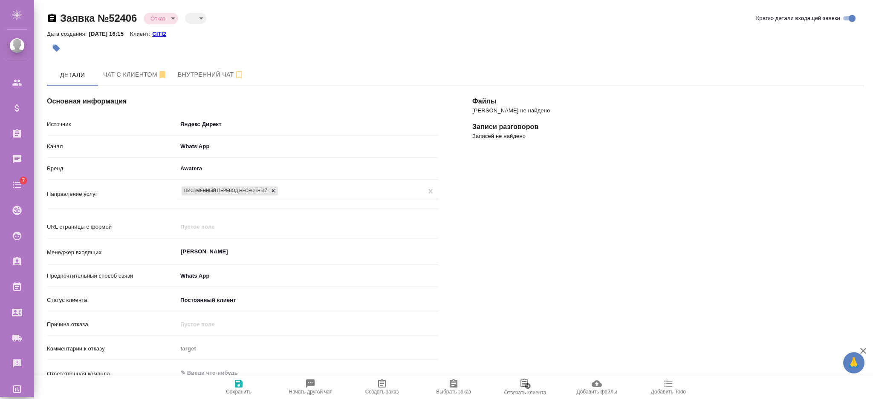
select select "RU"
click at [201, 20] on body "🙏 .cls-1 fill:#fff; AWATERA [PERSON_NAME] Спецификации Заказы Чаты 7 Todo Проек…" at bounding box center [436, 234] width 873 height 468
click at [304, 33] on div at bounding box center [436, 199] width 873 height 399
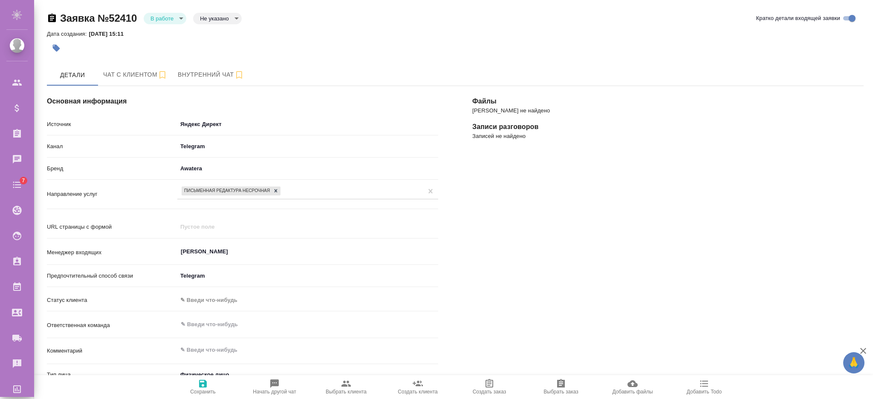
select select "RU"
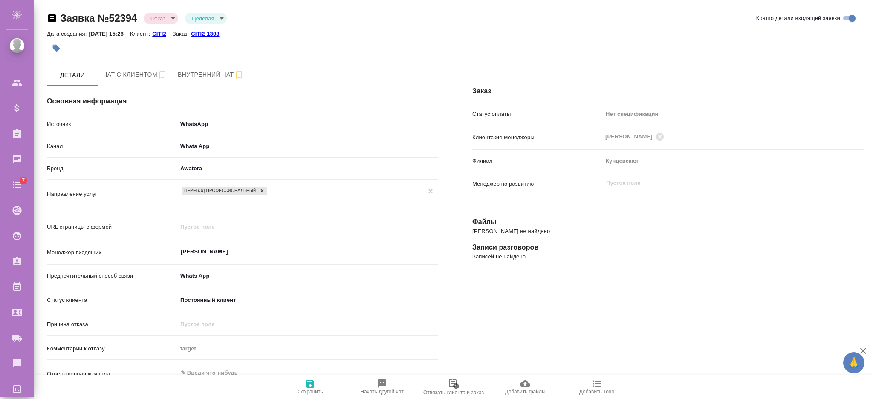
select select "AM"
select select "RU"
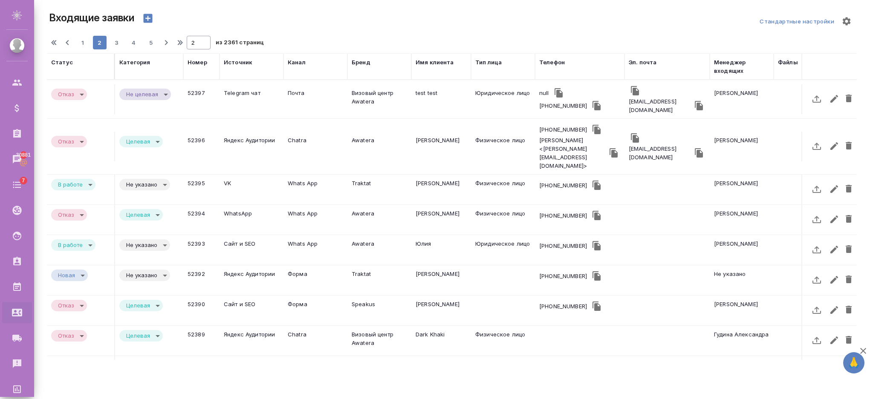
select select "RU"
click at [225, 175] on td "VK" at bounding box center [251, 190] width 64 height 30
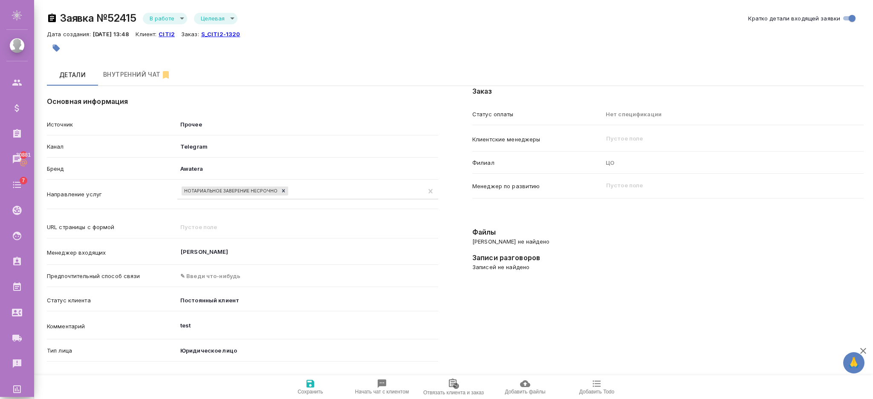
select select "RU"
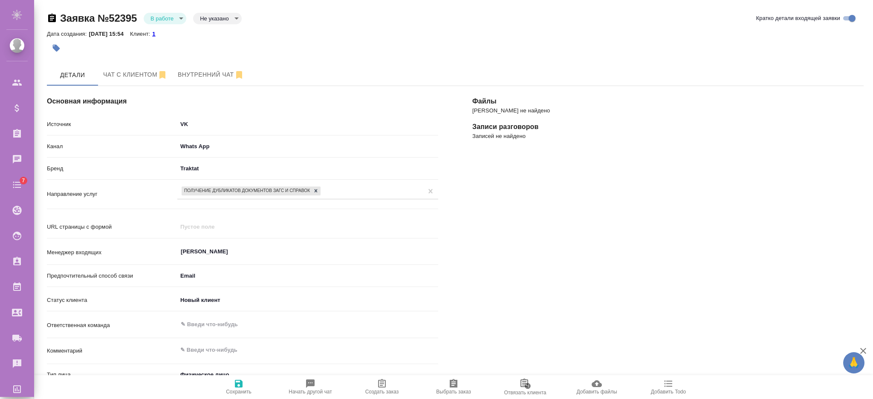
select select "RU"
click at [176, 18] on body "🙏 .cls-1 fill:#fff; AWATERA [PERSON_NAME] Спецификации Заказы Чаты 7 Todo Проек…" at bounding box center [436, 234] width 873 height 468
click at [168, 36] on button "Отказ" at bounding box center [160, 32] width 20 height 9
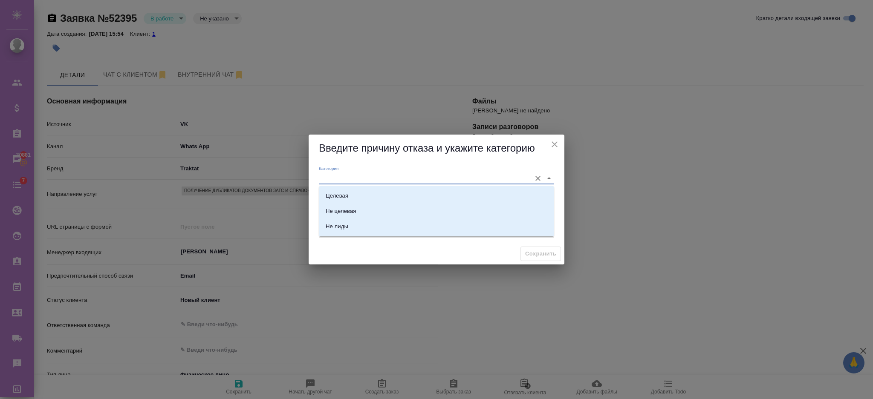
click at [412, 174] on input "Категория" at bounding box center [423, 179] width 208 height 12
click at [400, 207] on li "Не целевая" at bounding box center [436, 211] width 235 height 15
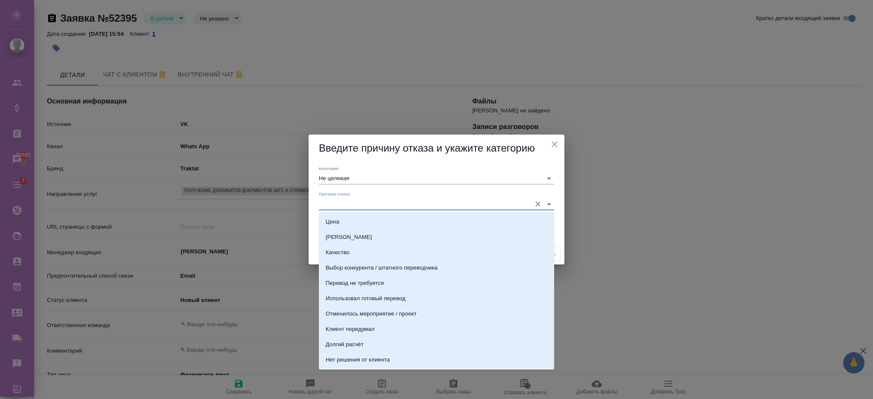
click at [481, 208] on input "Причина отказа" at bounding box center [423, 204] width 208 height 12
click at [468, 304] on li "Использовал готовый перевод" at bounding box center [436, 298] width 235 height 15
type input "Целевая"
type input "Использовал готовый перевод"
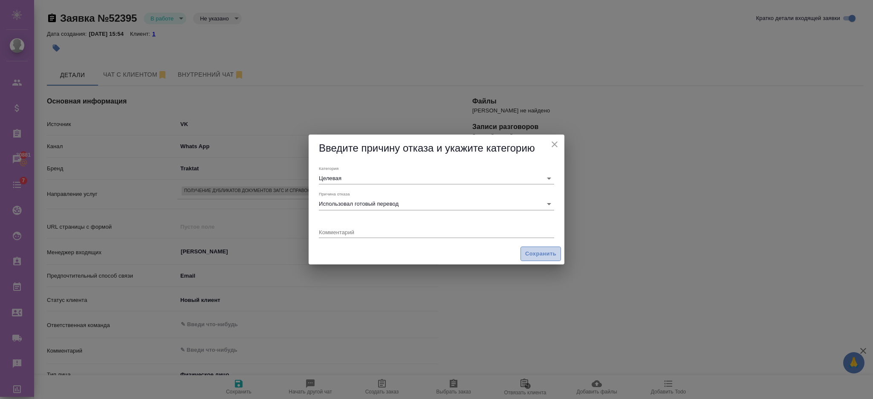
click at [534, 256] on span "Сохранить" at bounding box center [540, 254] width 31 height 10
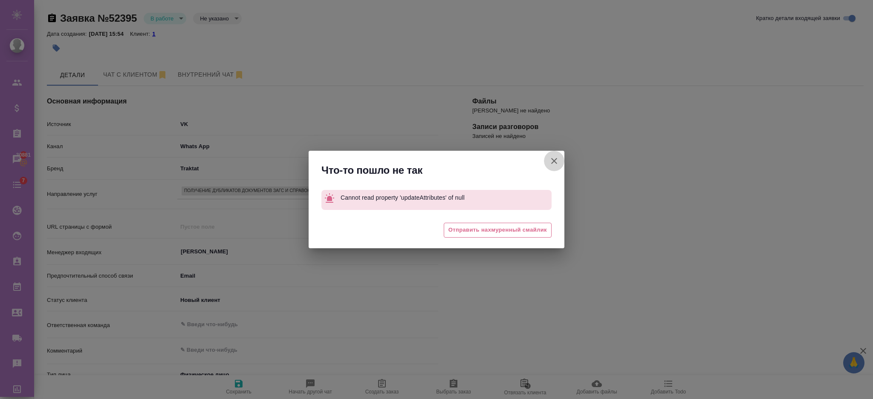
click at [551, 162] on icon "button" at bounding box center [554, 161] width 10 height 10
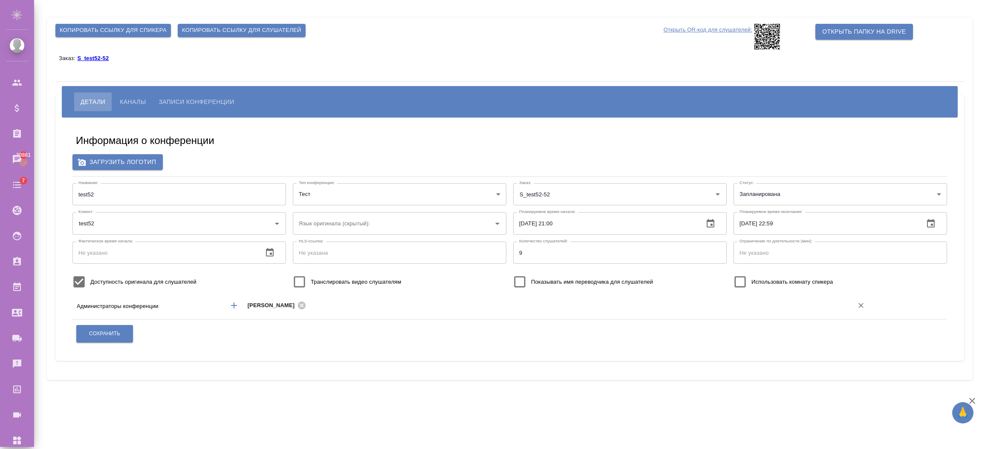
click at [231, 303] on icon "Добавить менеджера" at bounding box center [234, 305] width 10 height 10
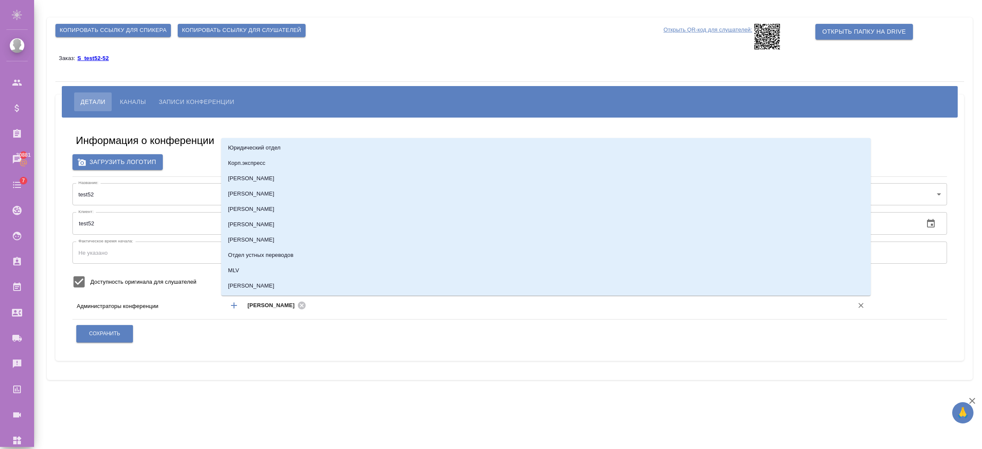
type input "е"
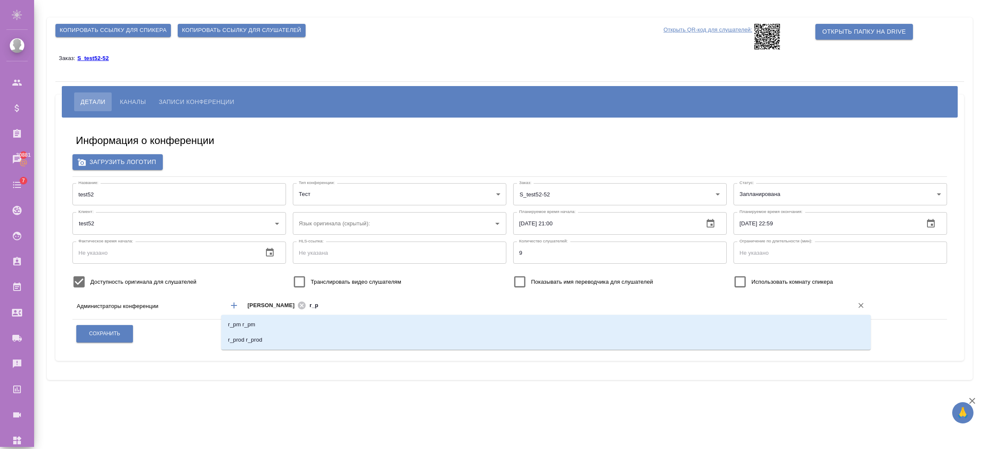
type input "r_pm"
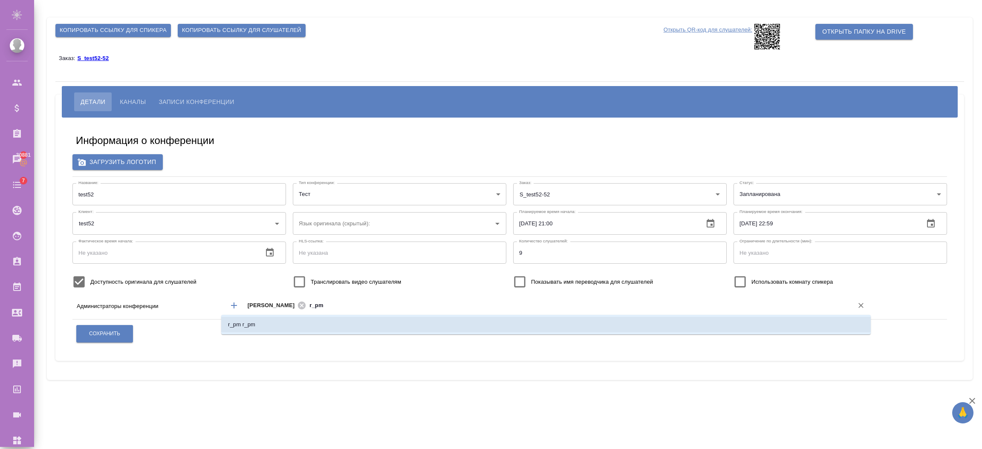
click at [234, 329] on li "r_pm r_pm" at bounding box center [545, 324] width 649 height 15
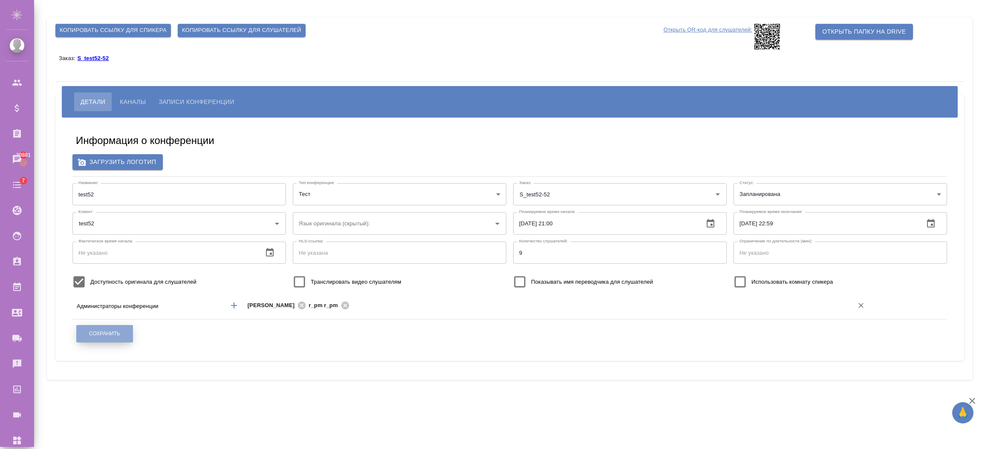
click at [112, 331] on span "Сохранить" at bounding box center [104, 333] width 31 height 7
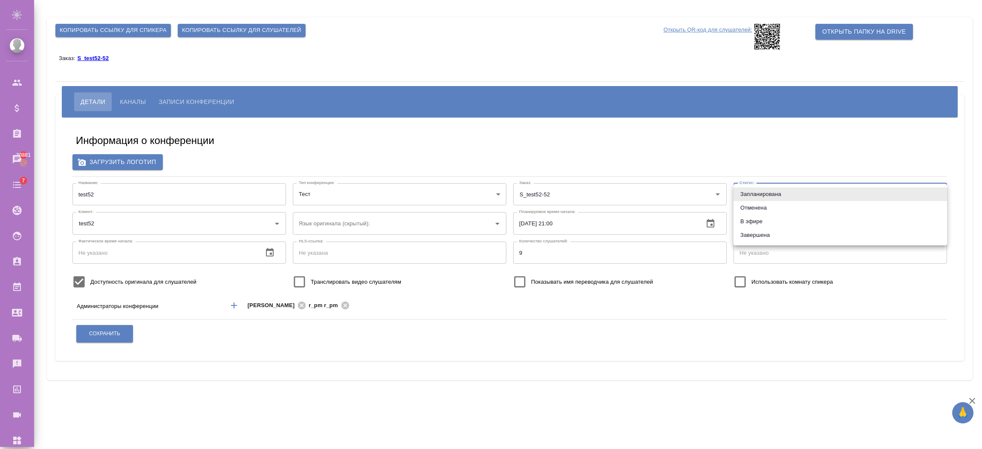
click at [764, 183] on body "🙏 .cls-1 fill:#fff; AWATERA Semenets Irina Клиенты Спецификации Заказы 30881 Ча…" at bounding box center [491, 259] width 982 height 518
click at [750, 216] on li "В эфире" at bounding box center [839, 222] width 213 height 14
type input "online"
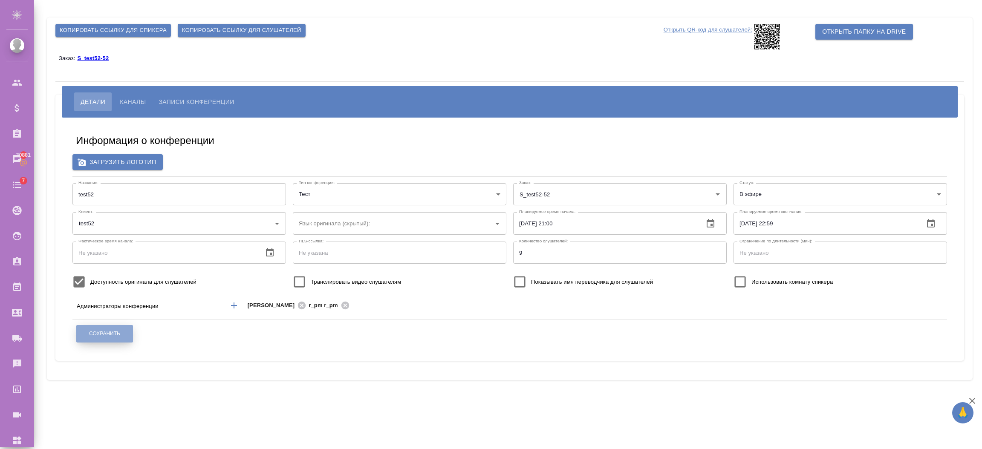
click at [104, 335] on span "Сохранить" at bounding box center [104, 333] width 31 height 7
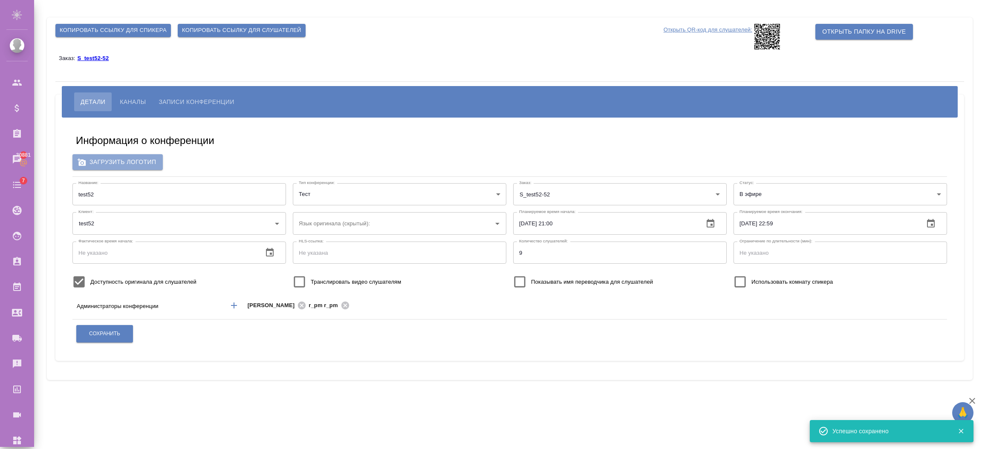
click at [150, 161] on span "Загрузить логотип" at bounding box center [117, 162] width 77 height 11
click at [0, 0] on input "Загрузить логотип" at bounding box center [0, 0] width 0 height 0
click at [490, 216] on div "Язык оригинала (скрытый):" at bounding box center [399, 223] width 213 height 22
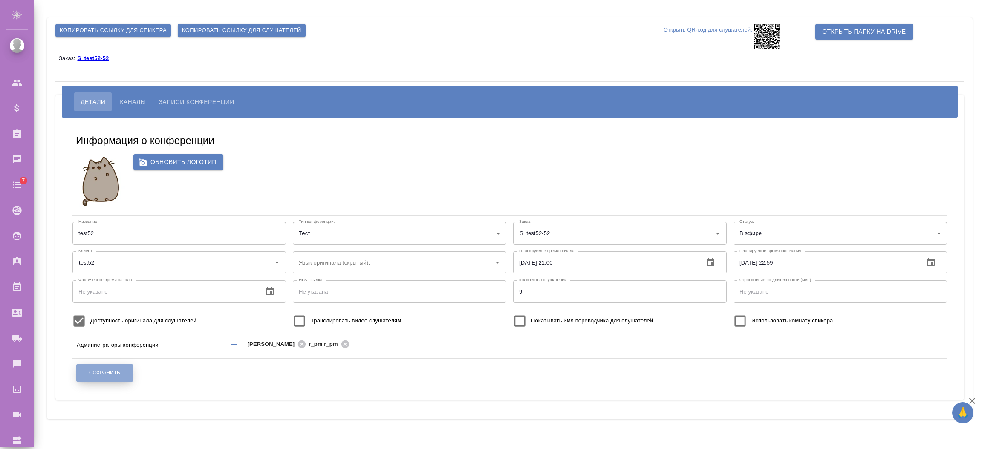
click at [112, 372] on span "Сохранить" at bounding box center [104, 372] width 31 height 7
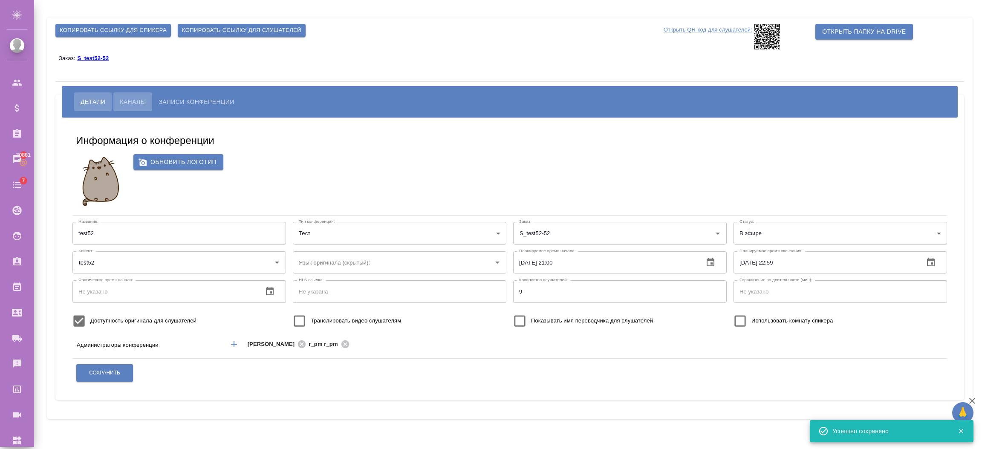
click at [144, 99] on span "Каналы" at bounding box center [133, 102] width 26 height 10
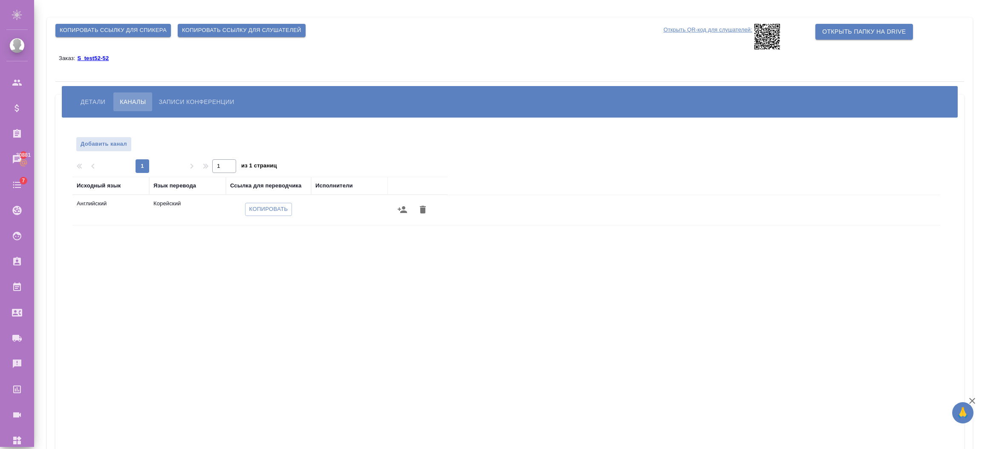
click at [763, 37] on icon at bounding box center [767, 37] width 26 height 26
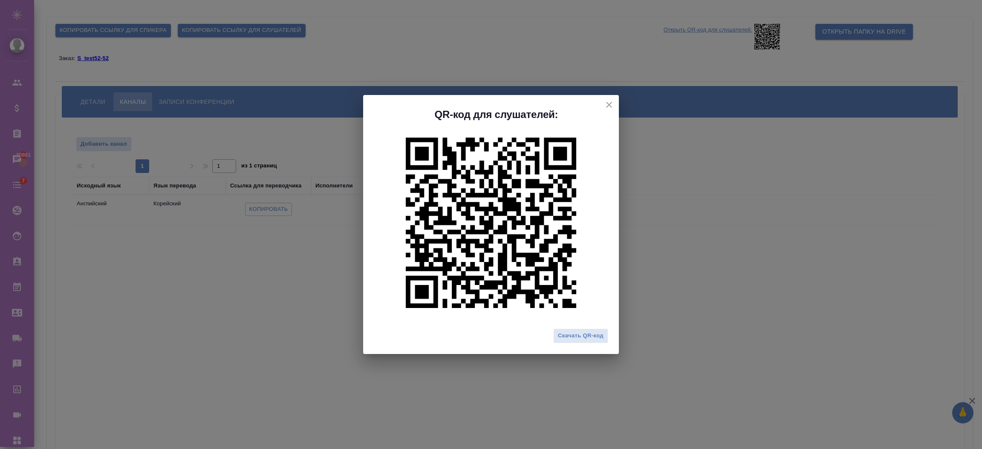
click at [611, 98] on div "QR-код для слушателей:" at bounding box center [491, 108] width 256 height 26
click at [604, 102] on icon "close" at bounding box center [609, 105] width 10 height 10
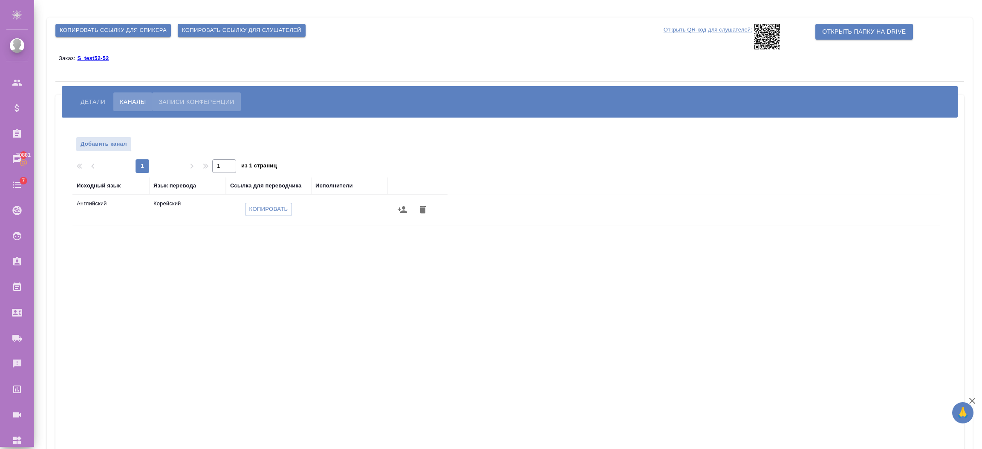
click at [188, 102] on span "Записи конференции" at bounding box center [196, 102] width 75 height 10
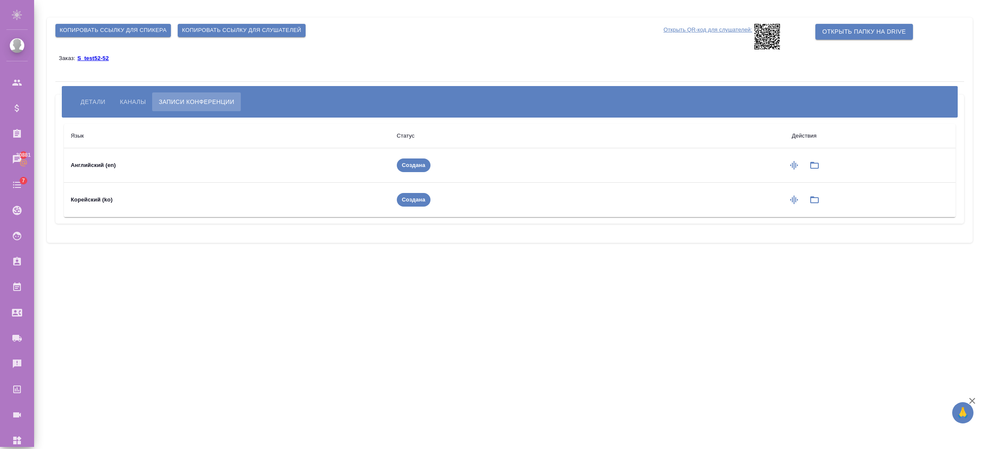
click at [415, 202] on span "Создана" at bounding box center [414, 200] width 34 height 9
click at [89, 95] on button "Детали" at bounding box center [92, 101] width 37 height 19
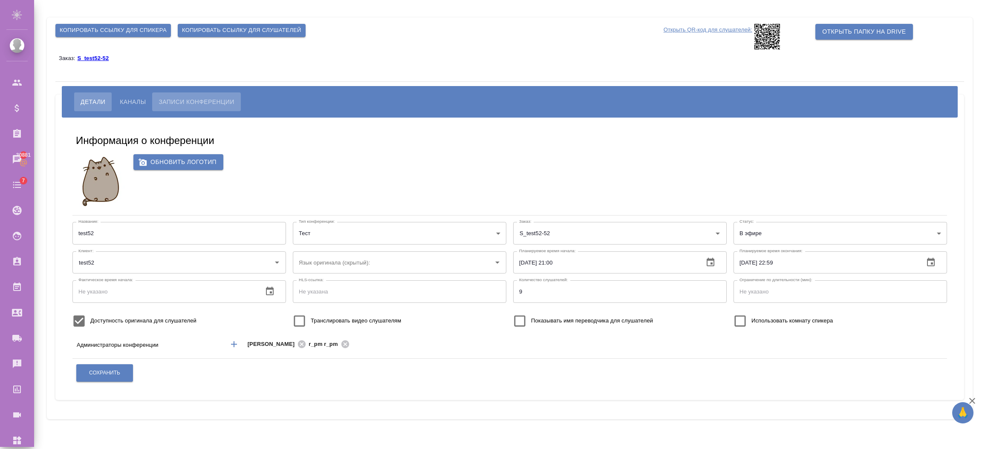
click at [176, 101] on span "Записи конференции" at bounding box center [196, 102] width 75 height 10
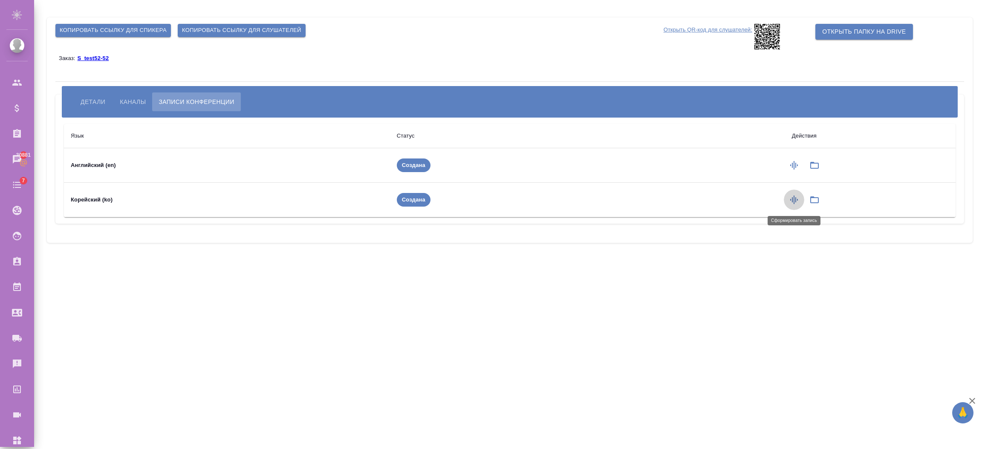
click at [795, 201] on icon "button" at bounding box center [794, 200] width 8 height 9
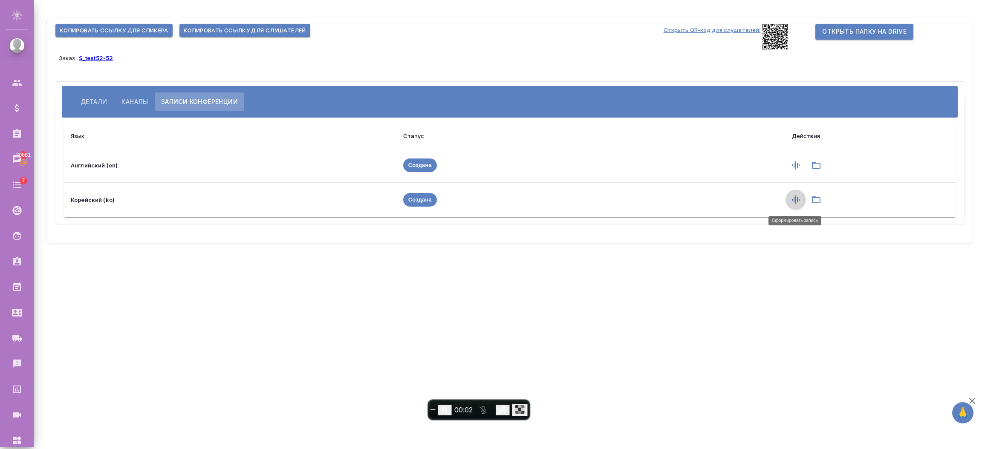
click at [791, 198] on icon "button" at bounding box center [795, 200] width 10 height 10
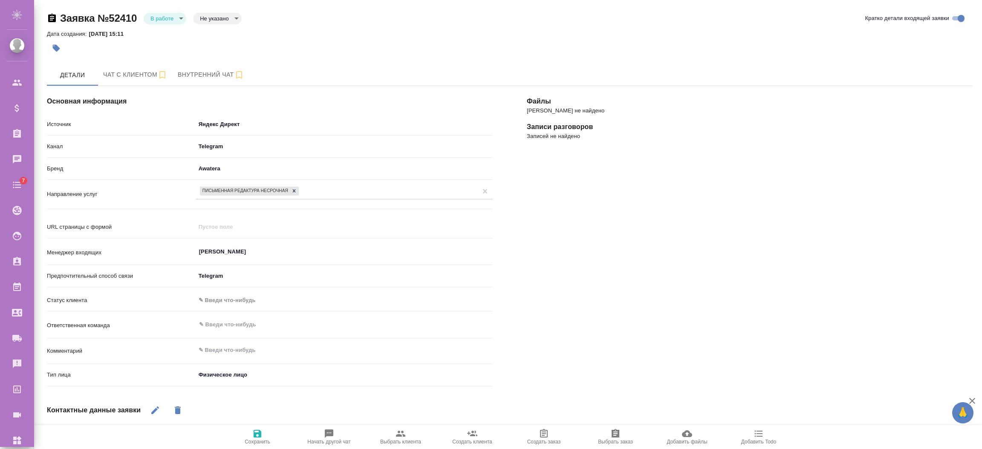
select select "RU"
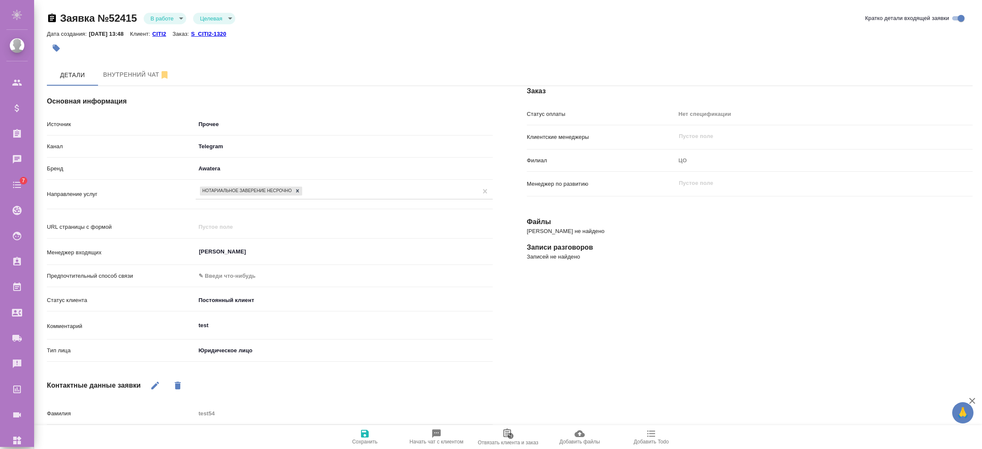
select select "RU"
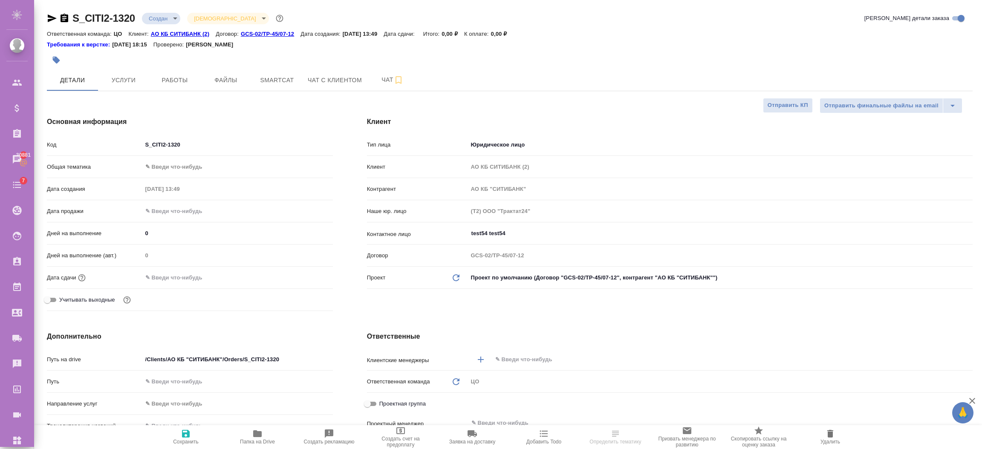
select select "RU"
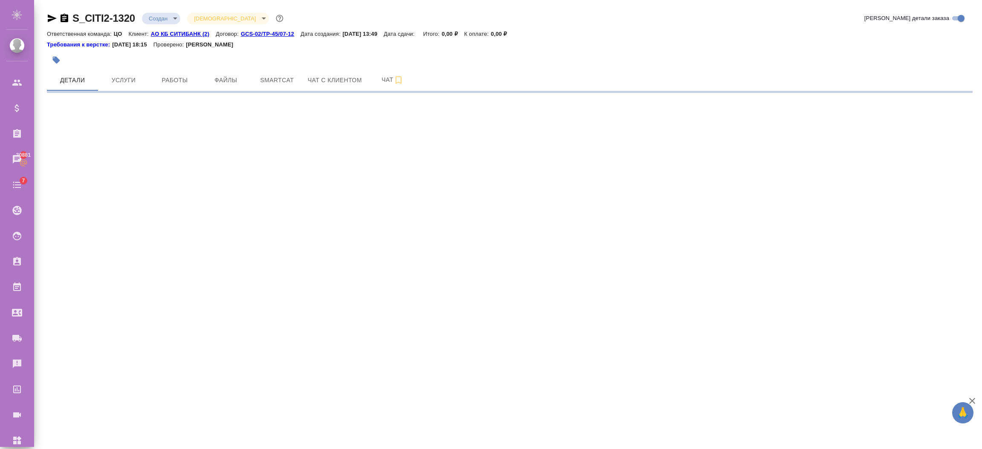
select select "RU"
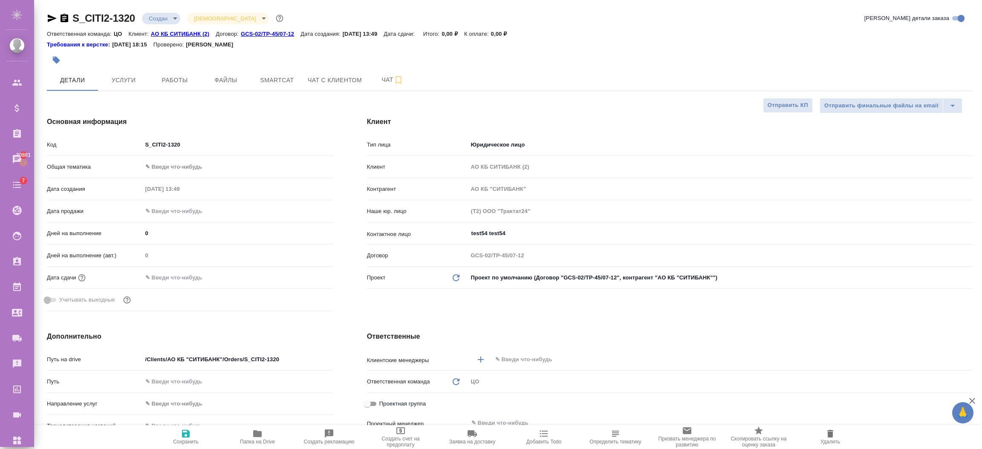
type textarea "x"
